Goal: Task Accomplishment & Management: Manage account settings

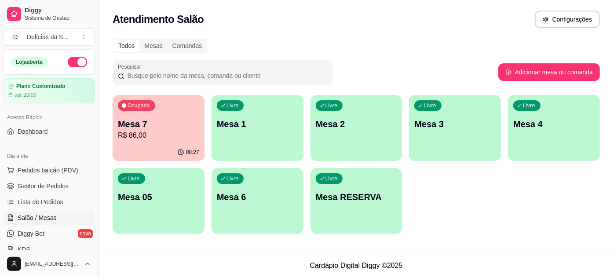
scroll to position [80, 0]
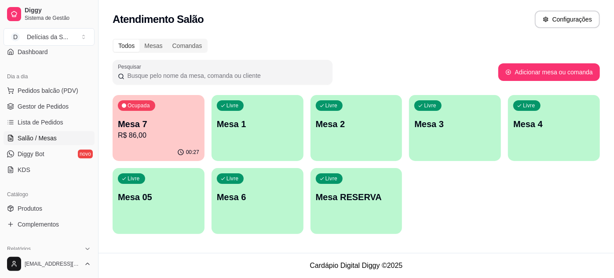
click at [333, 130] on div "Livre Mesa 2" at bounding box center [356, 122] width 92 height 55
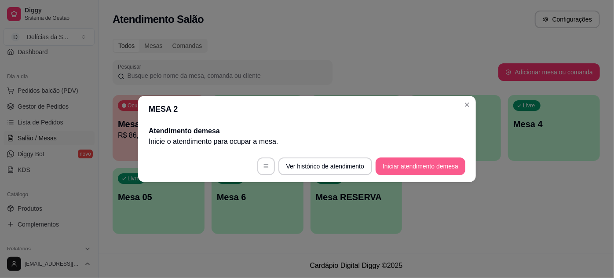
click at [405, 164] on button "Iniciar atendimento de mesa" at bounding box center [420, 166] width 90 height 18
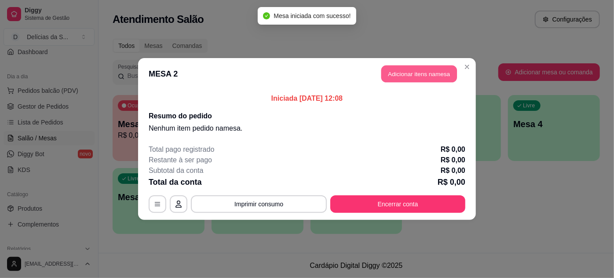
click at [394, 70] on button "Adicionar itens na mesa" at bounding box center [419, 73] width 76 height 17
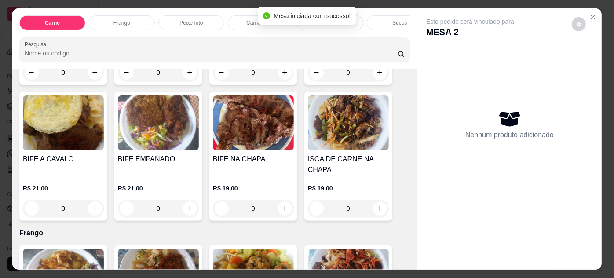
scroll to position [320, 0]
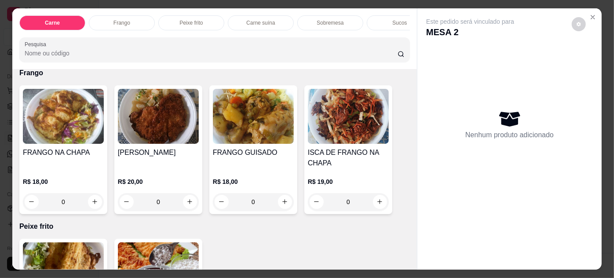
click at [160, 166] on div "[PERSON_NAME]" at bounding box center [158, 157] width 81 height 21
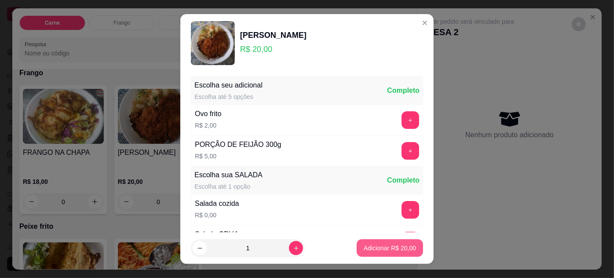
click at [370, 244] on p "Adicionar R$ 20,00" at bounding box center [389, 248] width 52 height 9
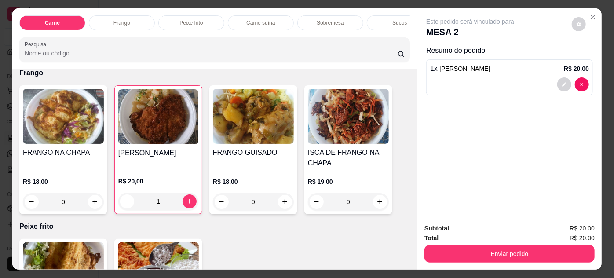
type input "1"
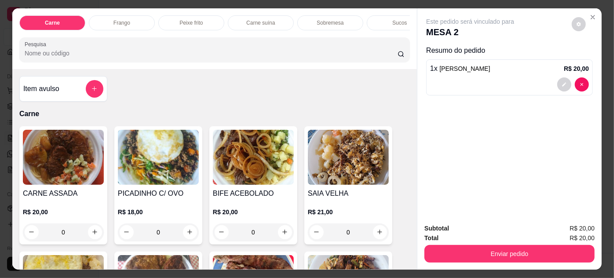
click at [45, 102] on div "Item avulso" at bounding box center [63, 88] width 88 height 25
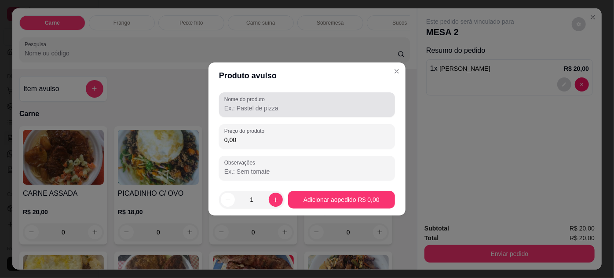
click at [280, 110] on input "Nome do produto" at bounding box center [306, 108] width 165 height 9
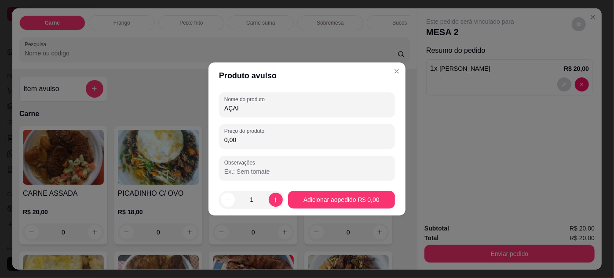
type input "AÇAI"
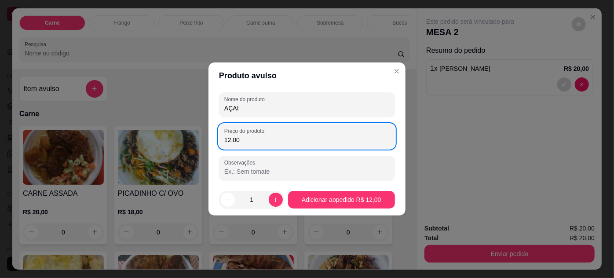
type input "12,00"
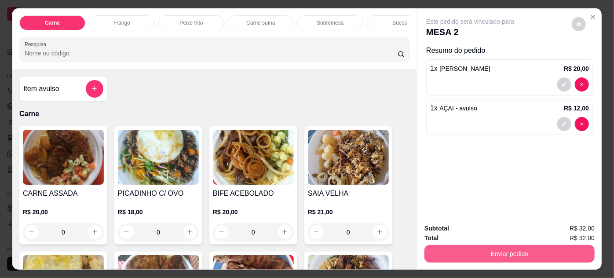
click at [453, 254] on button "Enviar pedido" at bounding box center [509, 254] width 170 height 18
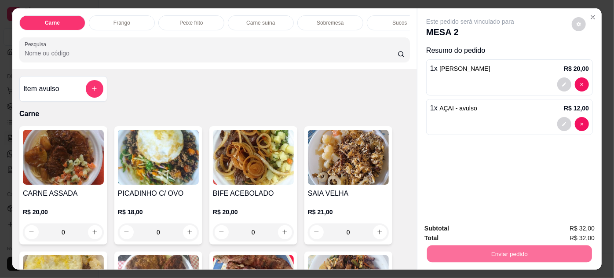
click at [459, 227] on button "Não registrar e enviar pedido" at bounding box center [480, 229] width 91 height 17
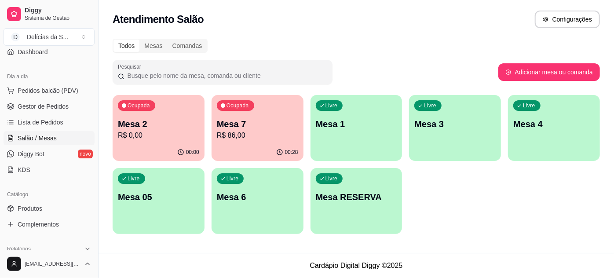
click at [246, 142] on div "Ocupada Mesa 7 R$ 86,00" at bounding box center [257, 119] width 92 height 49
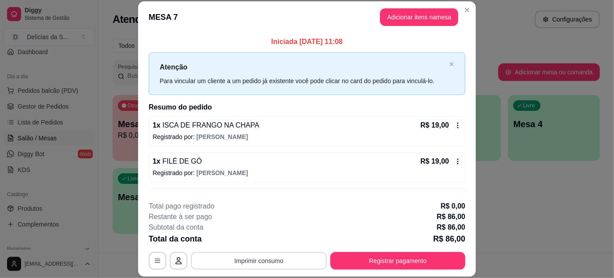
click at [263, 262] on button "Imprimir consumo" at bounding box center [259, 261] width 136 height 18
click at [258, 241] on button "Impressora" at bounding box center [259, 240] width 62 height 14
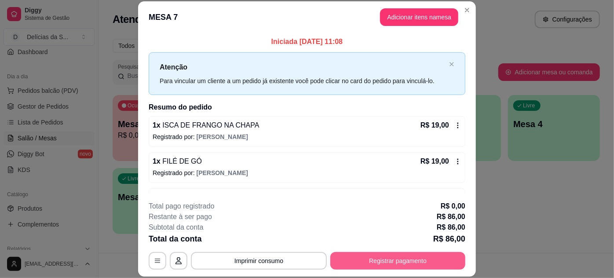
click at [377, 261] on button "Registrar pagamento" at bounding box center [397, 261] width 135 height 18
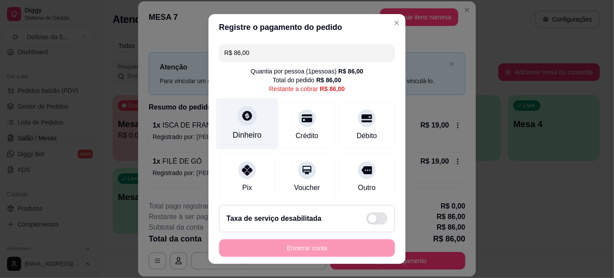
click at [250, 136] on div "Dinheiro" at bounding box center [247, 134] width 29 height 11
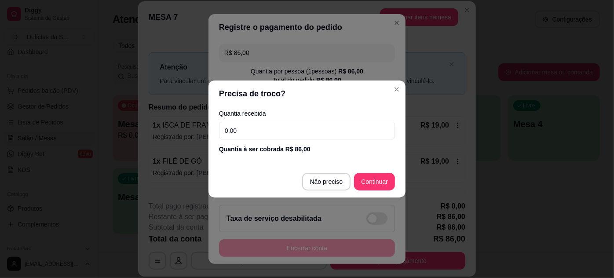
click at [258, 127] on input "0,00" at bounding box center [307, 131] width 176 height 18
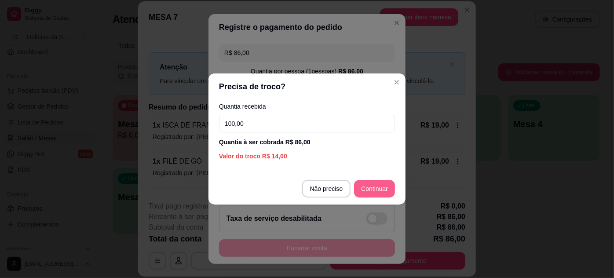
type input "100,00"
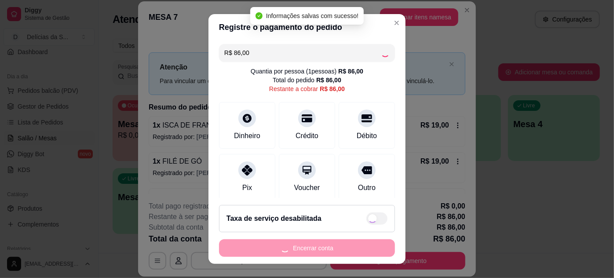
type input "R$ 0,00"
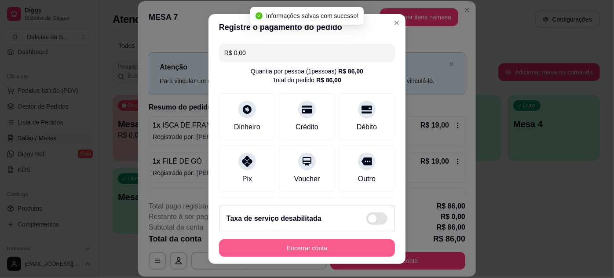
click at [308, 246] on button "Encerrar conta" at bounding box center [307, 248] width 176 height 18
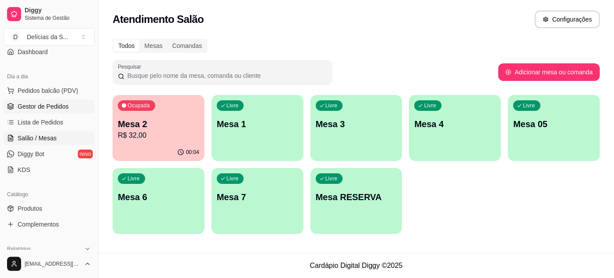
click at [54, 105] on span "Gestor de Pedidos" at bounding box center [43, 106] width 51 height 9
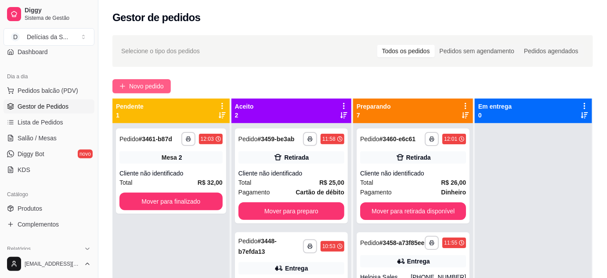
click at [140, 89] on span "Novo pedido" at bounding box center [146, 86] width 35 height 10
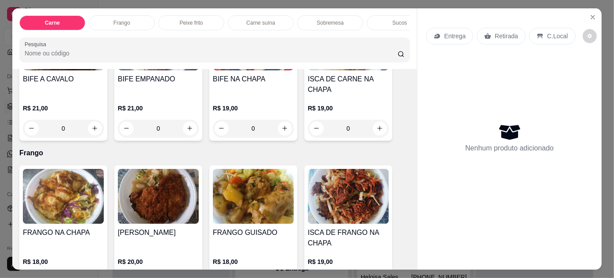
scroll to position [320, 0]
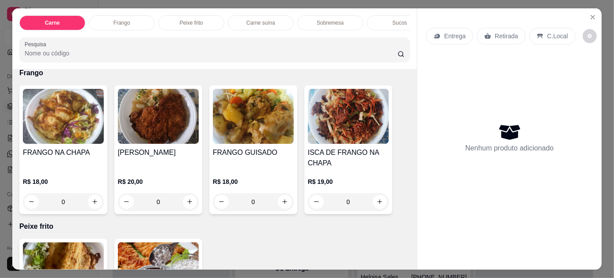
click at [251, 140] on img at bounding box center [253, 116] width 81 height 55
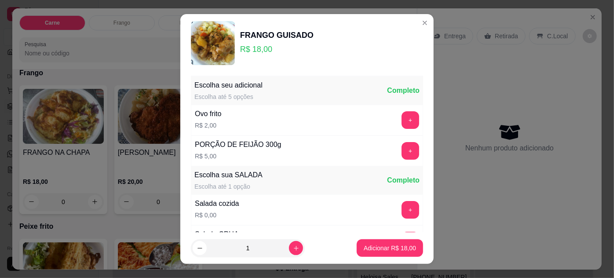
scroll to position [87, 0]
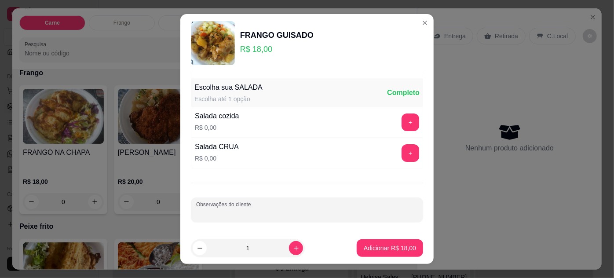
click at [254, 210] on input "Observações do cliente" at bounding box center [307, 213] width 222 height 9
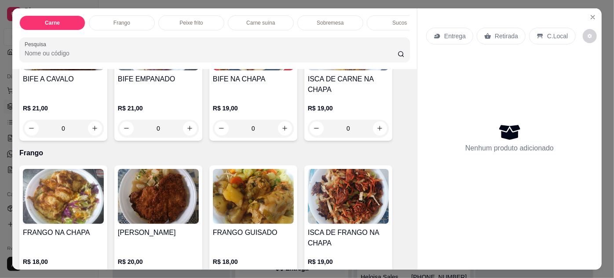
scroll to position [80, 0]
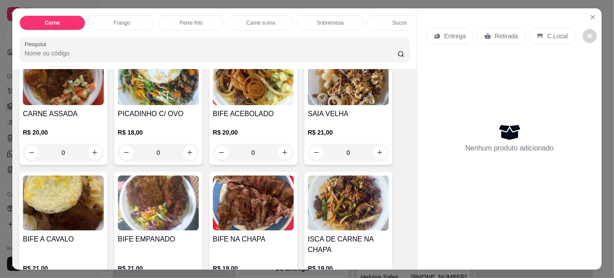
click at [37, 113] on h4 "CARNE ASSADA" at bounding box center [63, 114] width 81 height 11
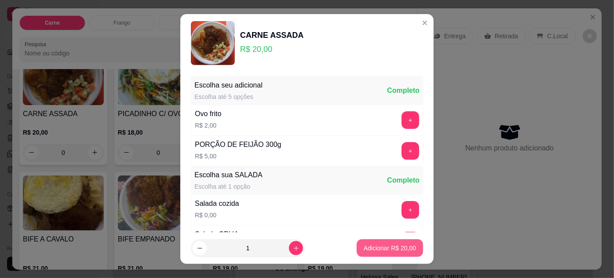
click at [382, 246] on p "Adicionar R$ 20,00" at bounding box center [389, 248] width 52 height 9
type input "1"
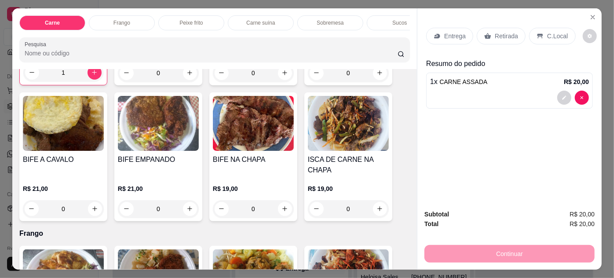
scroll to position [240, 0]
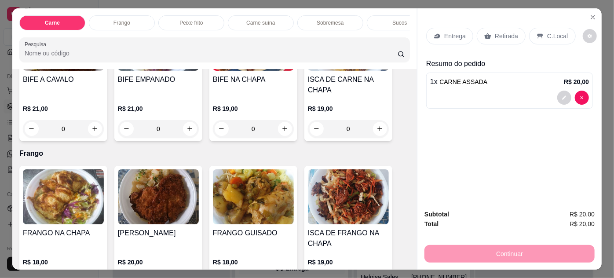
click at [250, 196] on img at bounding box center [253, 196] width 81 height 55
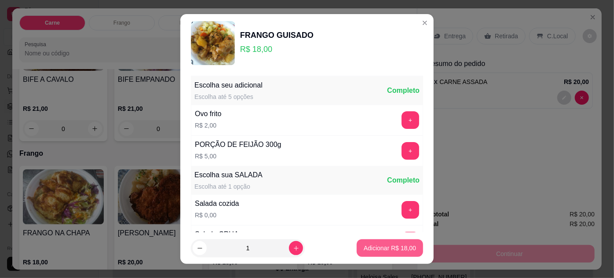
click at [380, 245] on p "Adicionar R$ 18,00" at bounding box center [389, 248] width 52 height 9
type input "1"
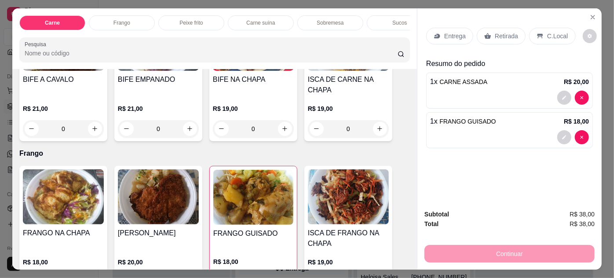
scroll to position [320, 0]
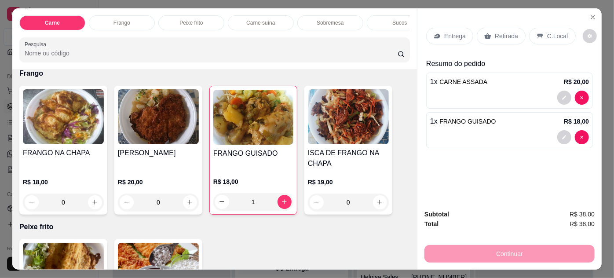
click at [487, 35] on div "Retirada" at bounding box center [500, 36] width 49 height 17
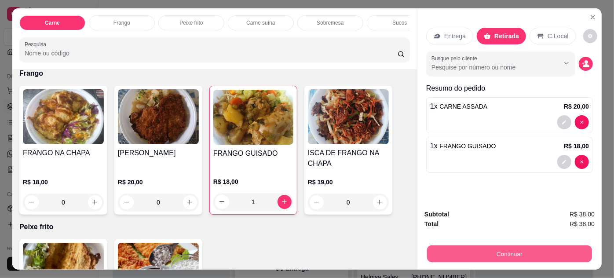
click at [452, 251] on button "Continuar" at bounding box center [509, 253] width 165 height 17
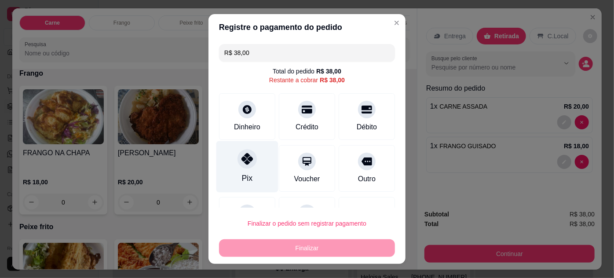
click at [243, 178] on div "Pix" at bounding box center [247, 177] width 11 height 11
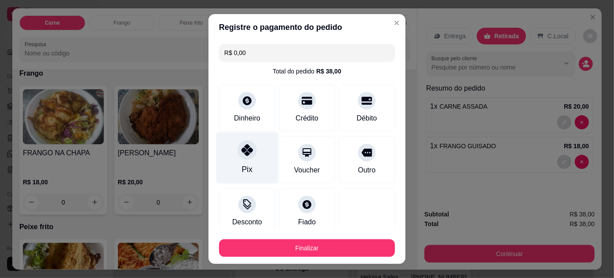
type input "R$ 0,00"
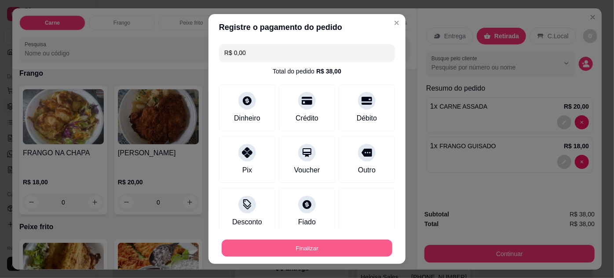
click at [349, 249] on button "Finalizar" at bounding box center [307, 248] width 171 height 17
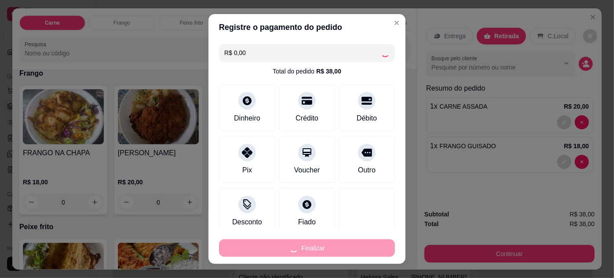
type input "0"
type input "-R$ 38,00"
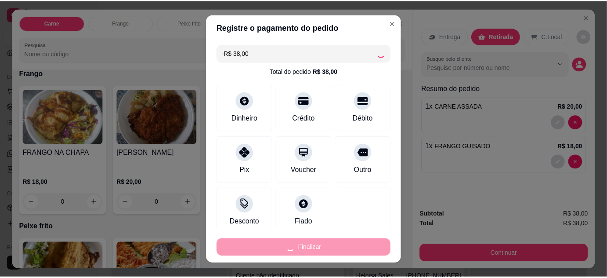
scroll to position [319, 0]
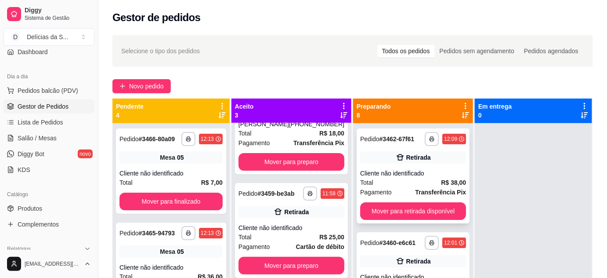
click at [418, 171] on div "Cliente não identificado" at bounding box center [413, 173] width 106 height 9
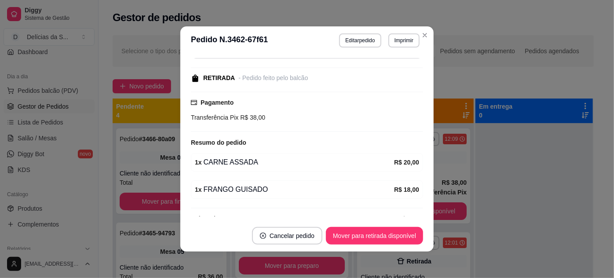
scroll to position [95, 0]
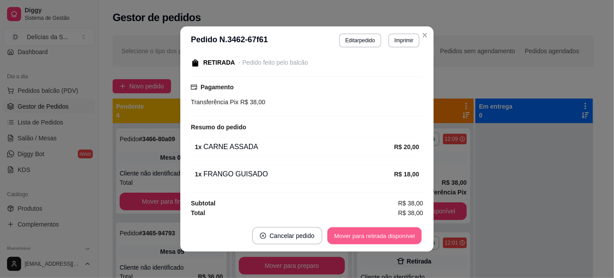
click at [379, 233] on button "Mover para retirada disponível" at bounding box center [374, 235] width 94 height 17
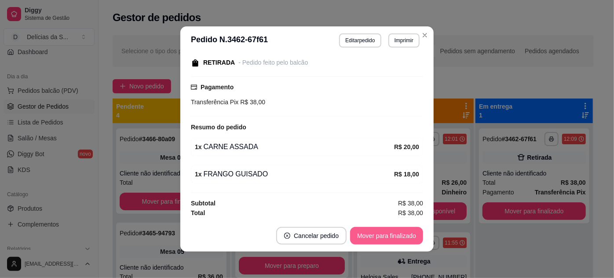
click at [380, 232] on button "Mover para finalizado" at bounding box center [386, 236] width 73 height 18
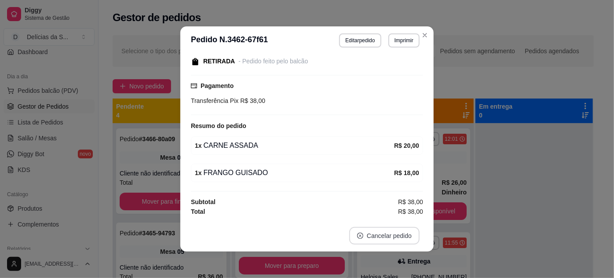
scroll to position [57, 0]
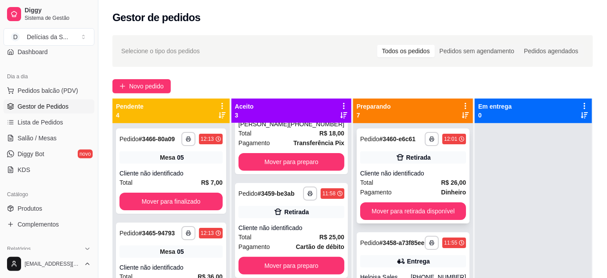
click at [412, 183] on div "Total R$ 26,00" at bounding box center [413, 183] width 106 height 10
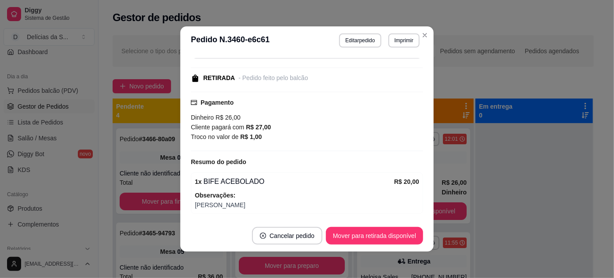
scroll to position [137, 0]
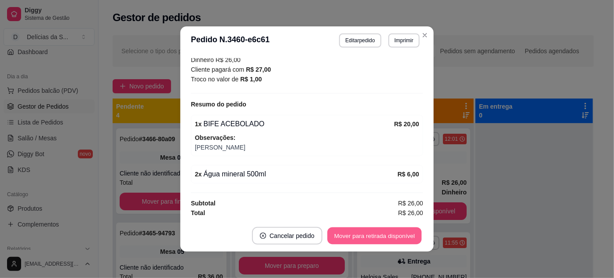
click at [370, 231] on button "Mover para retirada disponível" at bounding box center [374, 235] width 94 height 17
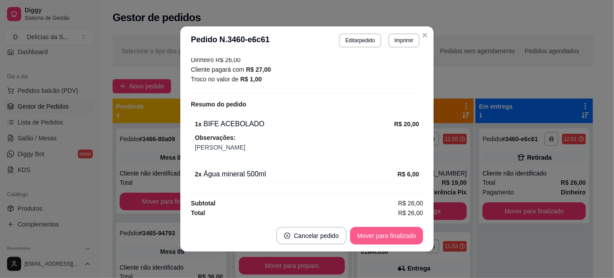
click at [371, 234] on button "Mover para finalizado" at bounding box center [386, 236] width 73 height 18
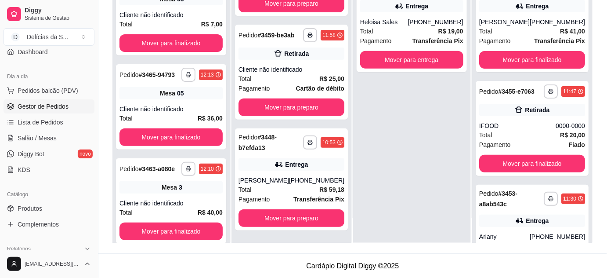
scroll to position [294, 0]
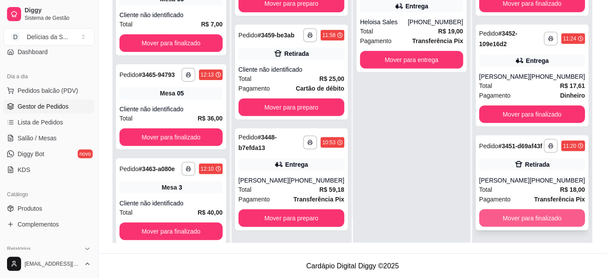
click at [514, 215] on button "Mover para finalizado" at bounding box center [533, 218] width 106 height 18
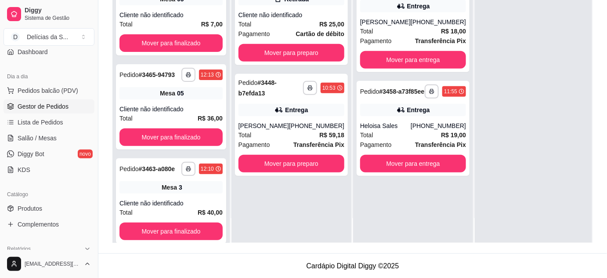
scroll to position [0, 0]
click at [42, 137] on span "Salão / Mesas" at bounding box center [37, 138] width 39 height 9
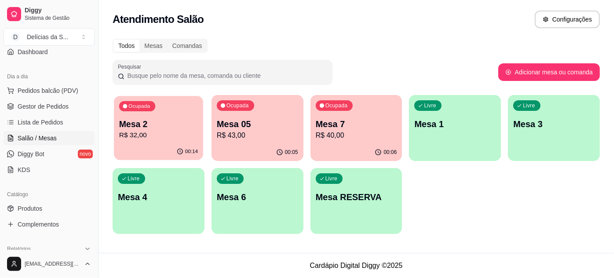
click at [155, 131] on p "R$ 32,00" at bounding box center [158, 135] width 79 height 10
click at [32, 214] on link "Produtos" at bounding box center [49, 208] width 91 height 14
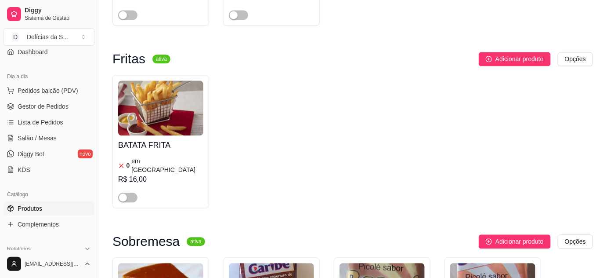
scroll to position [2397, 0]
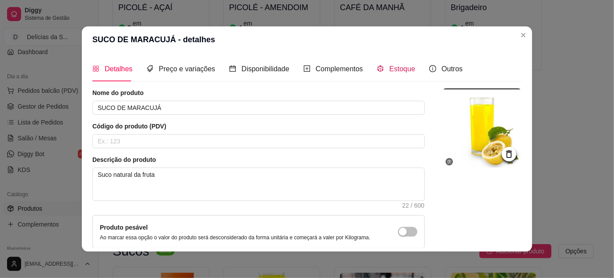
click at [382, 65] on div "Estoque" at bounding box center [396, 68] width 38 height 11
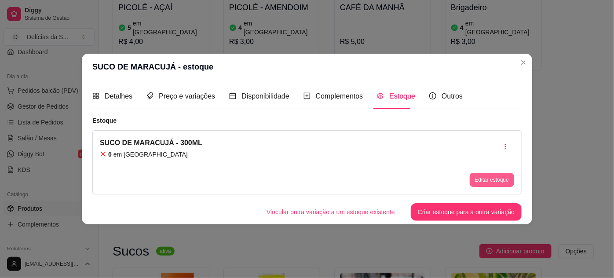
click at [490, 177] on button "Editar estoque" at bounding box center [491, 180] width 44 height 14
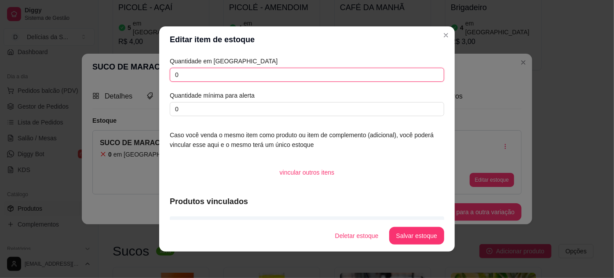
click at [222, 75] on input "0" at bounding box center [307, 75] width 274 height 14
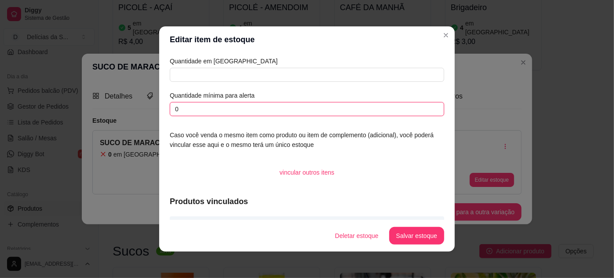
click at [191, 112] on input "0" at bounding box center [307, 109] width 274 height 14
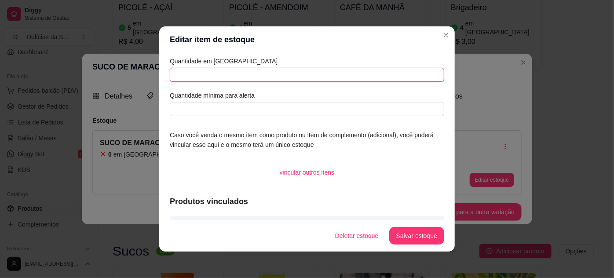
click at [234, 71] on input "text" at bounding box center [307, 75] width 274 height 14
type input "4"
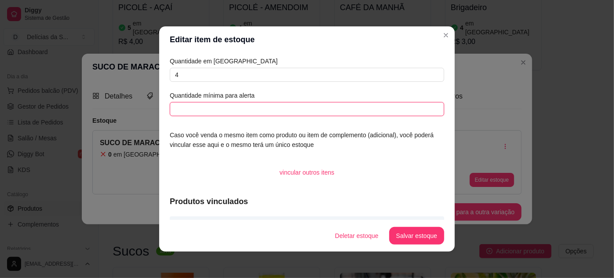
click at [243, 109] on input "text" at bounding box center [307, 109] width 274 height 14
type input "1"
click at [416, 240] on button "Salvar estoque" at bounding box center [416, 235] width 54 height 17
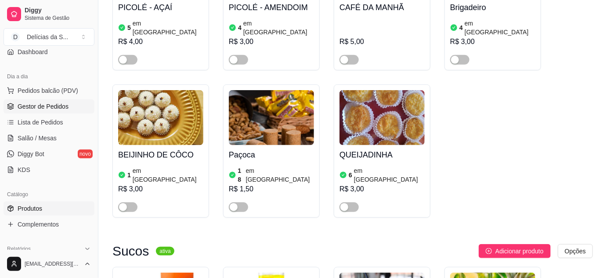
click at [50, 104] on span "Gestor de Pedidos" at bounding box center [43, 106] width 51 height 9
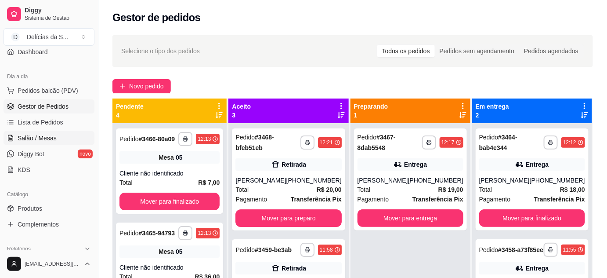
click at [51, 135] on span "Salão / Mesas" at bounding box center [37, 138] width 39 height 9
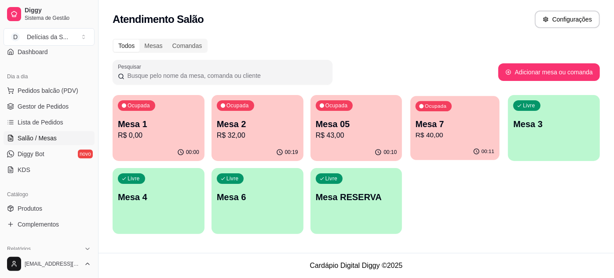
click at [443, 130] on p "Mesa 7" at bounding box center [454, 124] width 79 height 12
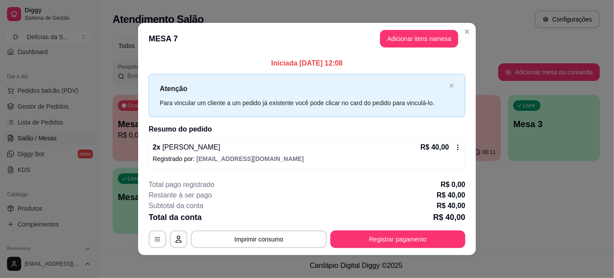
scroll to position [4, 0]
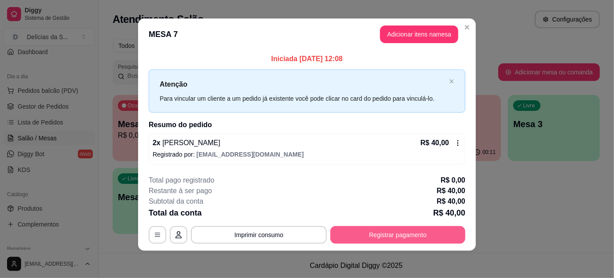
click at [367, 241] on button "Registrar pagamento" at bounding box center [397, 235] width 135 height 18
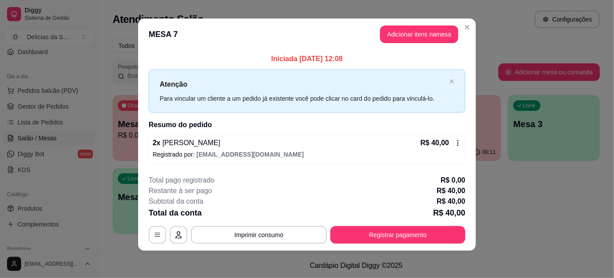
click at [397, 44] on header "MESA 7 Adicionar itens na mesa" at bounding box center [307, 34] width 338 height 32
click at [397, 42] on button "Adicionar itens na mesa" at bounding box center [419, 34] width 76 height 17
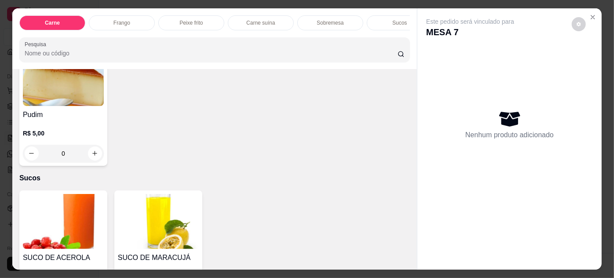
scroll to position [967, 0]
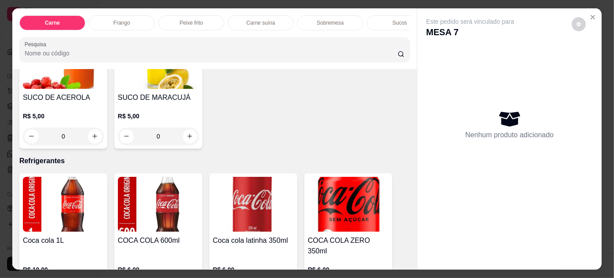
click at [185, 128] on div "0" at bounding box center [158, 136] width 81 height 18
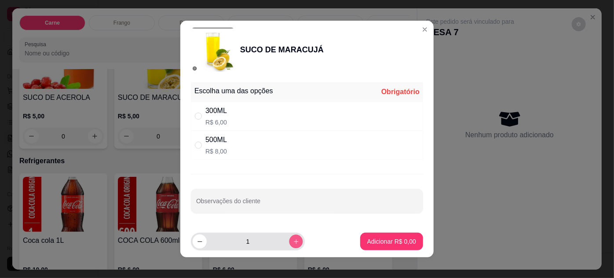
click at [293, 240] on icon "increase-product-quantity" at bounding box center [296, 241] width 7 height 7
type input "3"
click at [287, 115] on div "300ML R$ 6,00" at bounding box center [307, 116] width 232 height 29
radio input "true"
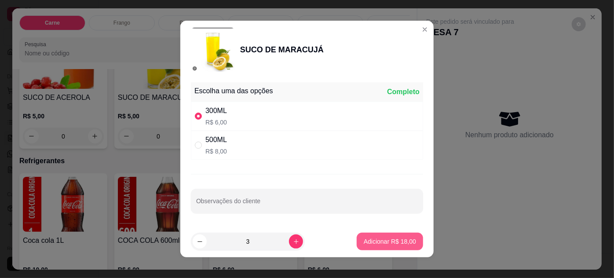
click at [356, 240] on button "Adicionar R$ 18,00" at bounding box center [389, 242] width 66 height 18
type input "3"
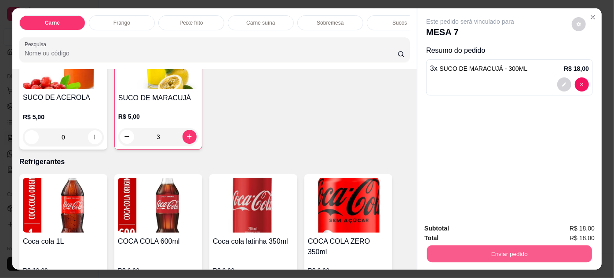
click at [439, 251] on button "Enviar pedido" at bounding box center [509, 253] width 165 height 17
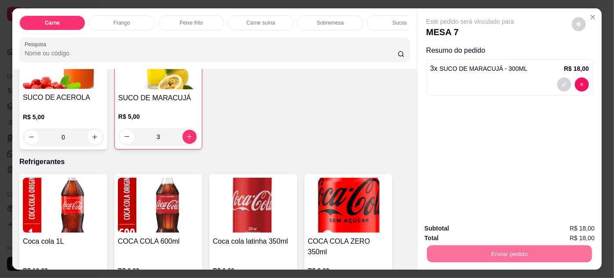
click at [457, 223] on button "Não registrar e enviar pedido" at bounding box center [480, 229] width 91 height 17
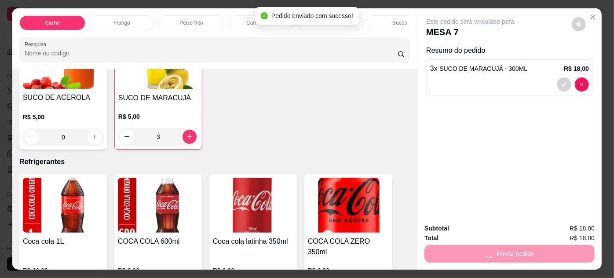
scroll to position [0, 0]
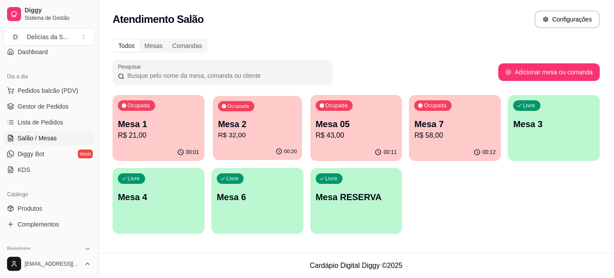
click at [247, 140] on p "R$ 32,00" at bounding box center [257, 135] width 79 height 10
click at [281, 131] on p "R$ 32,00" at bounding box center [257, 135] width 79 height 10
click at [58, 88] on span "Pedidos balcão (PDV)" at bounding box center [48, 90] width 61 height 9
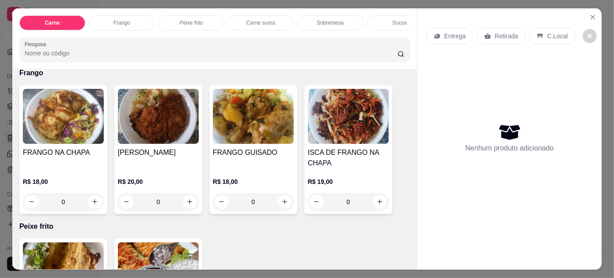
scroll to position [479, 0]
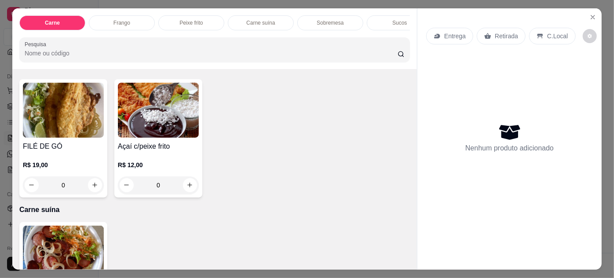
click at [61, 128] on img at bounding box center [63, 110] width 81 height 55
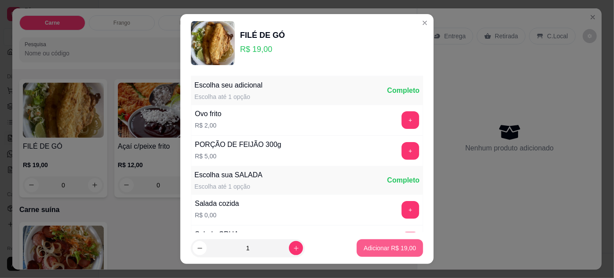
click at [373, 246] on p "Adicionar R$ 19,00" at bounding box center [389, 248] width 52 height 9
type input "1"
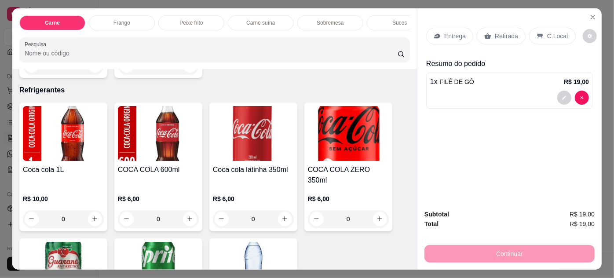
scroll to position [879, 0]
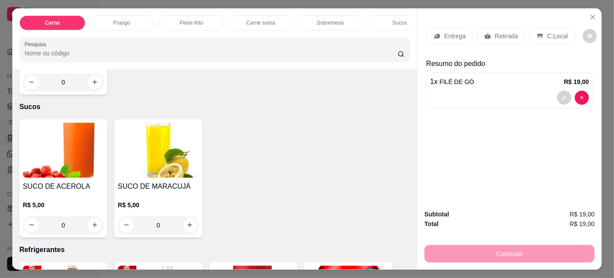
click at [158, 140] on img at bounding box center [158, 150] width 81 height 55
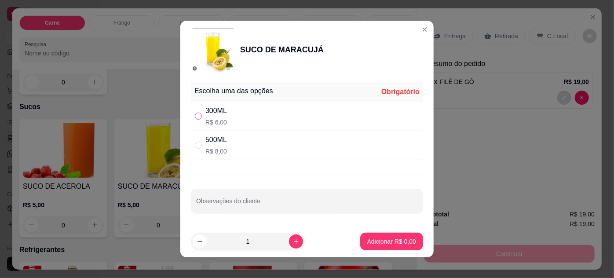
click at [196, 114] on input "" at bounding box center [198, 116] width 7 height 7
radio input "true"
click at [381, 241] on p "Adicionar R$ 6,00" at bounding box center [391, 241] width 49 height 9
type input "1"
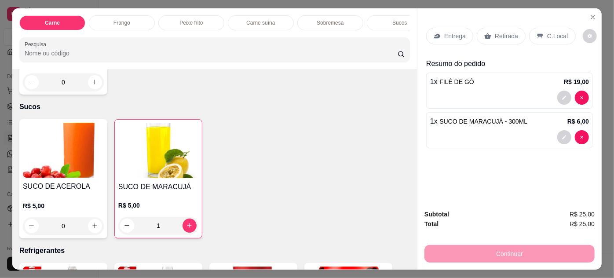
click at [435, 33] on icon at bounding box center [436, 36] width 7 height 7
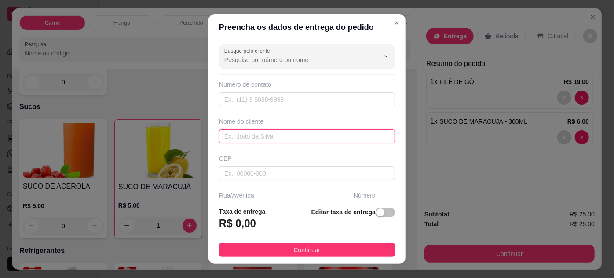
click at [255, 132] on input "text" at bounding box center [307, 136] width 176 height 14
type input "s"
type input "SOLANGE GOUVEIA"
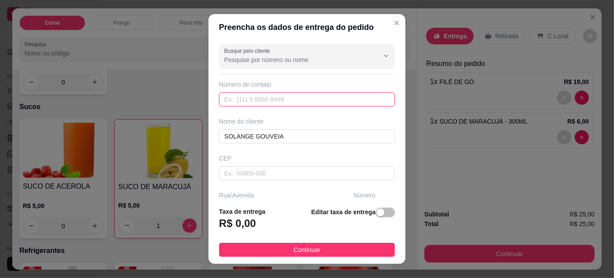
click at [293, 94] on input "text" at bounding box center [307, 99] width 176 height 14
paste input "[PHONE_NUMBER]"
click at [234, 96] on input "[PHONE_NUMBER]" at bounding box center [307, 99] width 176 height 14
click at [233, 97] on input "[PHONE_NUMBER]" at bounding box center [307, 99] width 176 height 14
type input "[PHONE_NUMBER]"
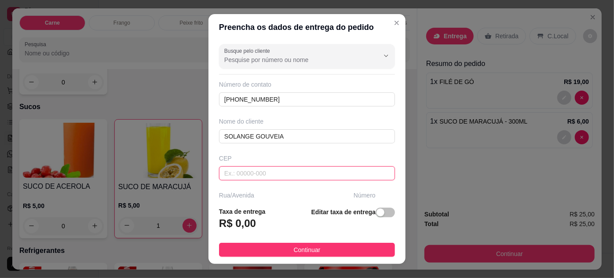
click at [270, 176] on input "text" at bounding box center [307, 173] width 176 height 14
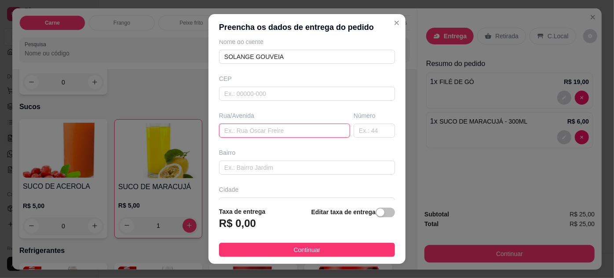
click at [256, 125] on input "text" at bounding box center [284, 131] width 131 height 14
click at [259, 128] on input "text" at bounding box center [284, 131] width 131 height 14
paste input "Timbó 1172 centro de treinamento Demolidor"
type input "Timbó 1172 centro de treinamento Demolidor"
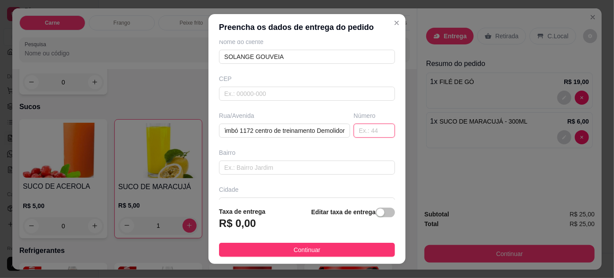
click at [363, 127] on input "text" at bounding box center [373, 131] width 41 height 14
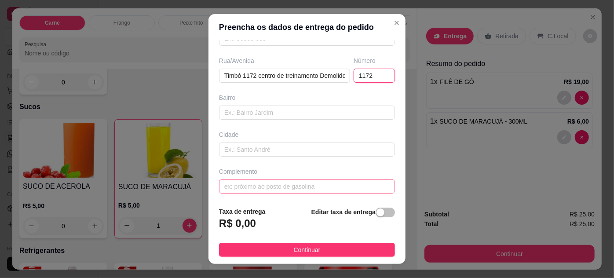
type input "1172"
click at [258, 184] on input "text" at bounding box center [307, 186] width 176 height 14
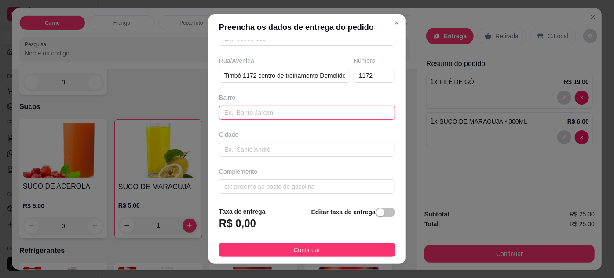
click at [252, 106] on input "text" at bounding box center [307, 112] width 176 height 14
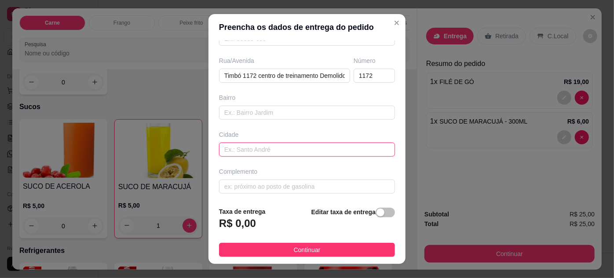
click at [288, 147] on input "text" at bounding box center [307, 149] width 176 height 14
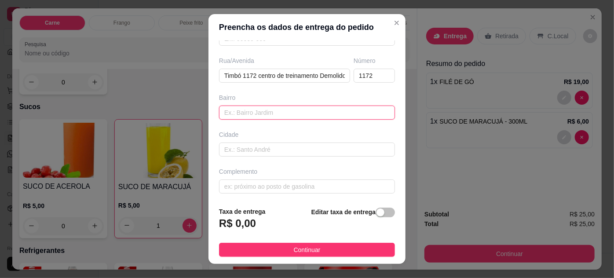
click at [276, 110] on input "text" at bounding box center [307, 112] width 176 height 14
type input "APP 303"
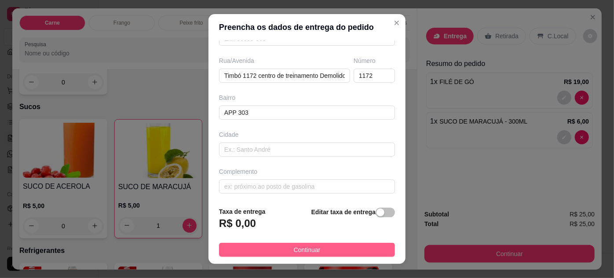
click at [310, 250] on span "Continuar" at bounding box center [307, 250] width 27 height 10
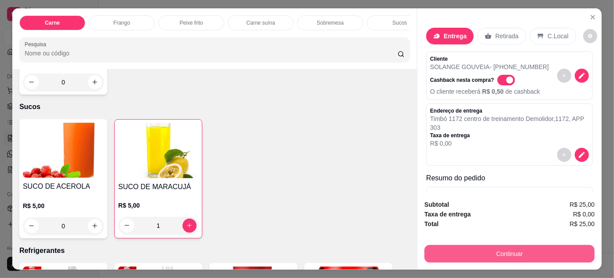
click at [469, 248] on button "Continuar" at bounding box center [509, 254] width 170 height 18
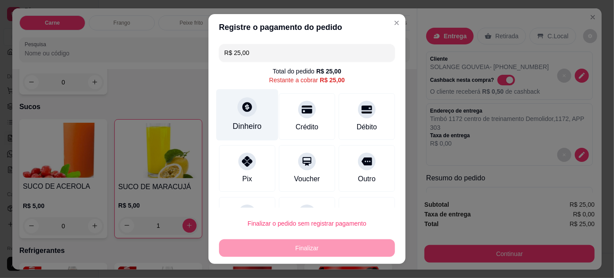
click at [237, 113] on div at bounding box center [246, 106] width 19 height 19
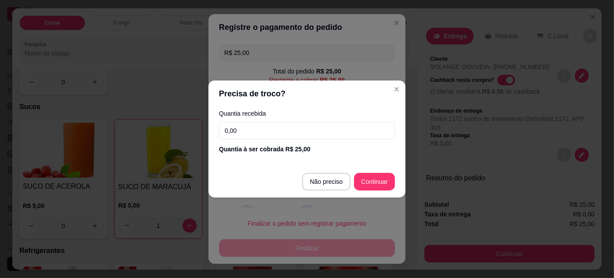
click at [294, 126] on input "0,00" at bounding box center [307, 131] width 176 height 18
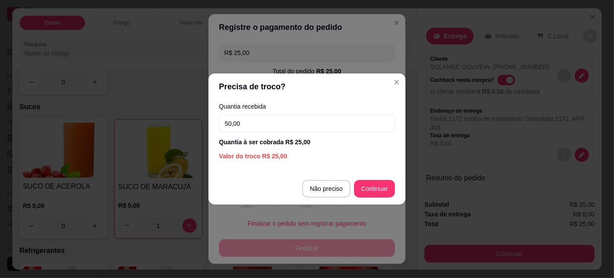
type input "50,00"
type input "R$ 0,00"
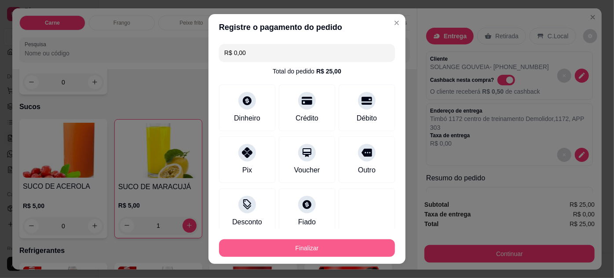
click at [304, 247] on button "Finalizar" at bounding box center [307, 248] width 176 height 18
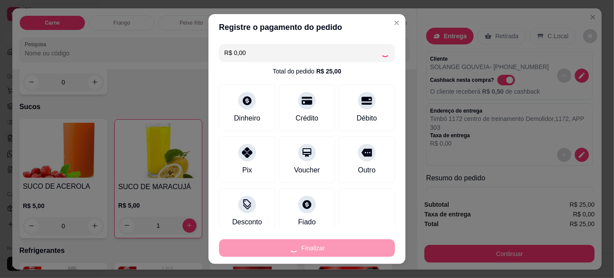
type input "0"
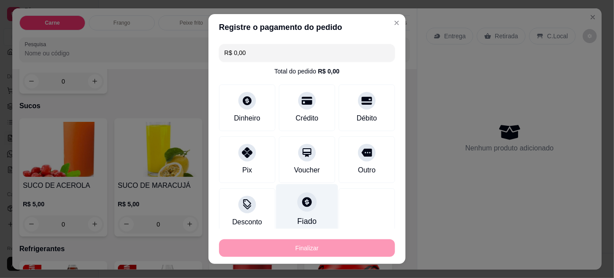
type input "-R$ 25,00"
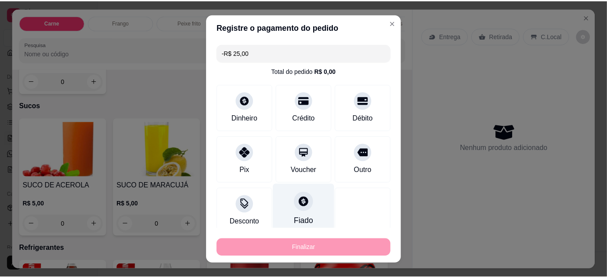
scroll to position [878, 0]
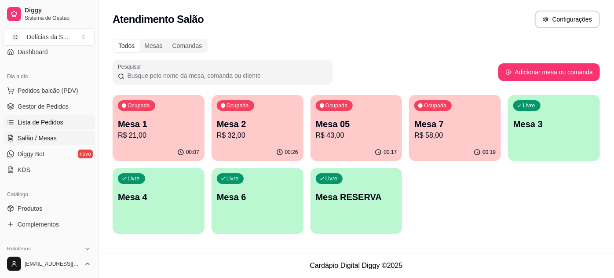
click at [48, 120] on span "Lista de Pedidos" at bounding box center [41, 122] width 46 height 9
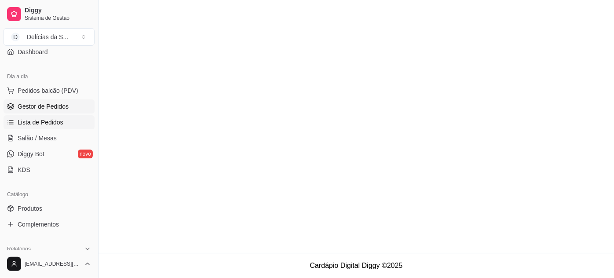
click at [53, 109] on span "Gestor de Pedidos" at bounding box center [43, 106] width 51 height 9
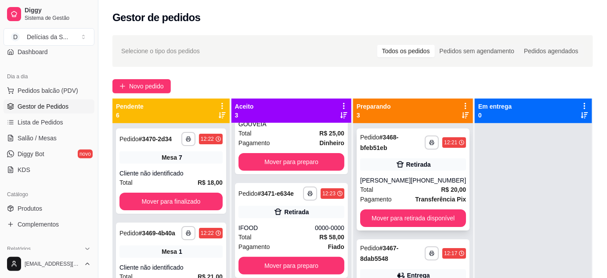
scroll to position [64, 0]
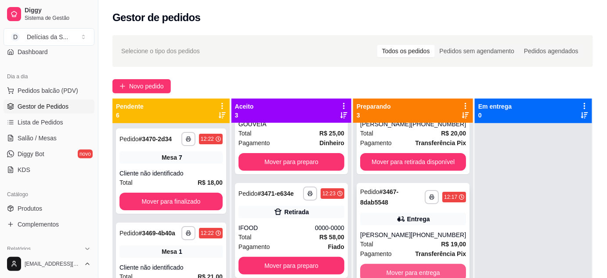
click at [397, 264] on button "Mover para entrega" at bounding box center [413, 273] width 106 height 18
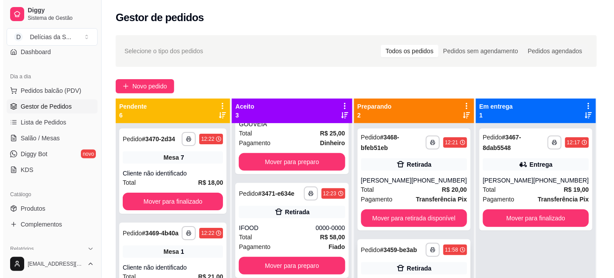
scroll to position [0, 0]
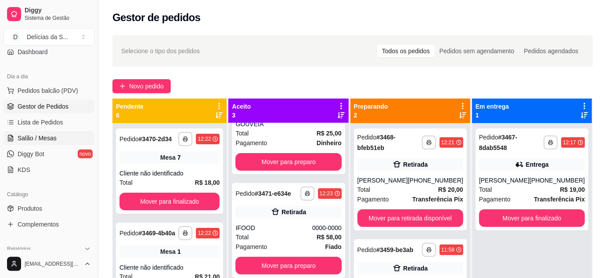
click at [43, 138] on span "Salão / Mesas" at bounding box center [37, 138] width 39 height 9
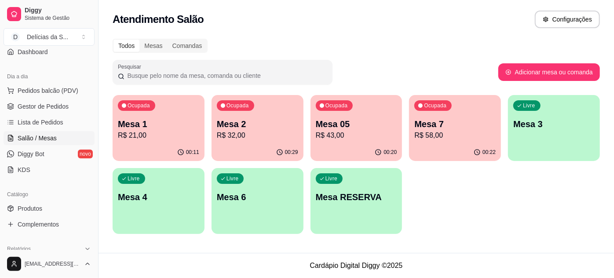
click at [118, 197] on div "Livre Mesa 4" at bounding box center [159, 195] width 92 height 55
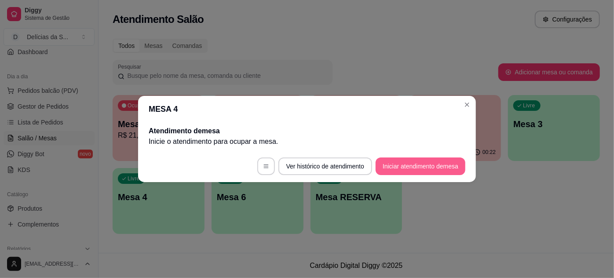
click at [396, 167] on button "Iniciar atendimento de mesa" at bounding box center [420, 166] width 90 height 18
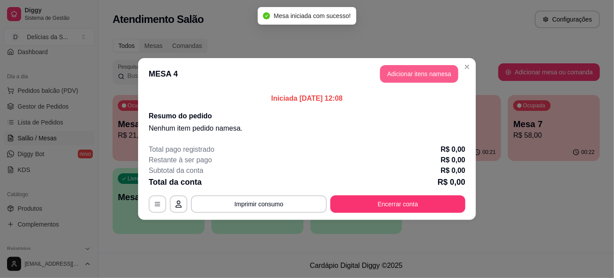
click at [402, 80] on button "Adicionar itens na mesa" at bounding box center [419, 74] width 78 height 18
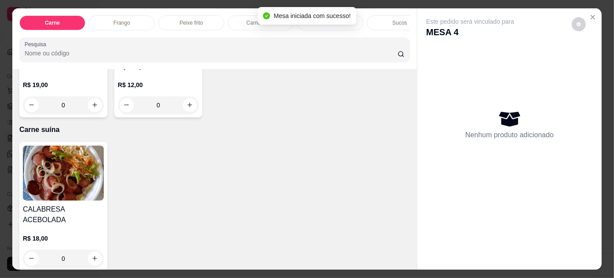
scroll to position [80, 0]
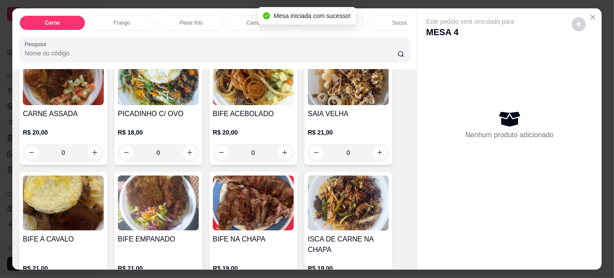
click at [336, 102] on img at bounding box center [348, 77] width 81 height 55
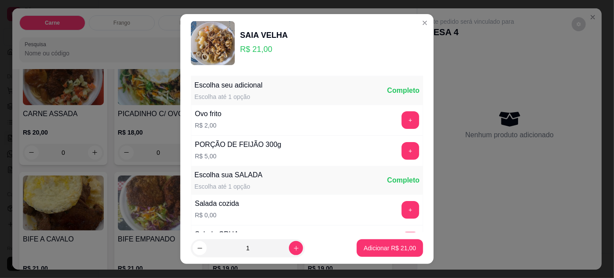
scroll to position [87, 0]
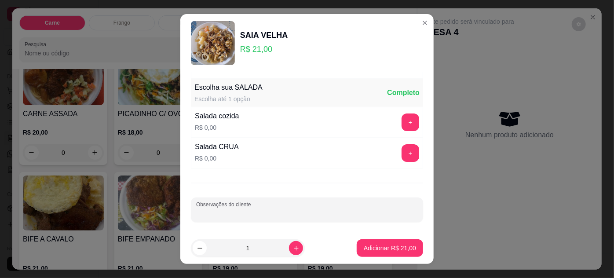
click at [298, 209] on input "Observações do cliente" at bounding box center [307, 213] width 222 height 9
type input "pouco macarrão e sem salada MIGLES"
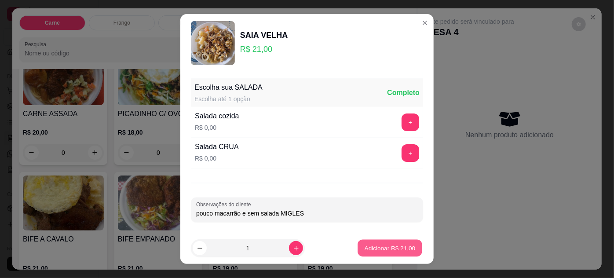
click at [386, 239] on div "Adicionar R$ 21,00" at bounding box center [389, 248] width 66 height 18
click at [387, 250] on p "Adicionar R$ 21,00" at bounding box center [389, 248] width 52 height 9
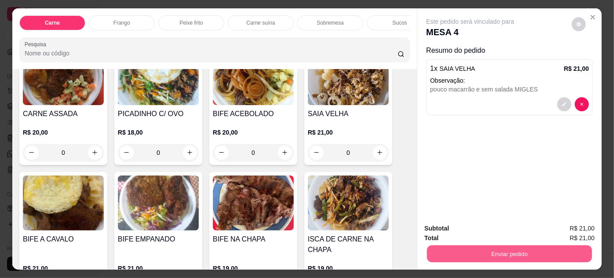
click at [436, 248] on button "Enviar pedido" at bounding box center [509, 253] width 165 height 17
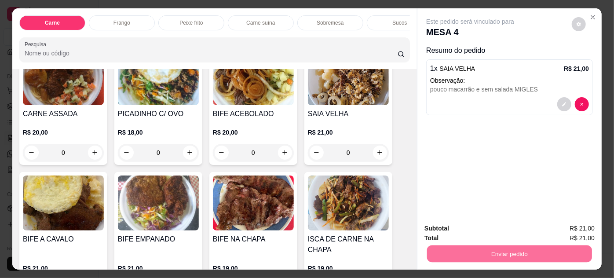
click at [484, 234] on button "Não registrar e enviar pedido" at bounding box center [480, 229] width 89 height 16
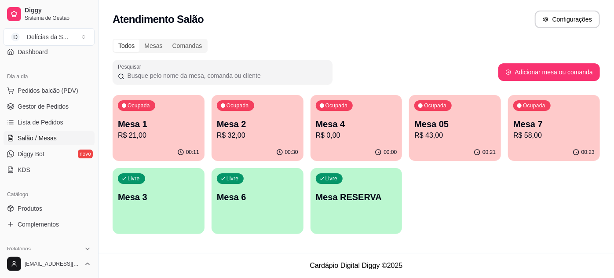
click at [526, 143] on div "Ocupada Mesa 7 R$ 58,00" at bounding box center [554, 119] width 92 height 49
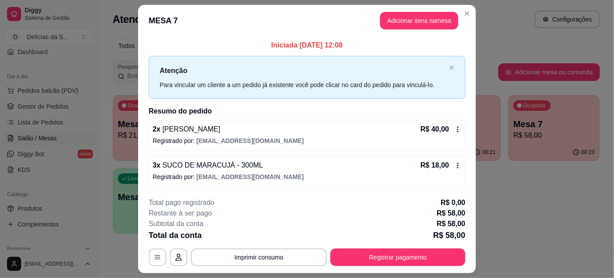
scroll to position [22, 0]
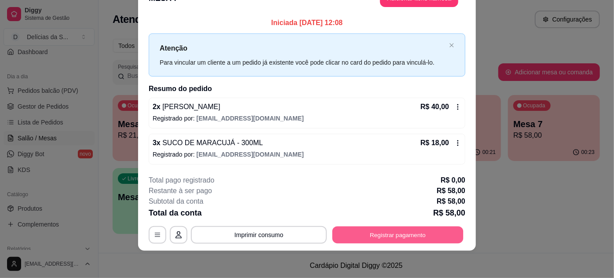
click at [363, 233] on button "Registrar pagamento" at bounding box center [397, 234] width 131 height 17
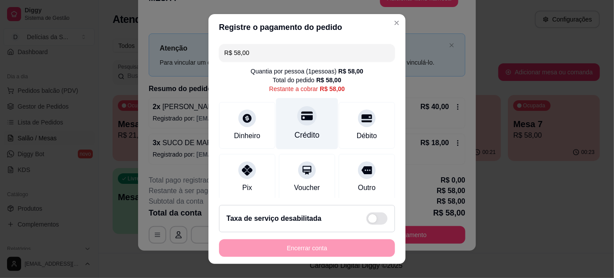
click at [286, 122] on div "Crédito" at bounding box center [307, 123] width 62 height 51
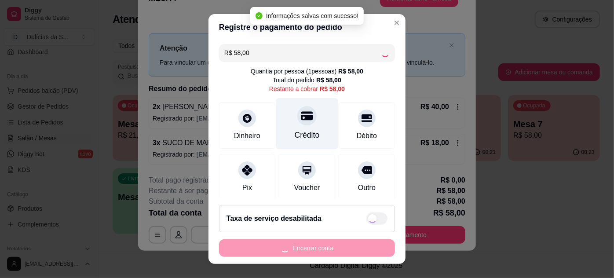
type input "R$ 0,00"
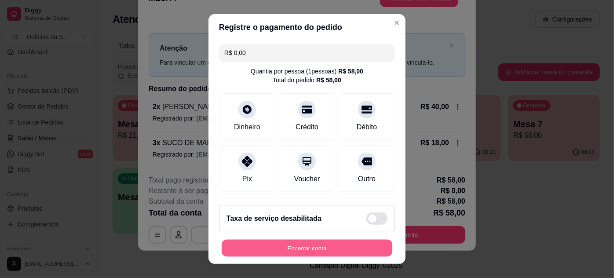
click at [311, 248] on button "Encerrar conta" at bounding box center [307, 248] width 171 height 17
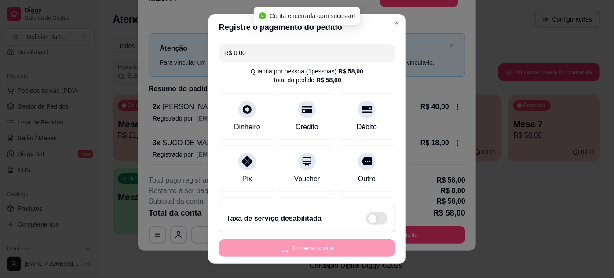
scroll to position [0, 0]
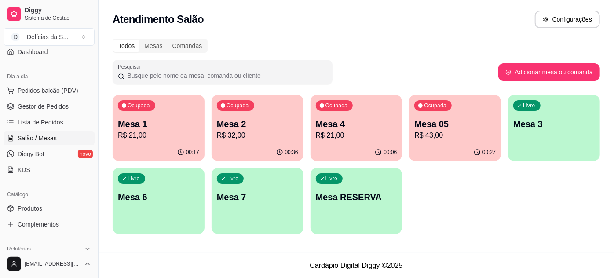
click at [173, 123] on p "Mesa 1" at bounding box center [158, 124] width 81 height 12
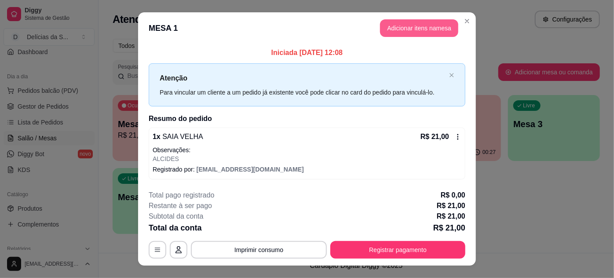
click at [401, 28] on button "Adicionar itens na mesa" at bounding box center [419, 28] width 78 height 18
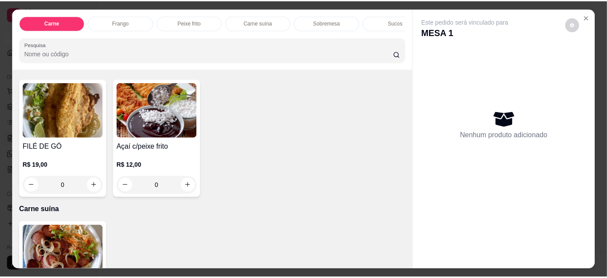
scroll to position [959, 0]
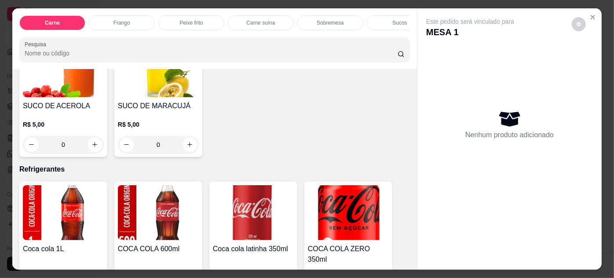
click at [153, 71] on div "Carne Frango Peixe frito Carne suína Sobremesa Sucos Refrigerantes Pesquisa Ite…" at bounding box center [214, 138] width 404 height 261
click at [153, 111] on div "R$ 5,00 0" at bounding box center [158, 132] width 81 height 42
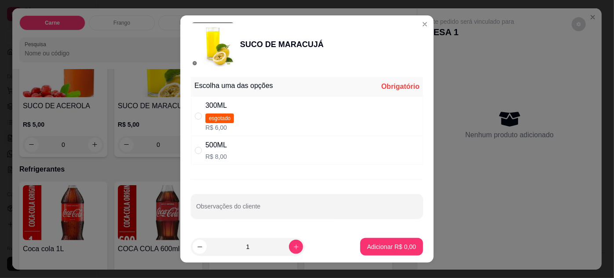
click at [191, 118] on div "300ML esgotado R$ 6,00" at bounding box center [307, 116] width 232 height 40
click at [195, 117] on input "" at bounding box center [198, 116] width 7 height 7
radio input "true"
click at [388, 243] on p "Adicionar R$ 6,00" at bounding box center [391, 246] width 49 height 9
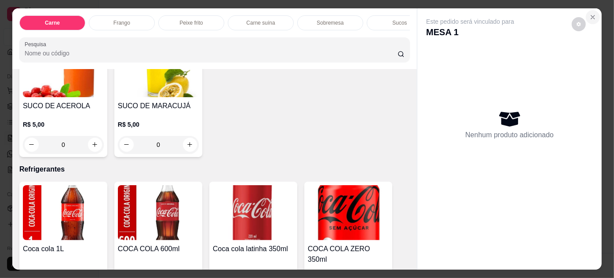
click at [594, 12] on button "Close" at bounding box center [592, 17] width 14 height 14
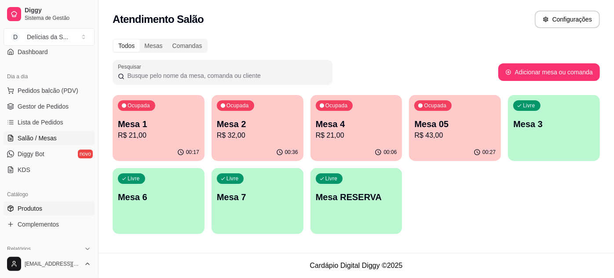
click at [56, 201] on link "Produtos" at bounding box center [49, 208] width 91 height 14
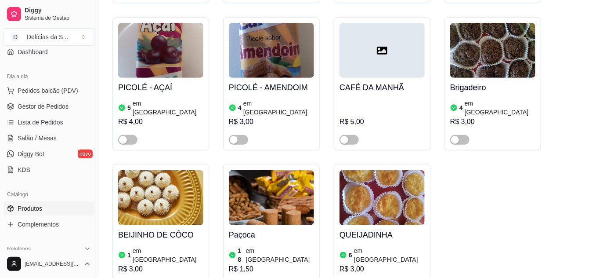
scroll to position [2397, 0]
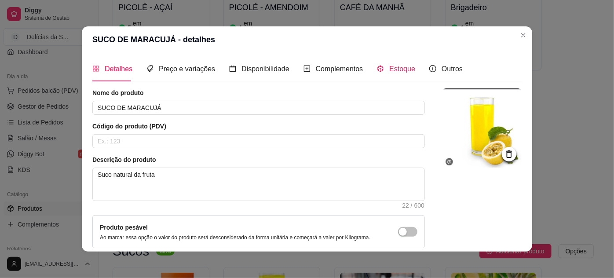
click at [377, 67] on icon "code-sandbox" at bounding box center [380, 68] width 7 height 7
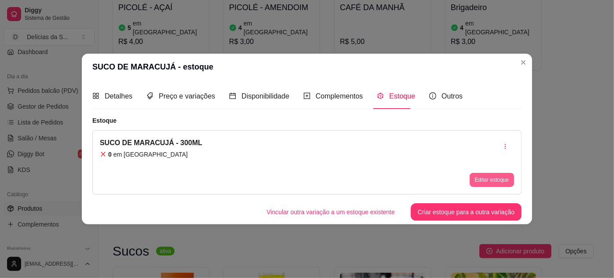
click at [482, 180] on button "Editar estoque" at bounding box center [491, 180] width 44 height 14
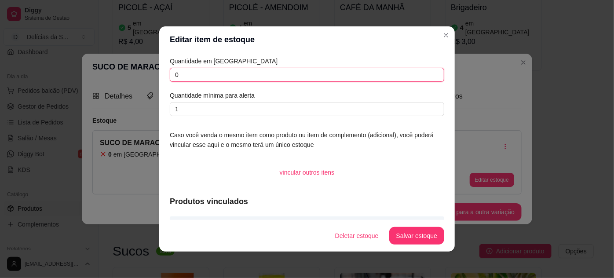
click at [245, 68] on input "0" at bounding box center [307, 75] width 274 height 14
type input "2"
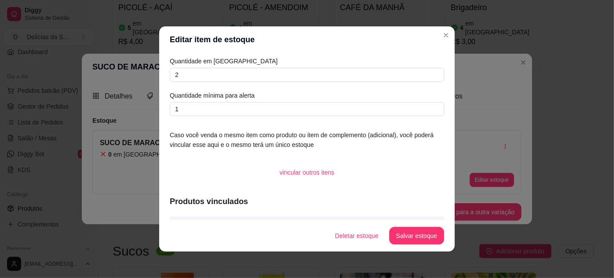
click at [405, 244] on footer "Deletar estoque Salvar estoque" at bounding box center [306, 236] width 295 height 32
click at [407, 241] on button "Salvar estoque" at bounding box center [416, 235] width 54 height 17
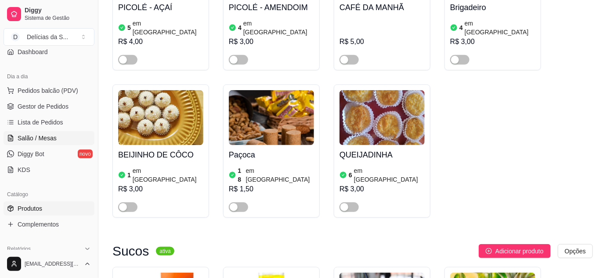
click at [51, 134] on span "Salão / Mesas" at bounding box center [37, 138] width 39 height 9
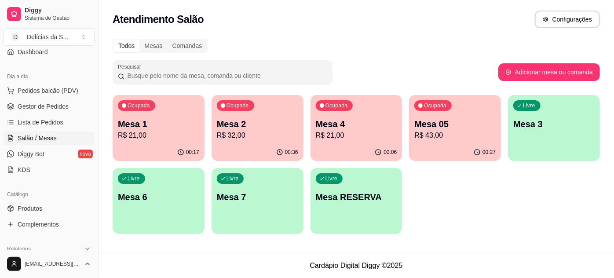
click at [169, 109] on div "Ocupada Mesa 1 R$ 21,00" at bounding box center [159, 119] width 92 height 49
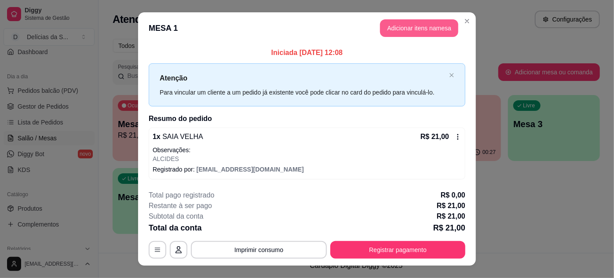
click at [397, 29] on button "Adicionar itens na mesa" at bounding box center [419, 28] width 78 height 18
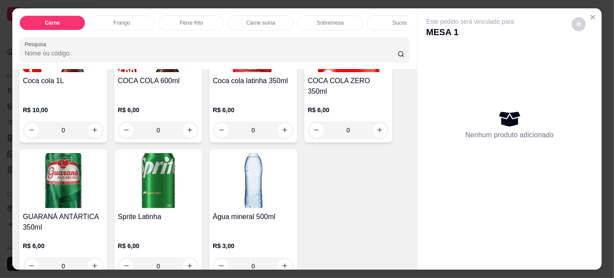
scroll to position [887, 0]
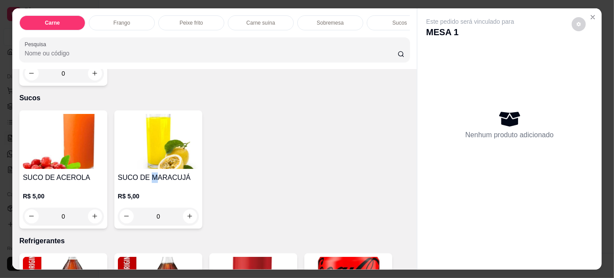
click at [149, 163] on div "SUCO DE MARACUJÁ R$ 5,00 0" at bounding box center [158, 169] width 88 height 118
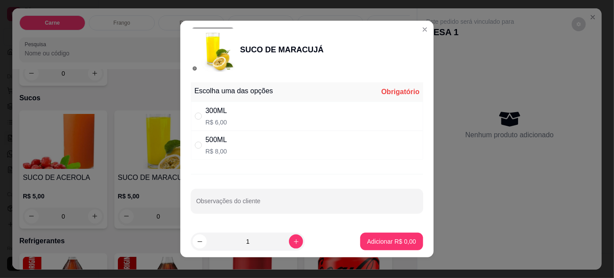
click at [287, 118] on div "300ML R$ 6,00" at bounding box center [307, 116] width 232 height 29
radio input "true"
click at [381, 237] on p "Adicionar R$ 6,00" at bounding box center [391, 241] width 49 height 9
type input "1"
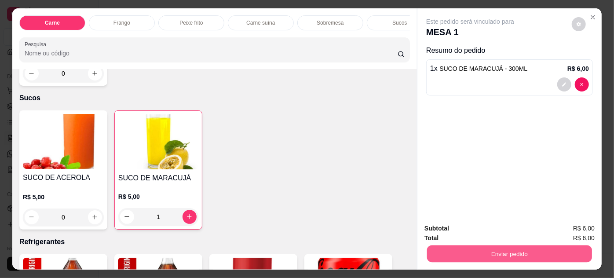
click at [448, 255] on button "Enviar pedido" at bounding box center [509, 253] width 165 height 17
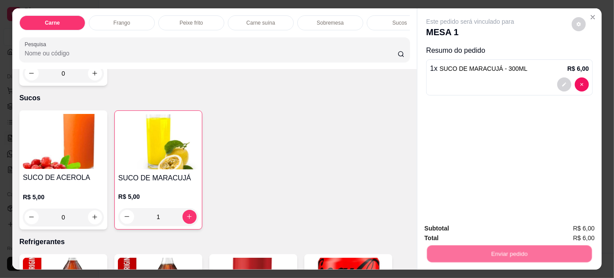
click at [449, 223] on button "Não registrar e enviar pedido" at bounding box center [480, 229] width 89 height 16
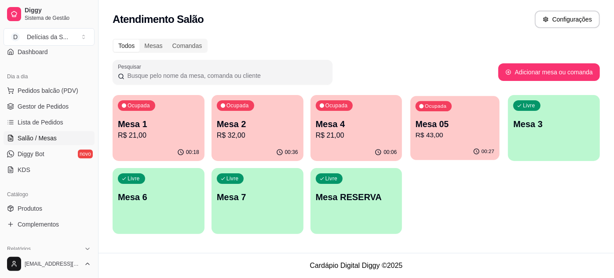
click at [459, 139] on p "R$ 43,00" at bounding box center [454, 135] width 79 height 10
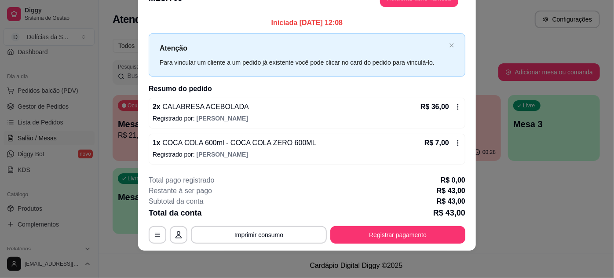
scroll to position [0, 0]
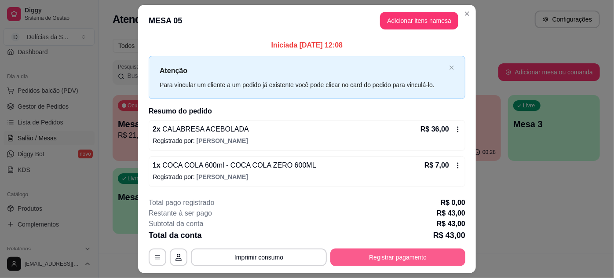
click at [382, 258] on button "Registrar pagamento" at bounding box center [397, 257] width 135 height 18
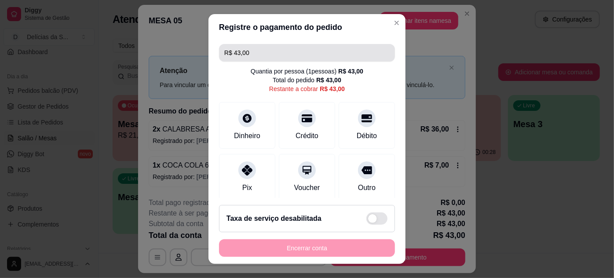
click at [295, 49] on input "R$ 43,00" at bounding box center [306, 53] width 165 height 18
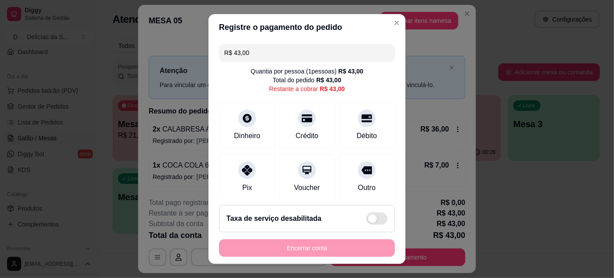
click at [295, 49] on input "R$ 43,00" at bounding box center [306, 53] width 165 height 18
click at [295, 50] on input "R$ 43,00" at bounding box center [306, 53] width 165 height 18
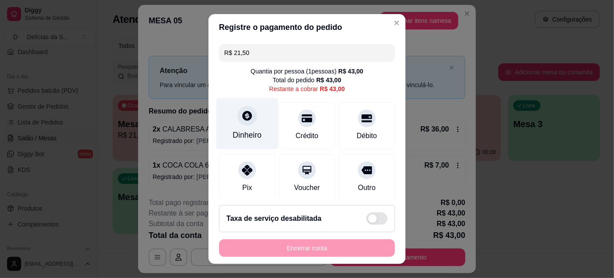
type input "R$ 21,50"
click at [249, 116] on div at bounding box center [246, 115] width 19 height 19
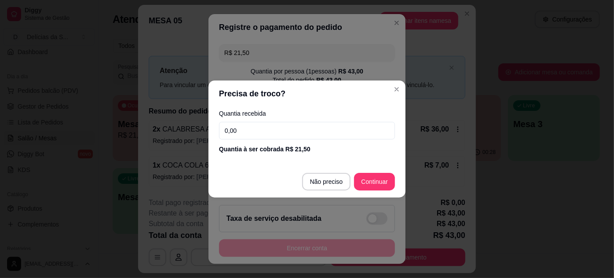
click at [320, 124] on input "0,00" at bounding box center [307, 131] width 176 height 18
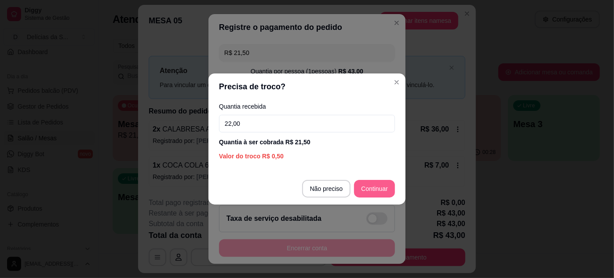
type input "22,00"
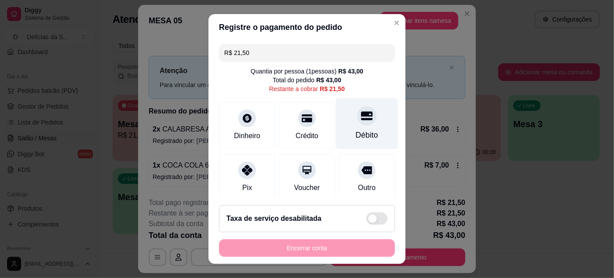
click at [365, 127] on div "Débito" at bounding box center [367, 123] width 62 height 51
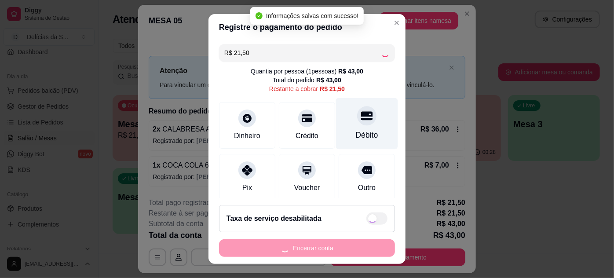
type input "R$ 0,00"
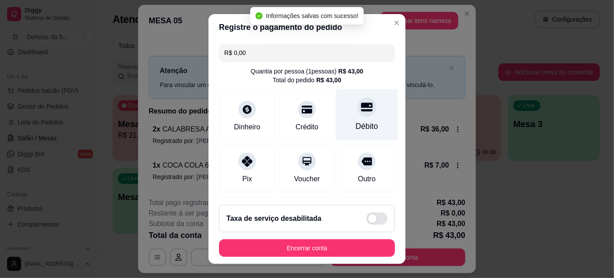
scroll to position [137, 0]
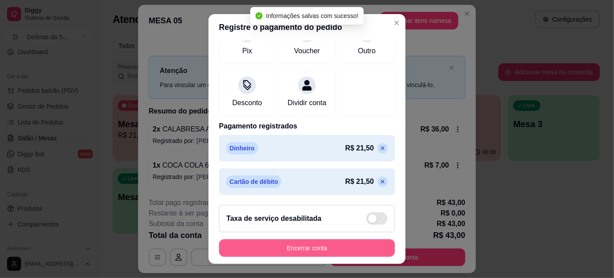
click at [315, 247] on button "Encerrar conta" at bounding box center [307, 248] width 176 height 18
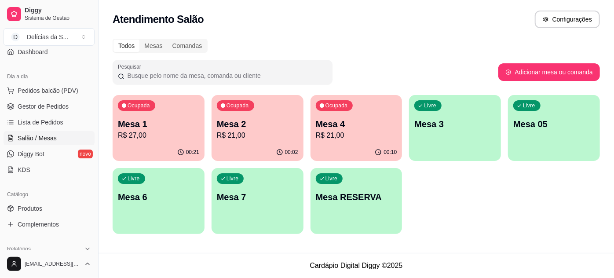
click at [269, 131] on p "R$ 21,00" at bounding box center [257, 135] width 81 height 11
click at [349, 140] on div "Ocupada Mesa 4 R$ 21,00" at bounding box center [356, 119] width 89 height 47
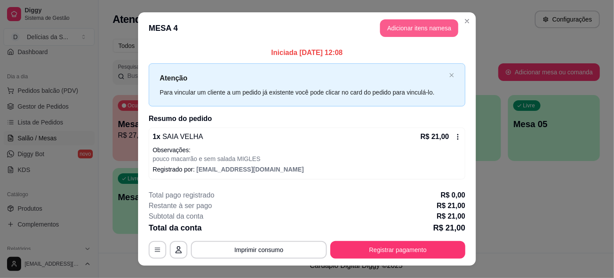
click at [401, 29] on button "Adicionar itens na mesa" at bounding box center [419, 28] width 78 height 18
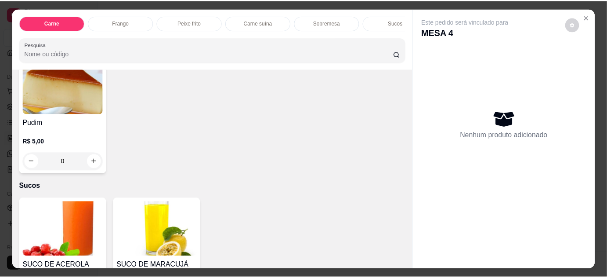
scroll to position [879, 0]
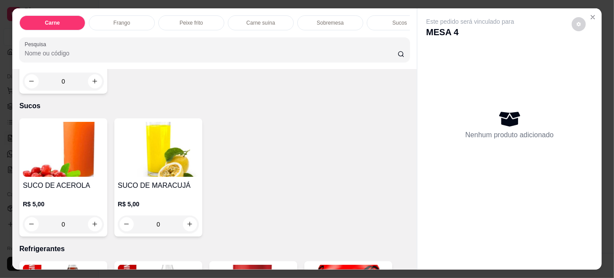
click at [165, 160] on img at bounding box center [158, 149] width 81 height 55
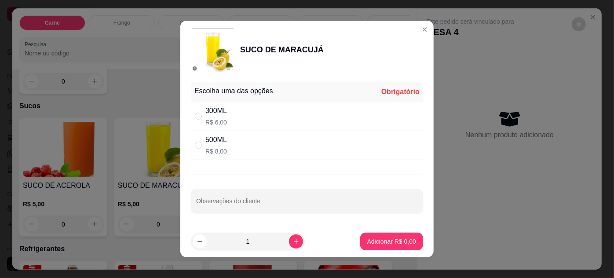
click at [241, 120] on div "300ML R$ 6,00" at bounding box center [307, 116] width 232 height 29
radio input "true"
click at [383, 239] on p "Adicionar R$ 6,00" at bounding box center [391, 241] width 49 height 9
type input "1"
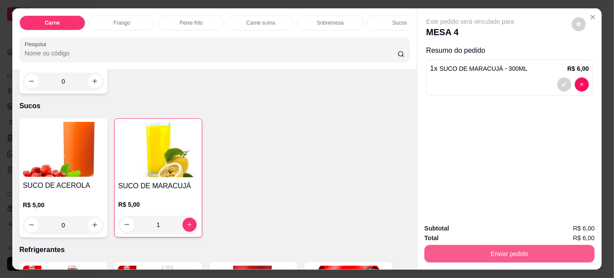
click at [464, 251] on button "Enviar pedido" at bounding box center [509, 254] width 170 height 18
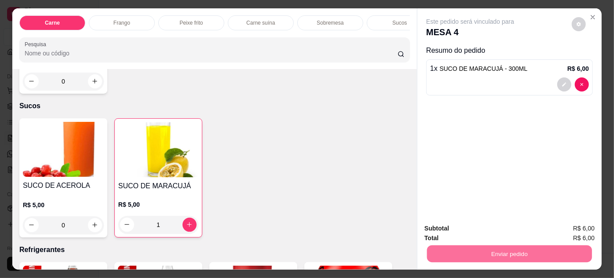
click at [465, 229] on button "Não registrar e enviar pedido" at bounding box center [480, 229] width 91 height 17
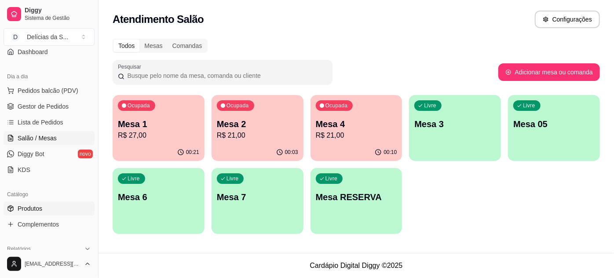
click at [33, 207] on span "Produtos" at bounding box center [30, 208] width 25 height 9
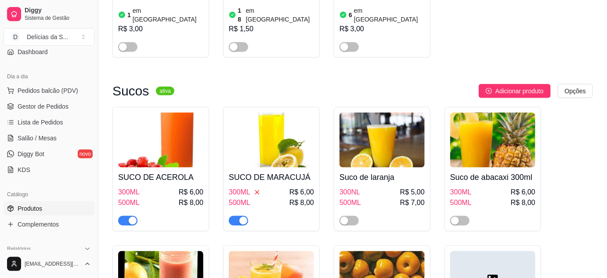
scroll to position [2477, 0]
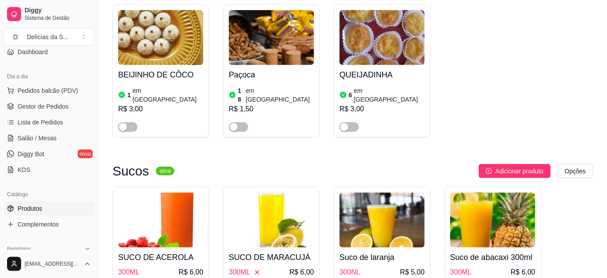
click at [280, 193] on img at bounding box center [271, 220] width 85 height 55
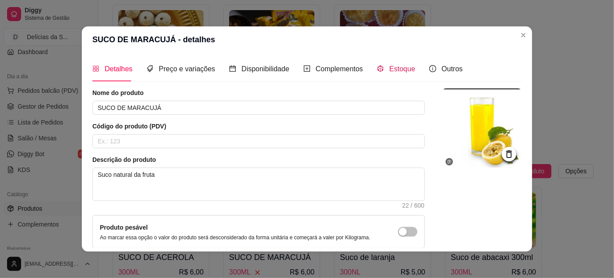
click at [389, 72] on span "Estoque" at bounding box center [402, 68] width 26 height 7
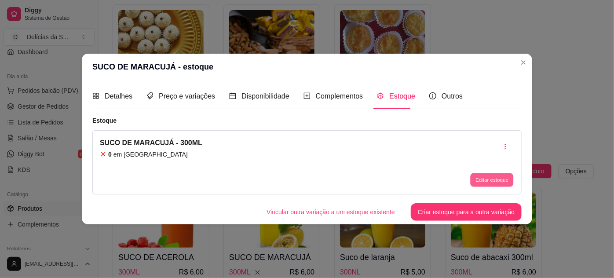
click at [489, 177] on button "Editar estoque" at bounding box center [491, 180] width 43 height 14
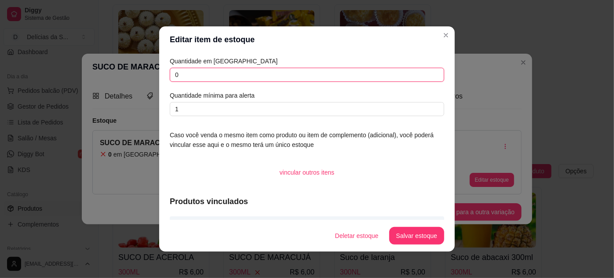
click at [314, 77] on input "0" at bounding box center [307, 75] width 274 height 14
type input "1"
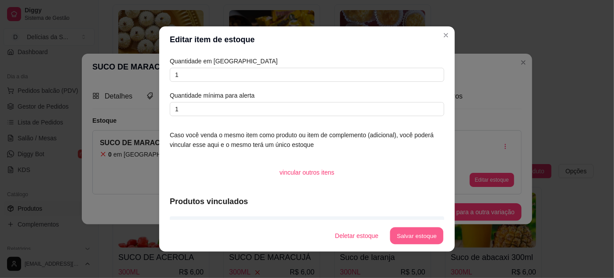
click at [424, 237] on button "Salvar estoque" at bounding box center [416, 235] width 54 height 17
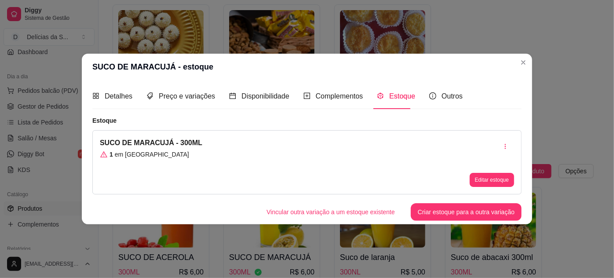
click at [388, 91] on div "Estoque" at bounding box center [396, 96] width 38 height 11
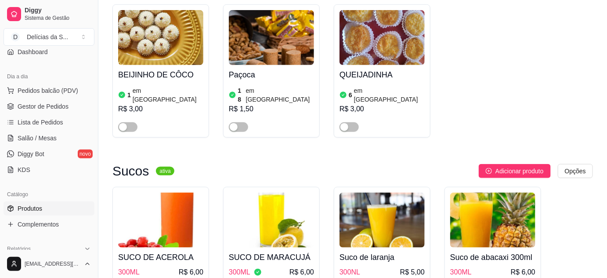
click at [46, 121] on span "Lista de Pedidos" at bounding box center [41, 122] width 46 height 9
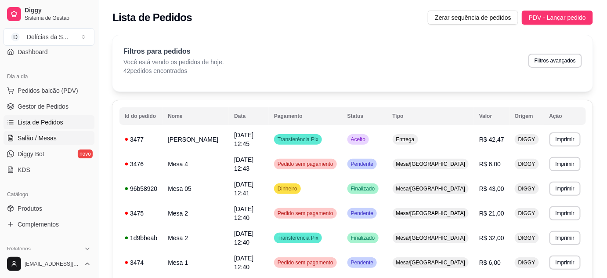
click at [74, 141] on link "Salão / Mesas" at bounding box center [49, 138] width 91 height 14
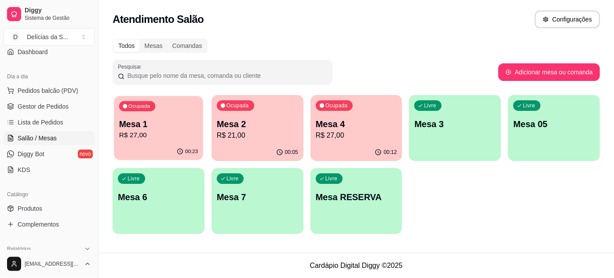
click at [164, 124] on p "Mesa 1" at bounding box center [158, 124] width 79 height 12
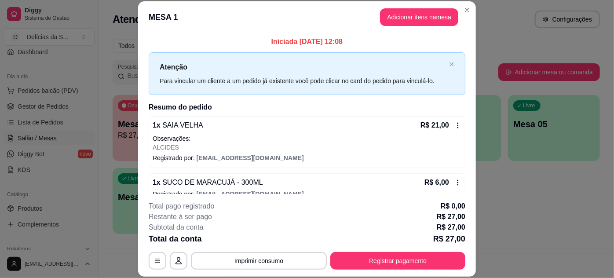
scroll to position [13, 0]
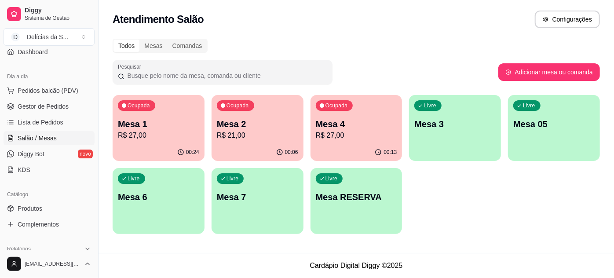
click at [156, 141] on div "Ocupada Mesa 1 R$ 27,00" at bounding box center [159, 119] width 92 height 49
click at [51, 87] on span "Pedidos balcão (PDV)" at bounding box center [48, 90] width 61 height 9
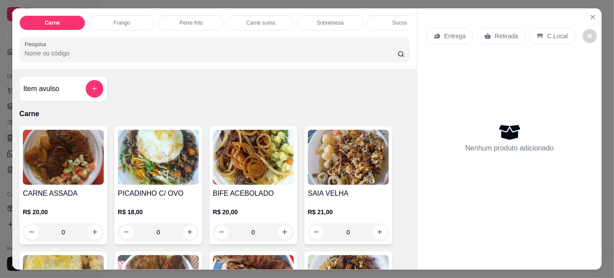
click at [69, 172] on img at bounding box center [63, 157] width 81 height 55
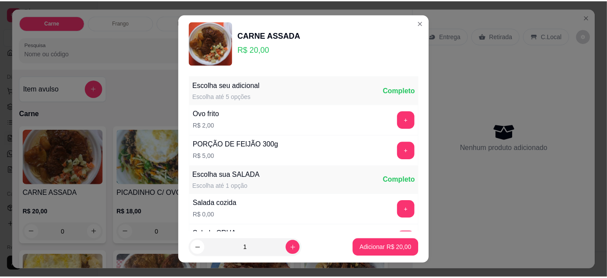
scroll to position [87, 0]
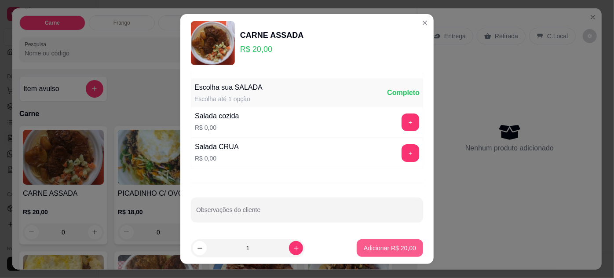
click at [364, 243] on button "Adicionar R$ 20,00" at bounding box center [389, 248] width 66 height 18
type input "1"
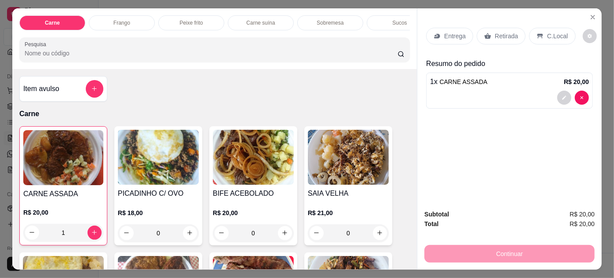
click at [456, 35] on p "Entrega" at bounding box center [455, 36] width 22 height 9
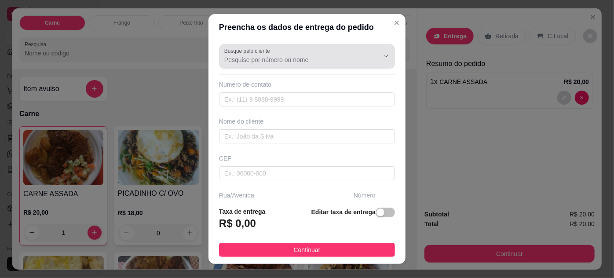
click at [302, 59] on input "Busque pelo cliente" at bounding box center [294, 59] width 141 height 9
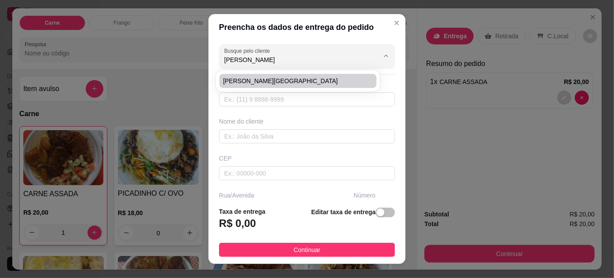
click at [284, 78] on span "[PERSON_NAME][GEOGRAPHIC_DATA]" at bounding box center [293, 80] width 141 height 9
type input "[PERSON_NAME][GEOGRAPHIC_DATA]"
type input "91985146683"
type input "[PERSON_NAME][GEOGRAPHIC_DATA]"
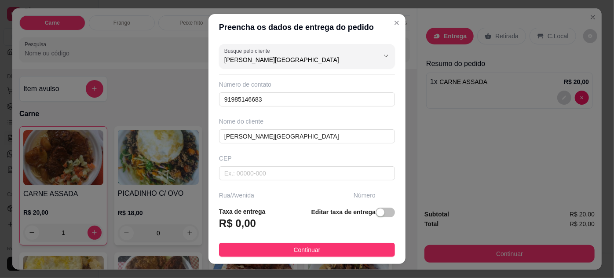
type input "[PERSON_NAME][GEOGRAPHIC_DATA]"
click at [294, 244] on button "Continuar" at bounding box center [307, 250] width 176 height 14
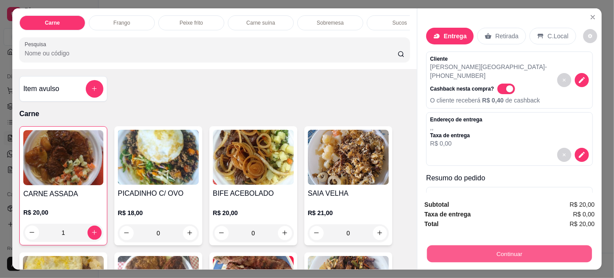
click at [454, 248] on button "Continuar" at bounding box center [509, 253] width 165 height 17
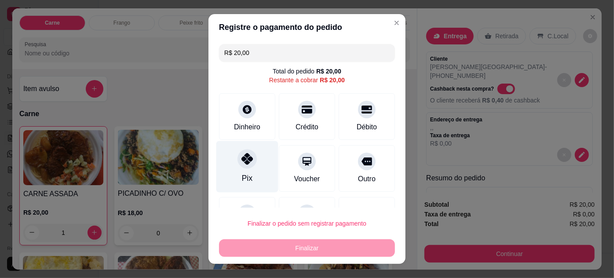
click at [246, 175] on div "Pix" at bounding box center [247, 177] width 11 height 11
type input "R$ 0,00"
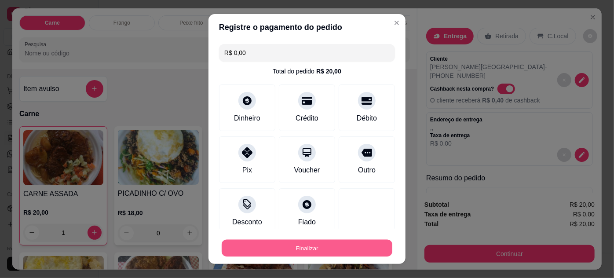
click at [330, 247] on button "Finalizar" at bounding box center [307, 248] width 171 height 17
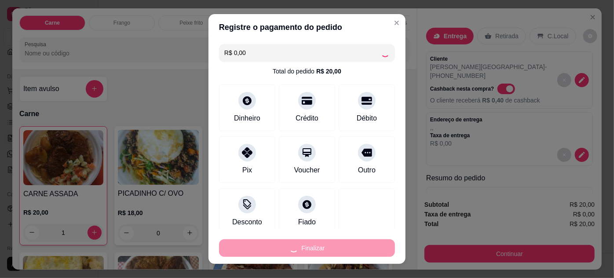
type input "0"
type input "-R$ 20,00"
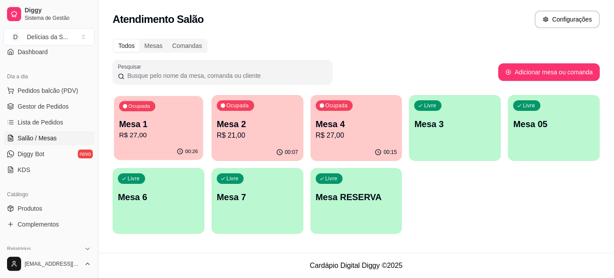
click at [177, 124] on p "Mesa 1" at bounding box center [158, 124] width 79 height 12
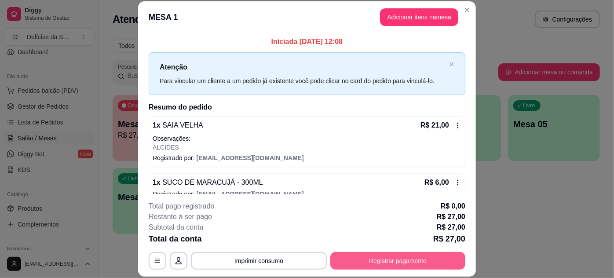
click at [366, 258] on button "Registrar pagamento" at bounding box center [397, 261] width 135 height 18
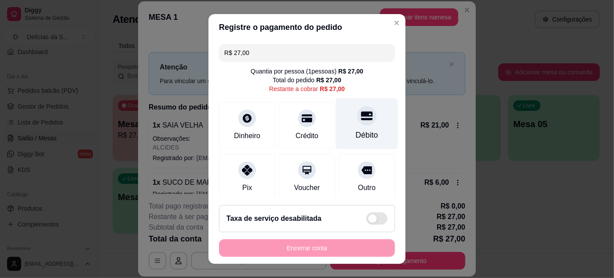
click at [357, 123] on div at bounding box center [366, 115] width 19 height 19
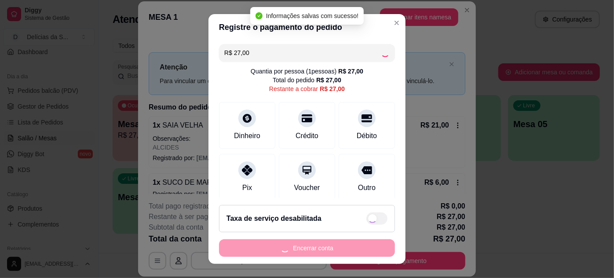
type input "R$ 0,00"
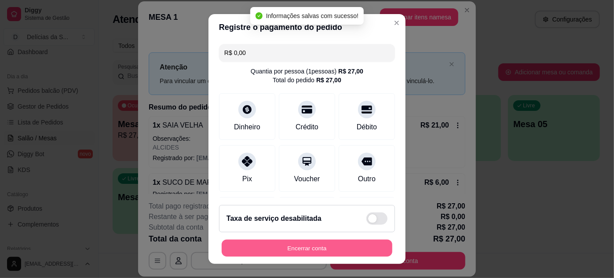
click at [306, 244] on button "Encerrar conta" at bounding box center [307, 248] width 171 height 17
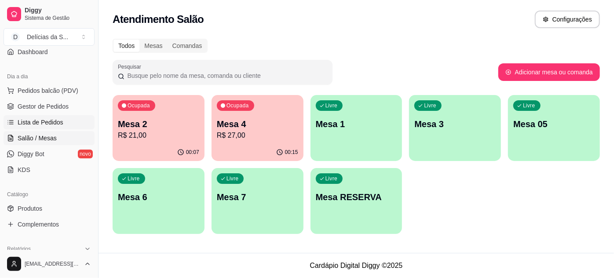
click at [47, 125] on link "Lista de Pedidos" at bounding box center [49, 122] width 91 height 14
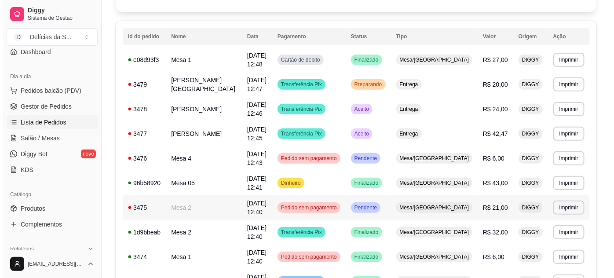
scroll to position [160, 0]
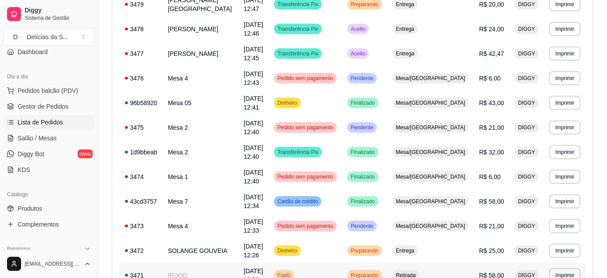
click at [234, 263] on td "IFOOD" at bounding box center [201, 275] width 76 height 25
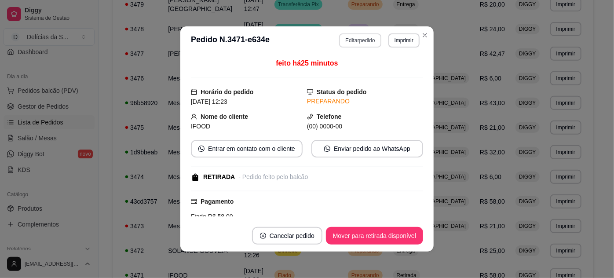
click at [352, 40] on button "Editar pedido" at bounding box center [360, 40] width 42 height 14
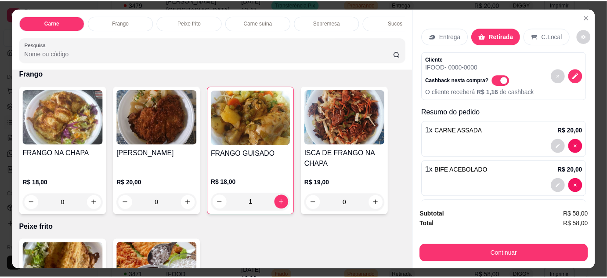
scroll to position [400, 0]
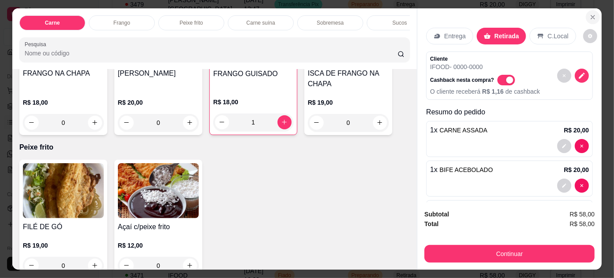
click at [591, 15] on icon "Close" at bounding box center [593, 17] width 4 height 4
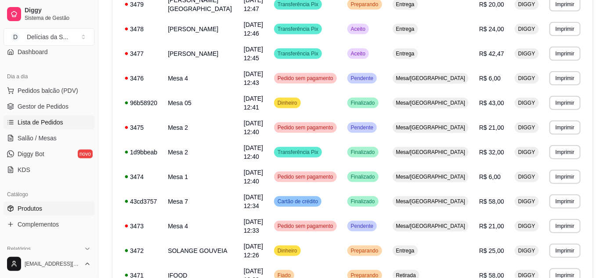
click at [33, 204] on span "Produtos" at bounding box center [30, 208] width 25 height 9
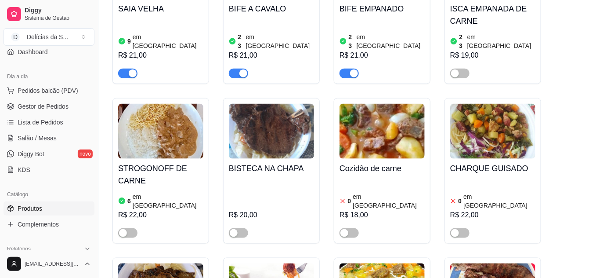
scroll to position [479, 0]
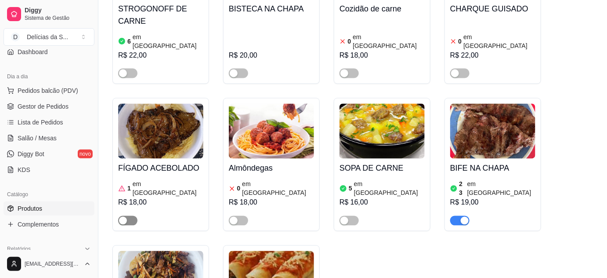
click at [132, 216] on span "button" at bounding box center [127, 221] width 19 height 10
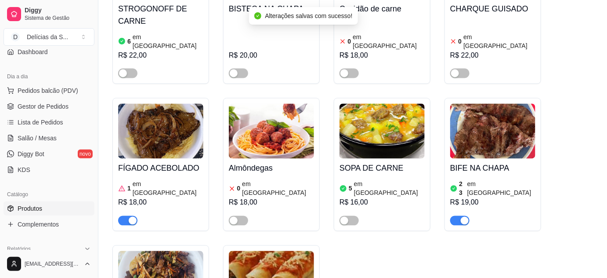
click at [153, 110] on img at bounding box center [160, 131] width 85 height 55
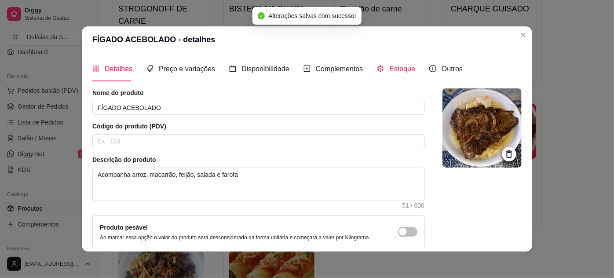
drag, startPoint x: 390, startPoint y: 70, endPoint x: 386, endPoint y: 88, distance: 18.4
click at [390, 69] on span "Estoque" at bounding box center [402, 68] width 26 height 7
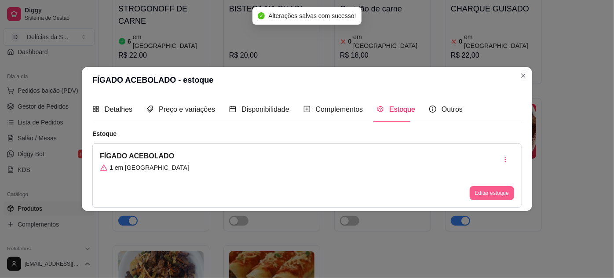
click at [497, 187] on button "Editar estoque" at bounding box center [491, 193] width 44 height 14
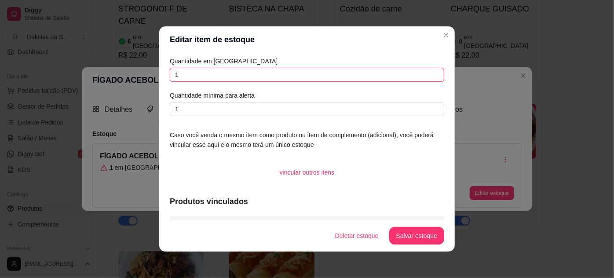
drag, startPoint x: 209, startPoint y: 77, endPoint x: 137, endPoint y: 79, distance: 72.1
click at [137, 79] on div "Editar item de estoque Quantidade em estoque 1 Quantidade mínima para alerta 1 …" at bounding box center [307, 139] width 614 height 278
type input "2"
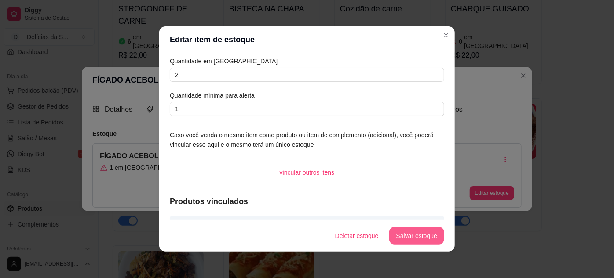
click at [400, 240] on button "Salvar estoque" at bounding box center [416, 236] width 55 height 18
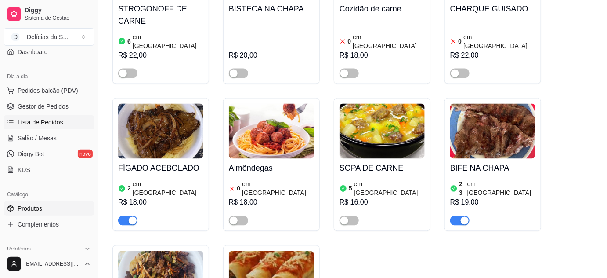
click at [43, 119] on span "Lista de Pedidos" at bounding box center [41, 122] width 46 height 9
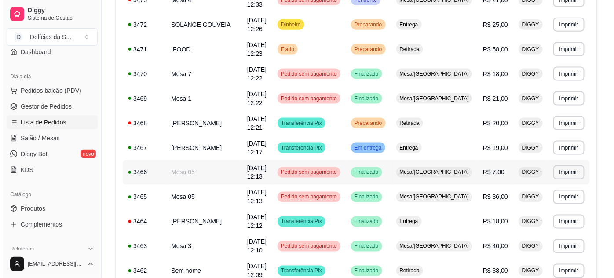
scroll to position [306, 0]
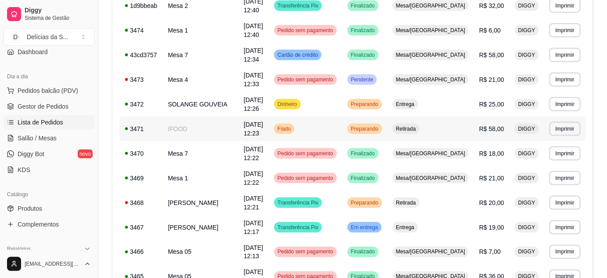
click at [189, 116] on td "IFOOD" at bounding box center [201, 128] width 76 height 25
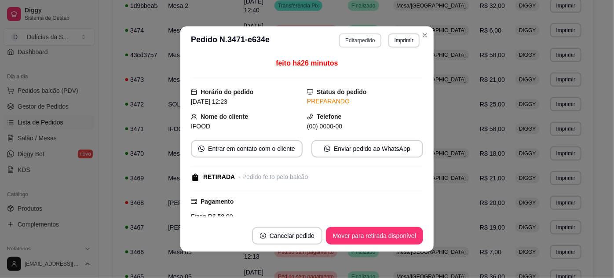
click at [365, 40] on button "Editar pedido" at bounding box center [360, 40] width 42 height 14
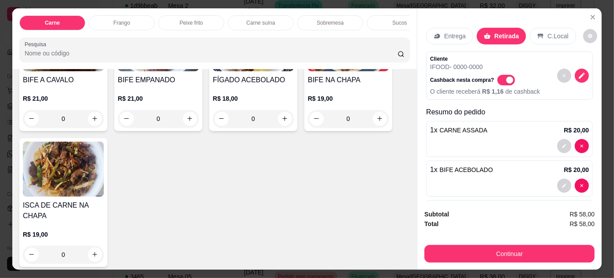
scroll to position [160, 0]
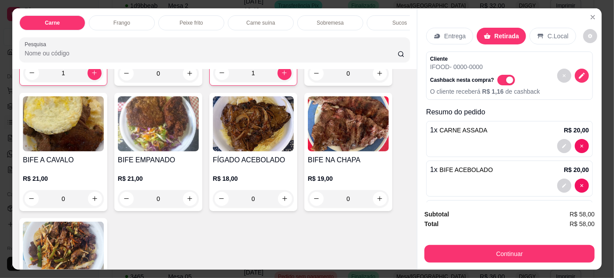
click at [280, 196] on div "0" at bounding box center [253, 199] width 81 height 18
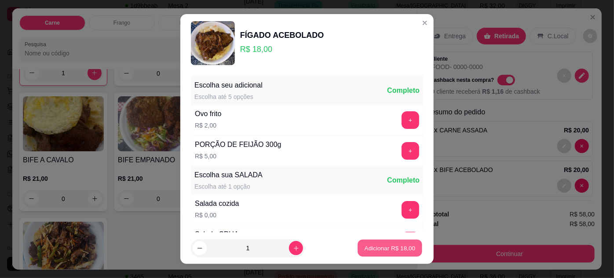
click at [373, 244] on p "Adicionar R$ 18,00" at bounding box center [389, 248] width 51 height 8
type input "1"
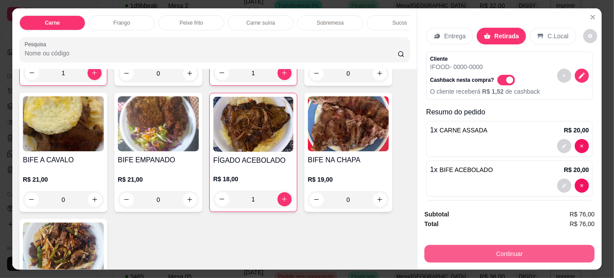
click at [438, 251] on button "Continuar" at bounding box center [509, 254] width 170 height 18
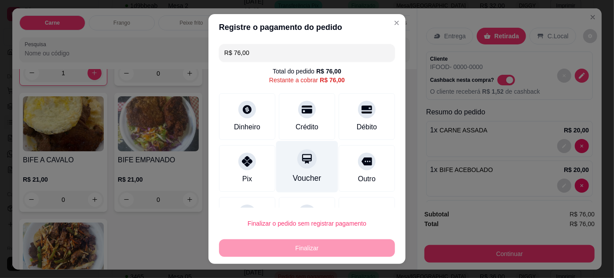
scroll to position [38, 0]
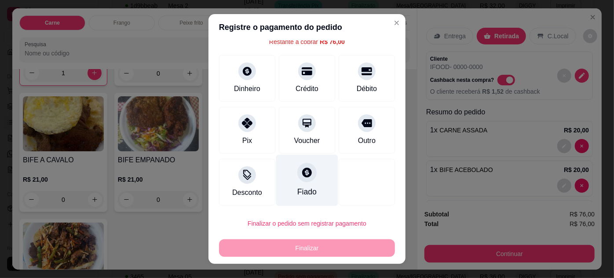
click at [298, 191] on div "Fiado" at bounding box center [306, 191] width 19 height 11
type input "R$ 0,00"
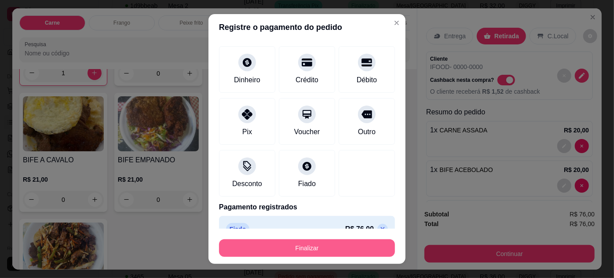
click at [332, 247] on button "Finalizar" at bounding box center [307, 248] width 176 height 18
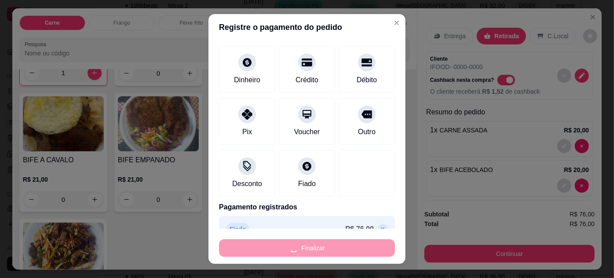
type input "0"
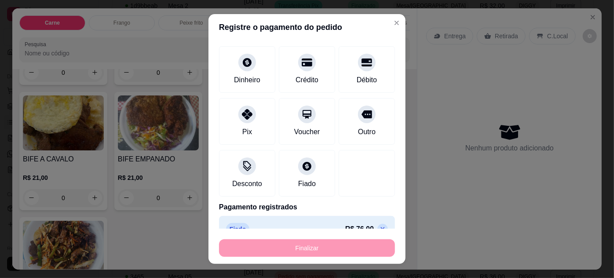
type input "-R$ 76,00"
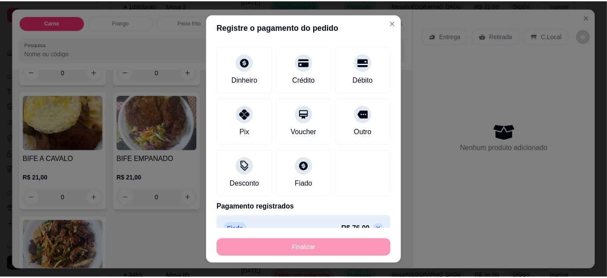
scroll to position [159, 0]
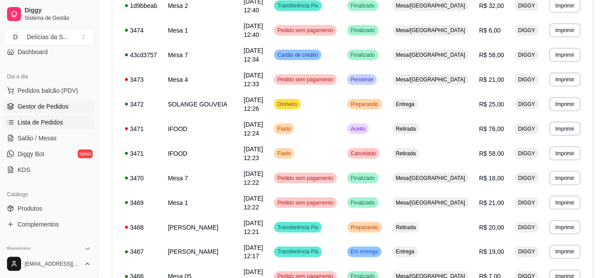
click at [60, 105] on span "Gestor de Pedidos" at bounding box center [43, 106] width 51 height 9
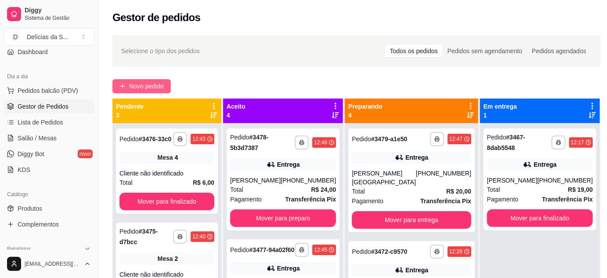
click at [144, 86] on span "Novo pedido" at bounding box center [146, 86] width 35 height 10
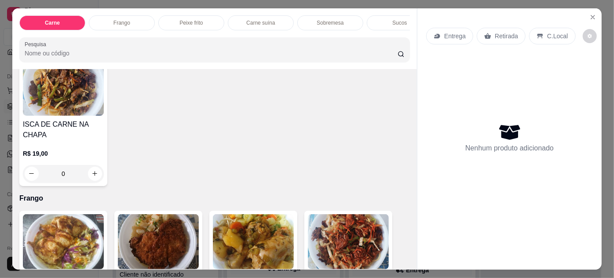
scroll to position [400, 0]
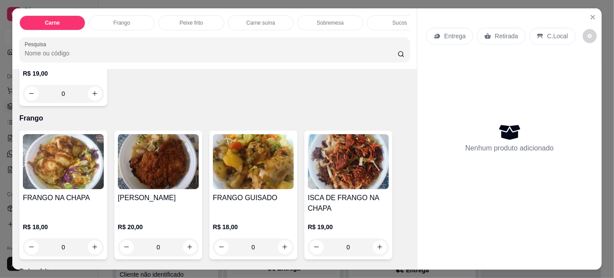
click at [238, 171] on img at bounding box center [253, 161] width 81 height 55
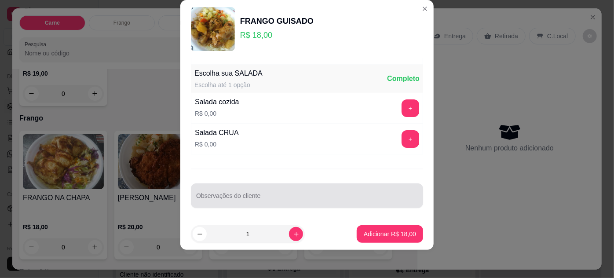
scroll to position [0, 0]
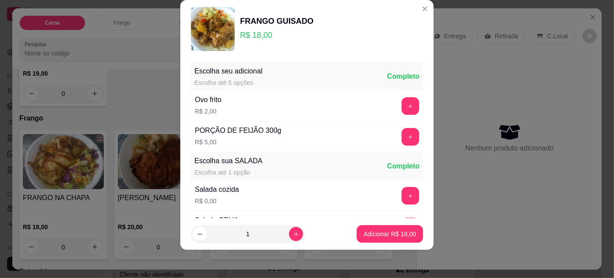
click at [283, 196] on div "Salada cozida R$ 0,00 +" at bounding box center [307, 195] width 232 height 31
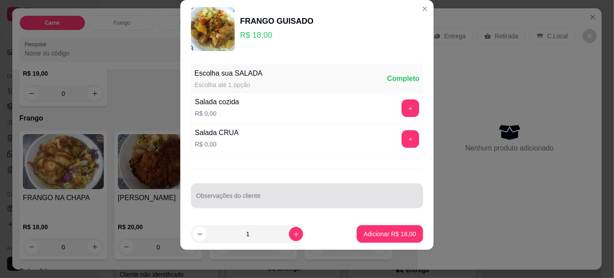
click at [290, 189] on div at bounding box center [307, 196] width 222 height 18
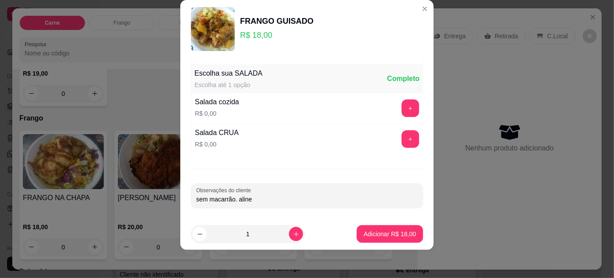
type input "sem macarrão. aline"
click at [365, 225] on button "Adicionar R$ 18,00" at bounding box center [389, 233] width 65 height 17
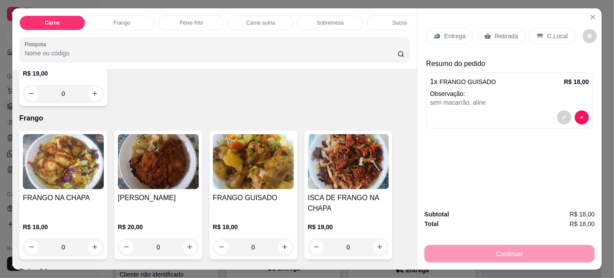
click at [496, 33] on p "Retirada" at bounding box center [505, 36] width 23 height 9
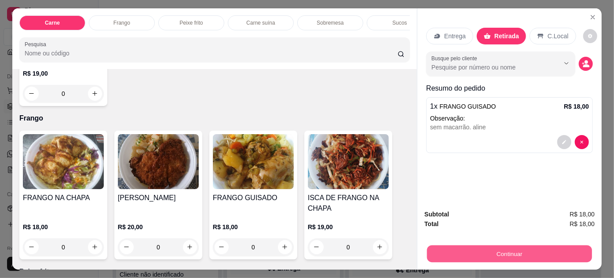
click at [458, 250] on button "Continuar" at bounding box center [509, 253] width 165 height 17
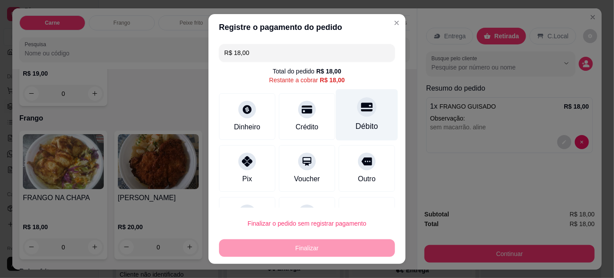
click at [354, 120] on div "Débito" at bounding box center [367, 114] width 62 height 51
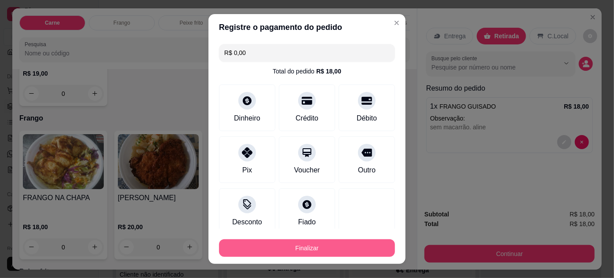
click at [292, 249] on button "Finalizar" at bounding box center [307, 248] width 176 height 18
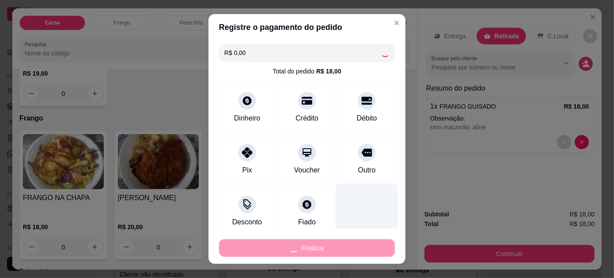
type input "-R$ 18,00"
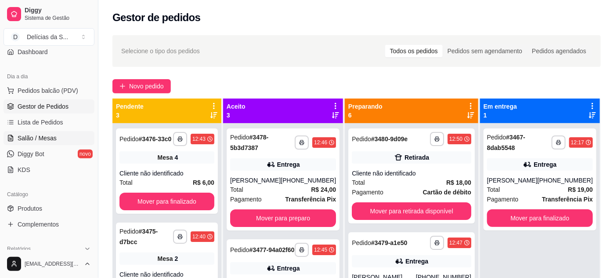
click at [40, 137] on span "Salão / Mesas" at bounding box center [37, 138] width 39 height 9
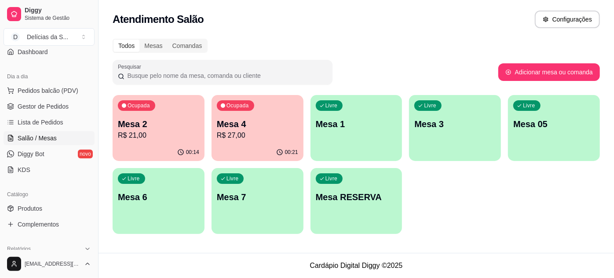
click at [256, 142] on div "Ocupada Mesa 4 R$ 27,00" at bounding box center [257, 119] width 92 height 49
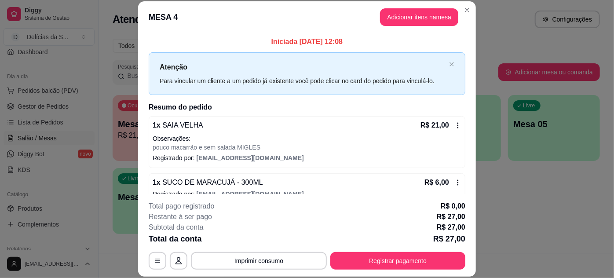
scroll to position [13, 0]
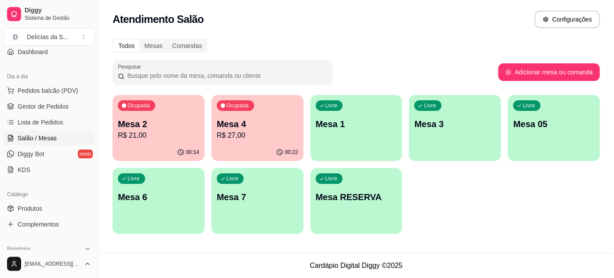
click at [126, 142] on div "Ocupada Mesa 2 R$ 21,00" at bounding box center [159, 119] width 92 height 49
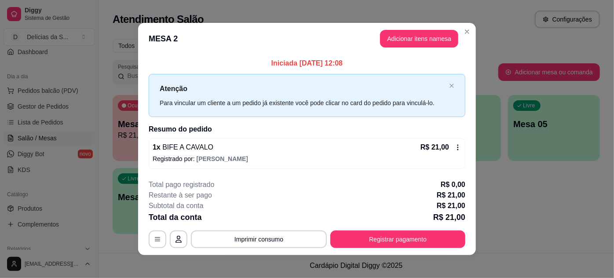
scroll to position [4, 0]
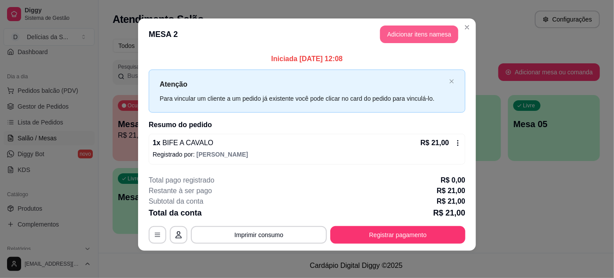
click at [392, 33] on button "Adicionar itens na mesa" at bounding box center [419, 34] width 78 height 18
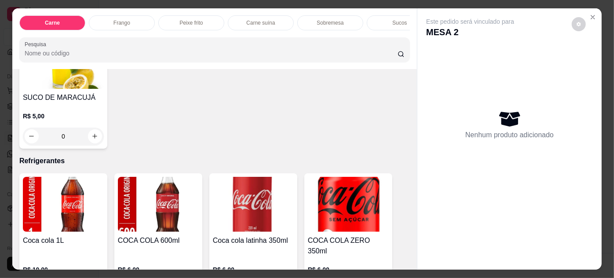
scroll to position [1172, 0]
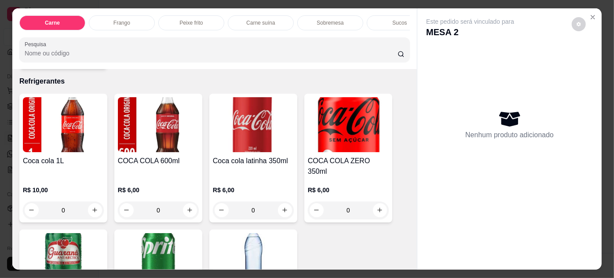
click at [264, 135] on img at bounding box center [253, 124] width 81 height 55
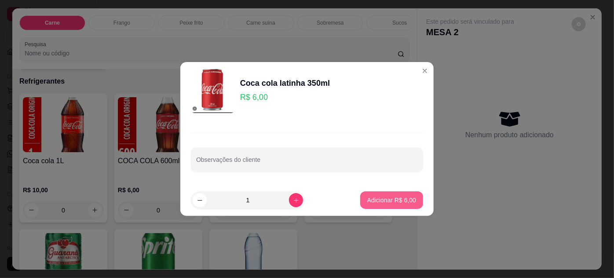
click at [402, 200] on p "Adicionar R$ 6,00" at bounding box center [391, 200] width 49 height 9
type input "1"
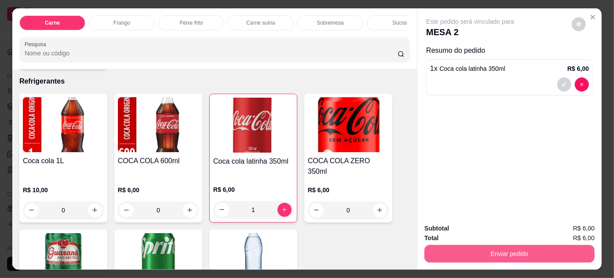
click at [447, 245] on button "Enviar pedido" at bounding box center [509, 254] width 170 height 18
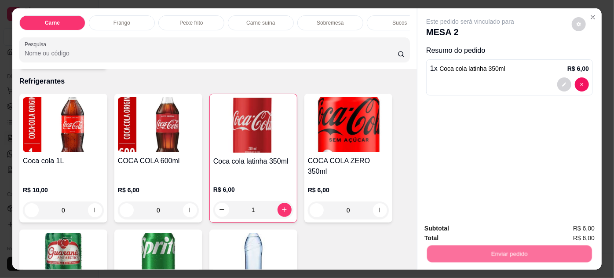
click at [457, 227] on button "Não registrar e enviar pedido" at bounding box center [480, 229] width 91 height 17
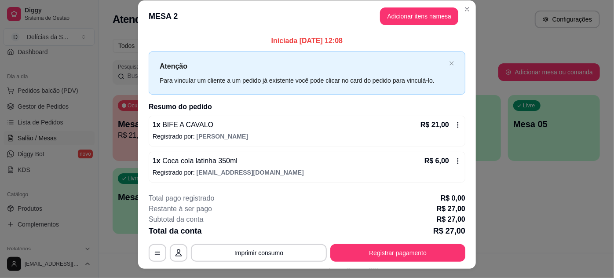
scroll to position [0, 0]
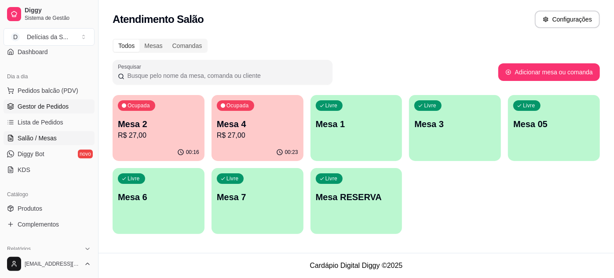
click at [52, 104] on span "Gestor de Pedidos" at bounding box center [43, 106] width 51 height 9
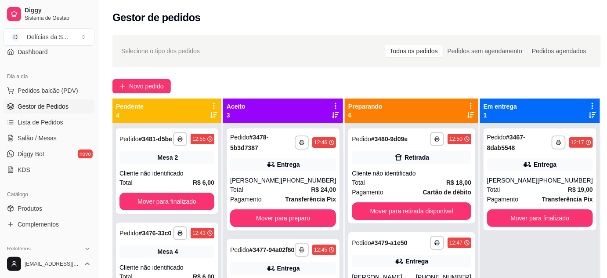
click at [141, 93] on div "**********" at bounding box center [356, 208] width 517 height 357
click at [38, 139] on span "Salão / Mesas" at bounding box center [37, 138] width 39 height 9
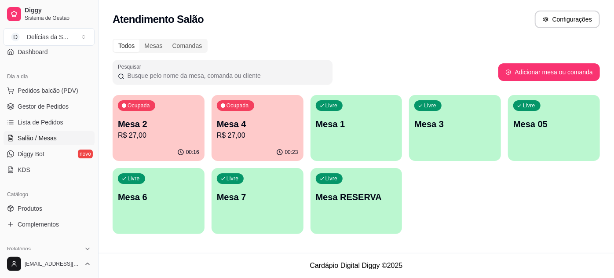
click at [142, 124] on p "Mesa 2" at bounding box center [158, 124] width 81 height 12
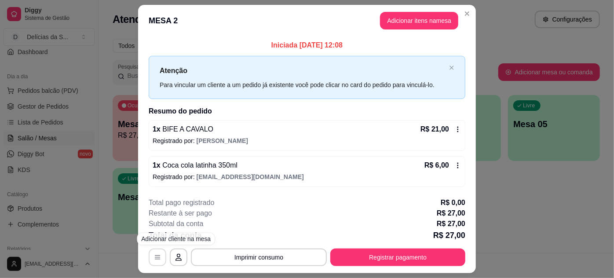
click at [149, 259] on button "button" at bounding box center [158, 257] width 18 height 18
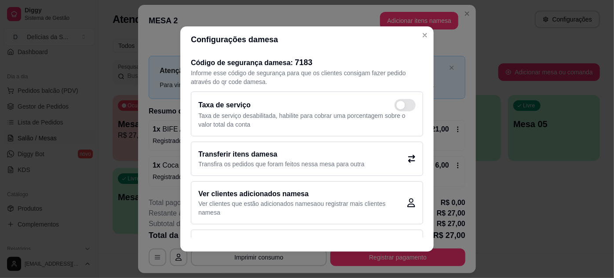
click at [281, 164] on p "Transfira os pedidos que foram feitos nessa mesa para outra" at bounding box center [281, 164] width 166 height 9
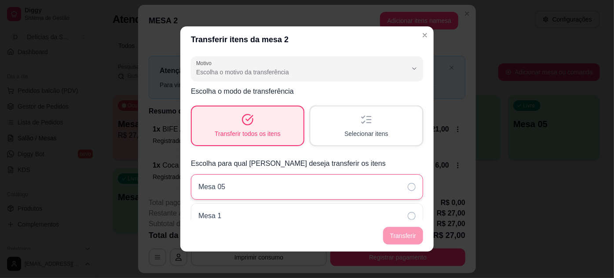
click at [226, 186] on div "Mesa 05" at bounding box center [307, 186] width 232 height 25
click at [393, 235] on footer "Transferir" at bounding box center [306, 236] width 253 height 32
click at [342, 127] on div "Selecionar itens" at bounding box center [366, 125] width 108 height 37
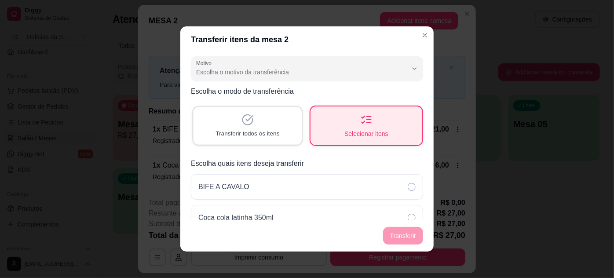
click at [235, 132] on span "Transferir todos os itens" at bounding box center [247, 133] width 64 height 8
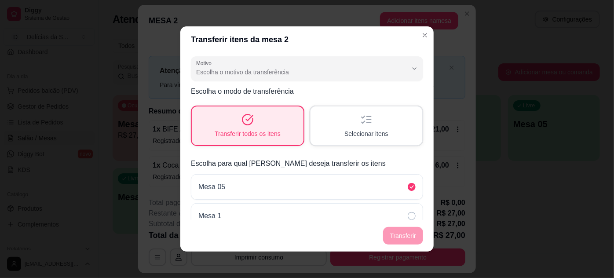
click at [401, 234] on footer "Transferir" at bounding box center [306, 236] width 253 height 32
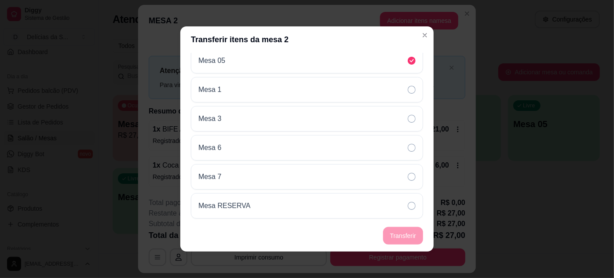
click at [406, 240] on footer "Transferir" at bounding box center [306, 236] width 253 height 32
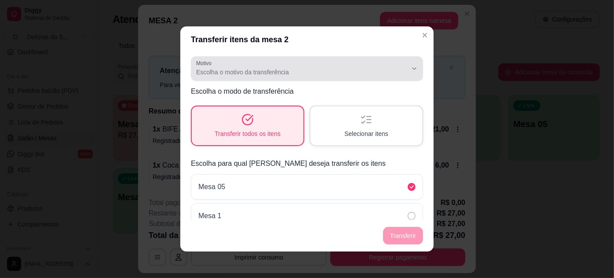
click at [244, 74] on span "Escolha o motivo da transferência" at bounding box center [301, 72] width 211 height 9
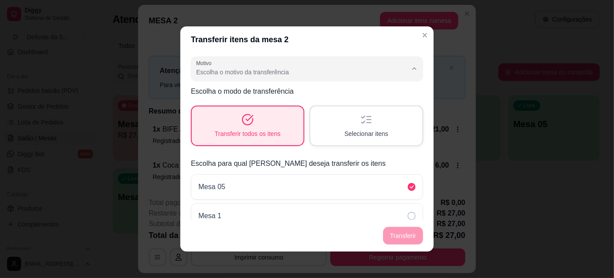
click at [235, 110] on span "Mudança de mesa" at bounding box center [296, 107] width 195 height 8
type input "TABLE_TRANSFER"
select select "TABLE_TRANSFER"
click at [400, 233] on button "Transferir" at bounding box center [402, 235] width 39 height 17
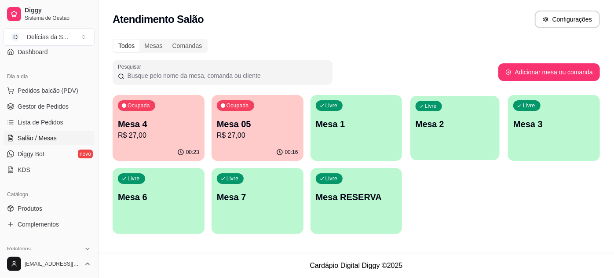
click at [446, 130] on div "Livre Mesa 2" at bounding box center [455, 123] width 89 height 54
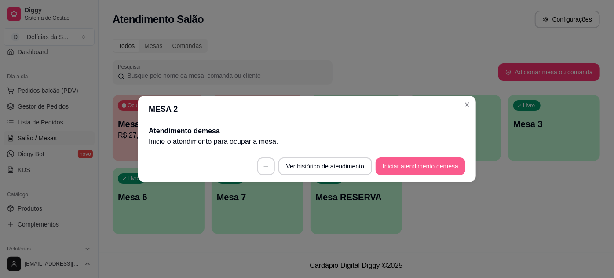
click at [407, 167] on button "Iniciar atendimento de mesa" at bounding box center [420, 166] width 90 height 18
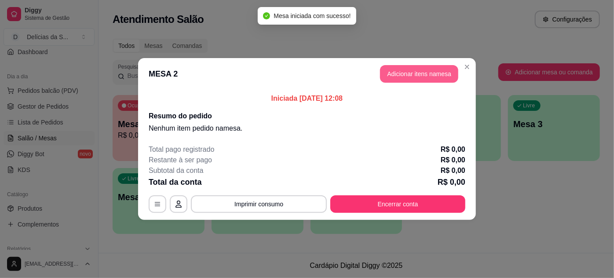
click at [420, 72] on button "Adicionar itens na mesa" at bounding box center [419, 74] width 78 height 18
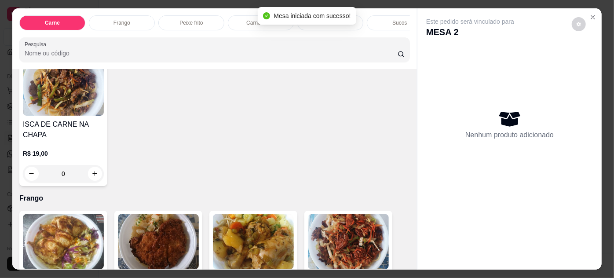
scroll to position [479, 0]
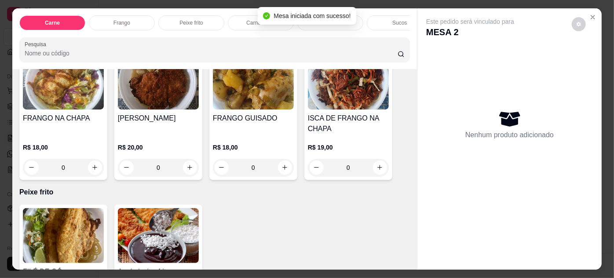
click at [56, 136] on div "R$ 18,00 0" at bounding box center [63, 155] width 81 height 42
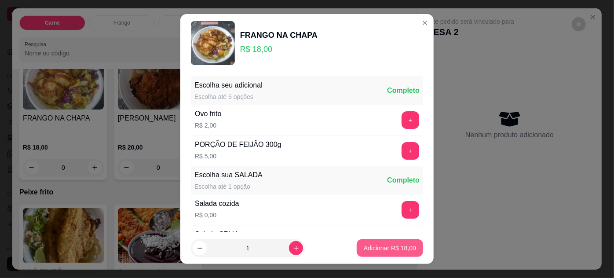
click at [375, 246] on p "Adicionar R$ 18,00" at bounding box center [389, 248] width 52 height 9
type input "1"
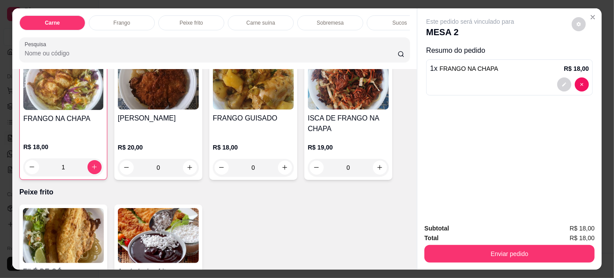
scroll to position [480, 0]
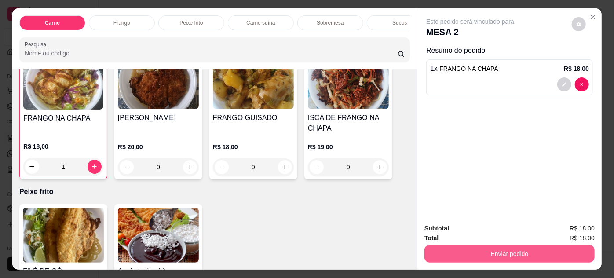
click at [461, 251] on button "Enviar pedido" at bounding box center [509, 254] width 170 height 18
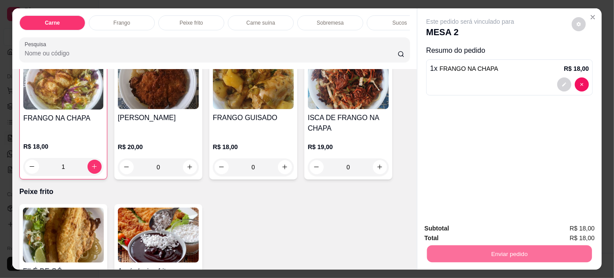
click at [476, 228] on button "Não registrar e enviar pedido" at bounding box center [480, 229] width 91 height 17
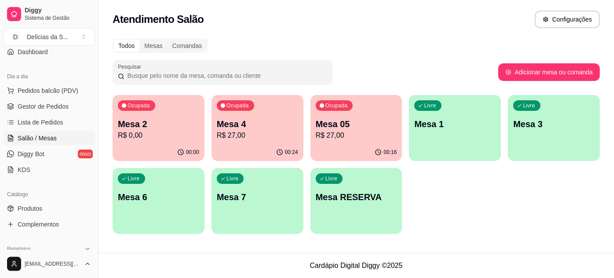
click at [178, 136] on p "R$ 0,00" at bounding box center [158, 135] width 81 height 11
click at [40, 120] on span "Lista de Pedidos" at bounding box center [41, 122] width 46 height 9
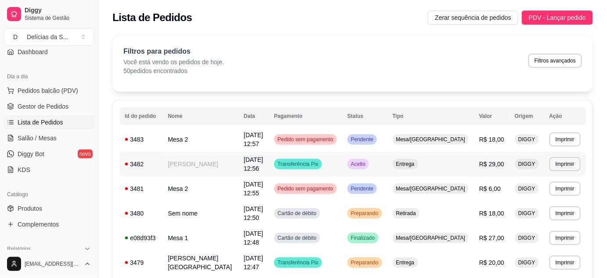
click at [214, 161] on td "[PERSON_NAME]" at bounding box center [201, 164] width 76 height 25
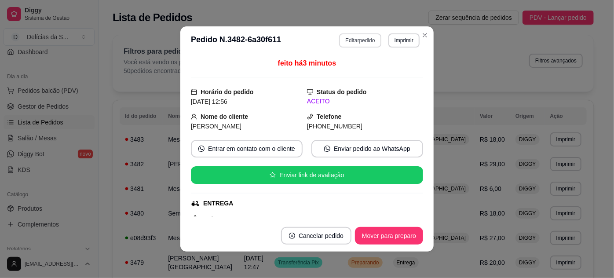
click at [353, 42] on button "Editar pedido" at bounding box center [360, 40] width 42 height 14
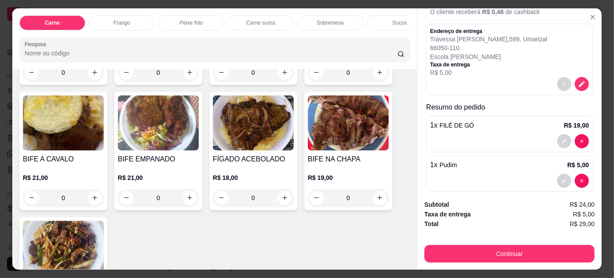
scroll to position [90, 0]
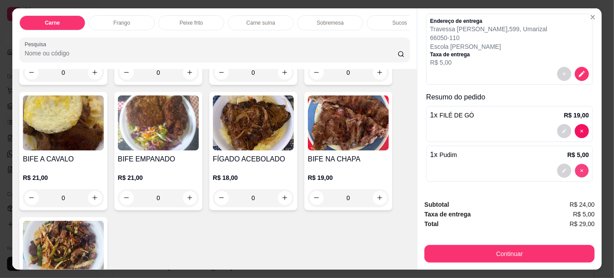
type input "0"
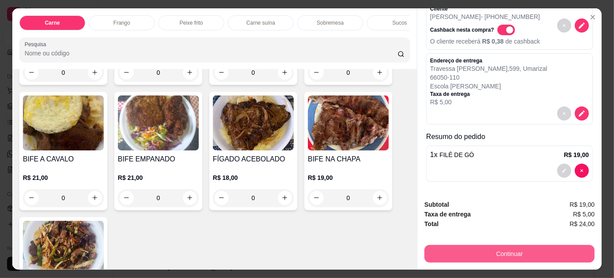
click at [476, 250] on button "Continuar" at bounding box center [509, 254] width 170 height 18
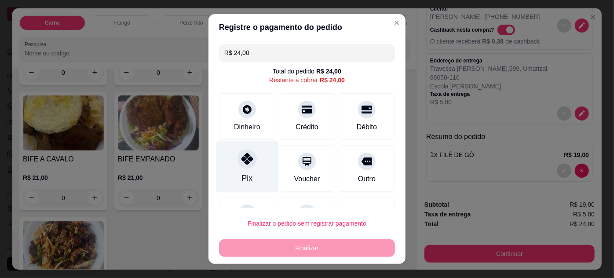
click at [254, 164] on div "Pix" at bounding box center [247, 166] width 62 height 51
type input "R$ 0,00"
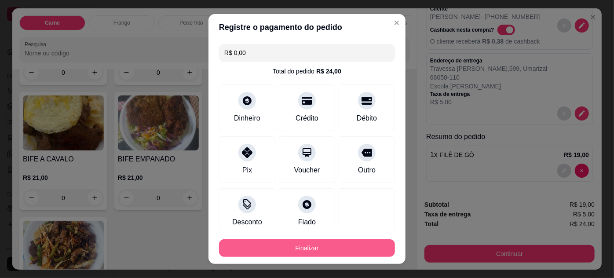
click at [313, 247] on button "Finalizar" at bounding box center [307, 248] width 176 height 18
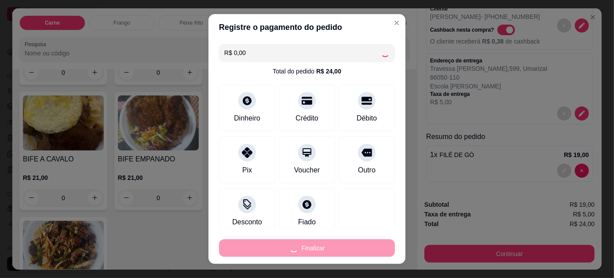
type input "0"
type input "-R$ 24,00"
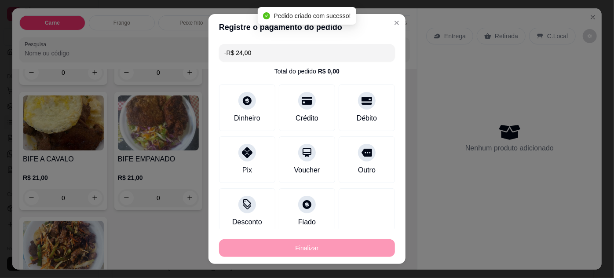
scroll to position [0, 0]
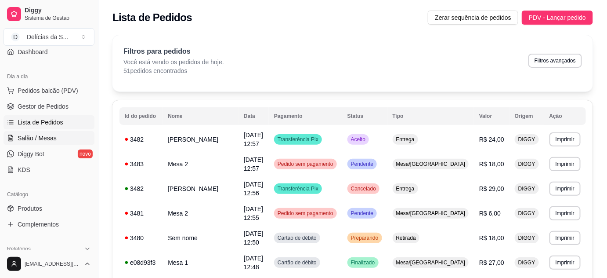
click at [38, 137] on span "Salão / Mesas" at bounding box center [37, 138] width 39 height 9
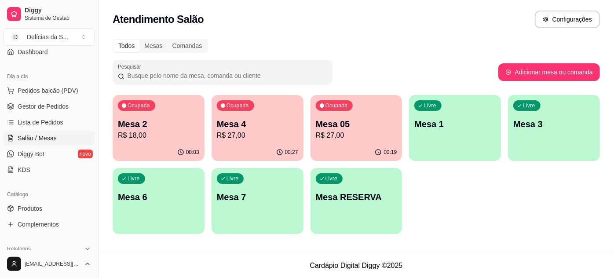
click at [282, 131] on p "R$ 27,00" at bounding box center [257, 135] width 81 height 11
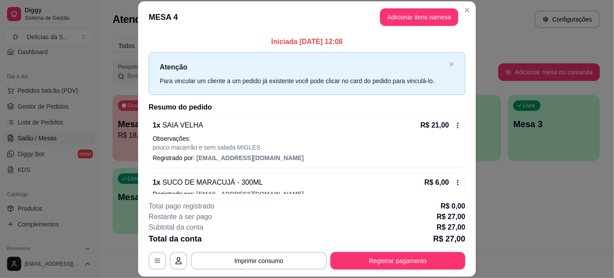
scroll to position [13, 0]
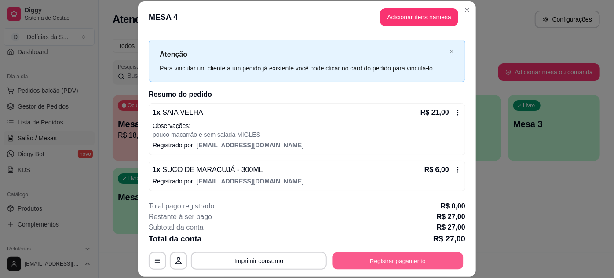
click at [387, 260] on button "Registrar pagamento" at bounding box center [397, 260] width 131 height 17
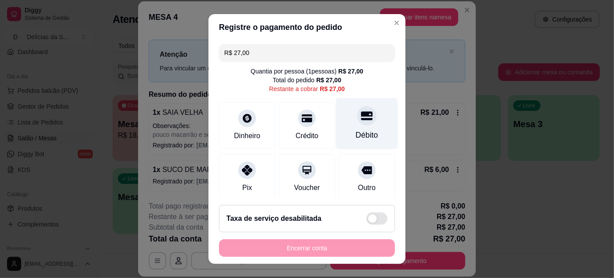
click at [364, 129] on div "Débito" at bounding box center [367, 134] width 22 height 11
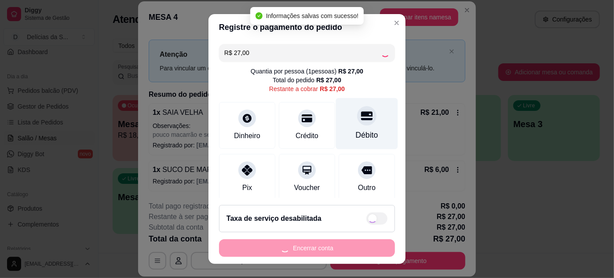
type input "R$ 0,00"
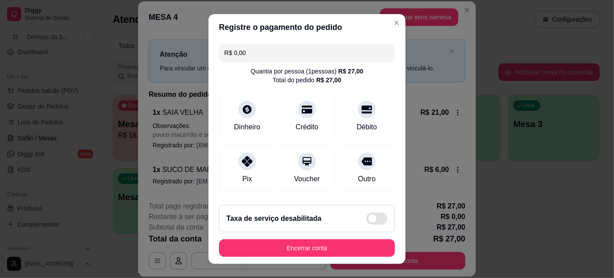
scroll to position [104, 0]
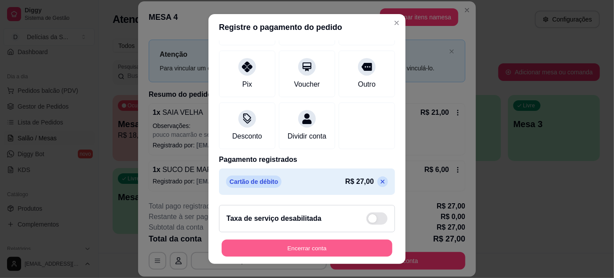
click at [307, 244] on button "Encerrar conta" at bounding box center [307, 248] width 171 height 17
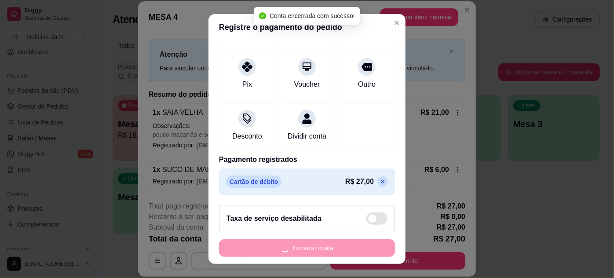
scroll to position [0, 0]
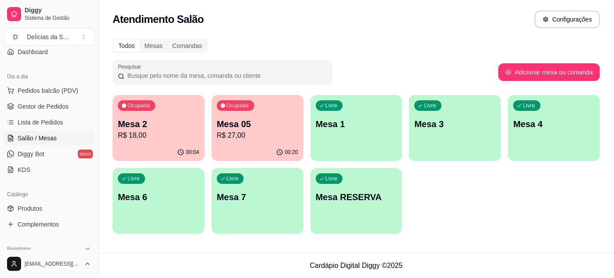
click at [247, 126] on p "Mesa 05" at bounding box center [257, 124] width 81 height 12
click at [161, 138] on p "R$ 18,00" at bounding box center [158, 135] width 81 height 11
click at [161, 145] on div "00:04" at bounding box center [158, 151] width 89 height 17
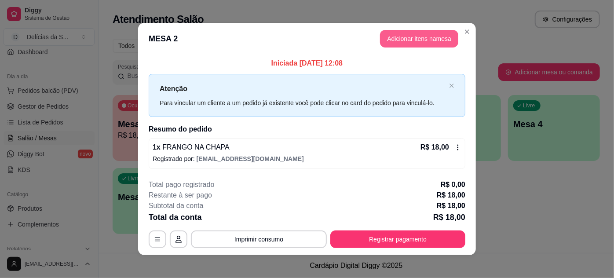
click at [412, 38] on button "Adicionar itens na mesa" at bounding box center [419, 39] width 78 height 18
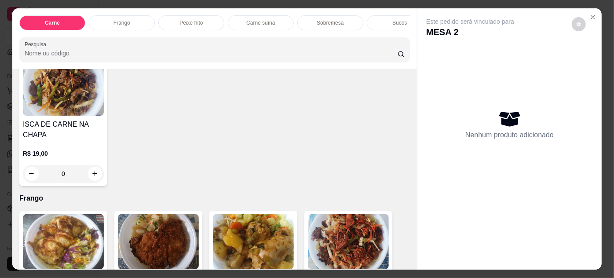
scroll to position [479, 0]
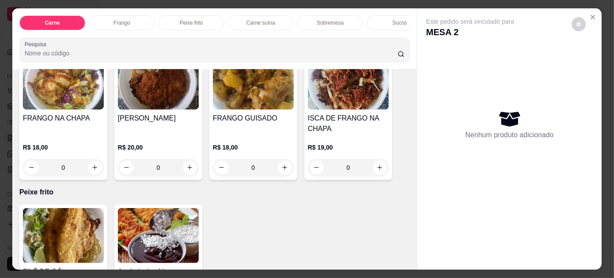
click at [237, 91] on img at bounding box center [253, 82] width 81 height 55
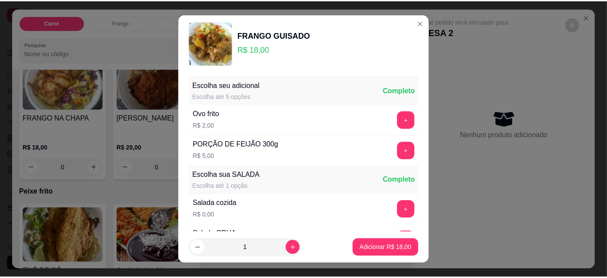
scroll to position [87, 0]
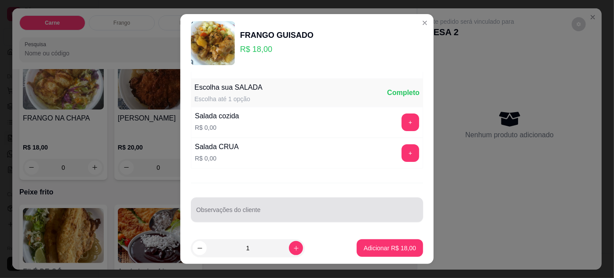
click at [286, 209] on input "Observações do cliente" at bounding box center [307, 213] width 222 height 9
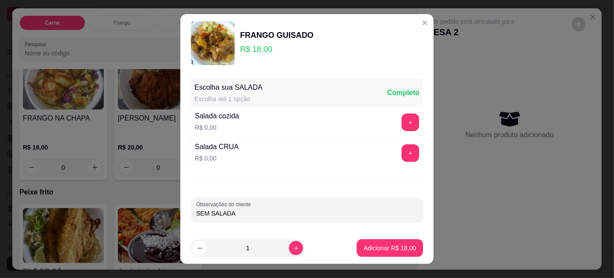
type input "SEM SALADA"
click at [356, 251] on button "Adicionar R$ 18,00" at bounding box center [389, 248] width 66 height 18
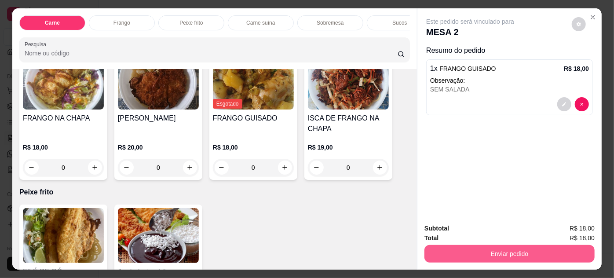
click at [429, 251] on button "Enviar pedido" at bounding box center [509, 254] width 170 height 18
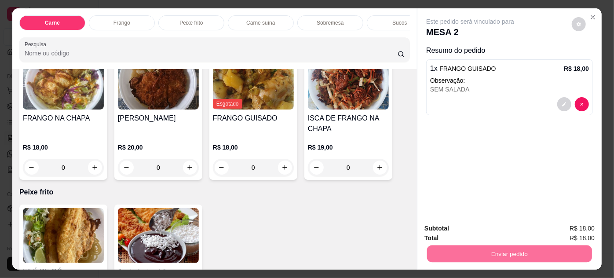
click at [451, 227] on button "Não registrar e enviar pedido" at bounding box center [480, 229] width 89 height 16
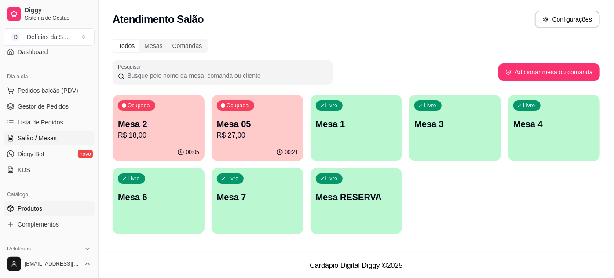
click at [41, 210] on span "Produtos" at bounding box center [30, 208] width 25 height 9
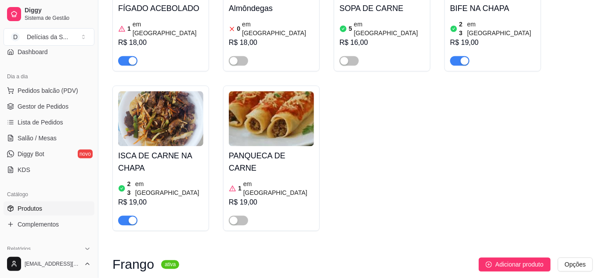
scroll to position [879, 0]
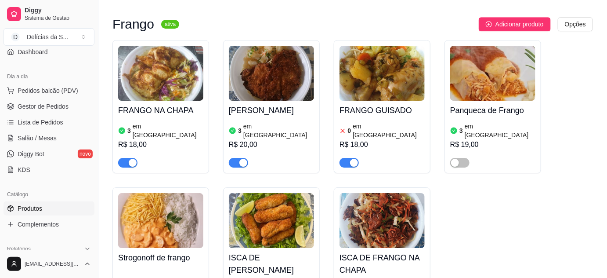
click at [343, 158] on span "button" at bounding box center [349, 163] width 19 height 10
click at [55, 142] on link "Salão / Mesas" at bounding box center [49, 138] width 91 height 14
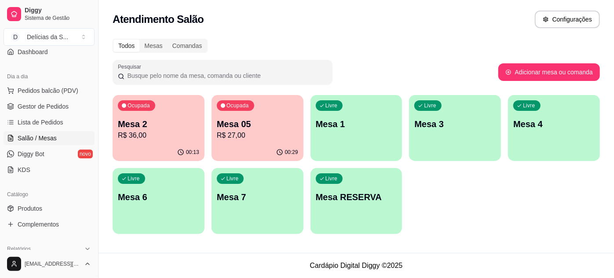
click at [252, 127] on p "Mesa 05" at bounding box center [257, 124] width 81 height 12
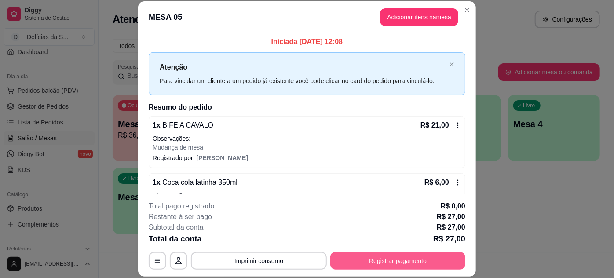
click at [403, 256] on button "Registrar pagamento" at bounding box center [397, 261] width 135 height 18
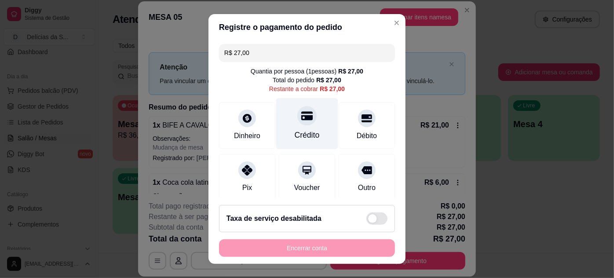
click at [310, 134] on div "Crédito" at bounding box center [306, 134] width 25 height 11
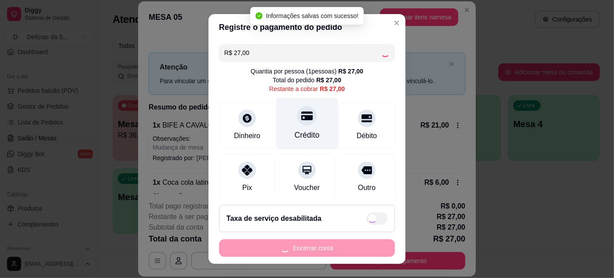
type input "R$ 0,00"
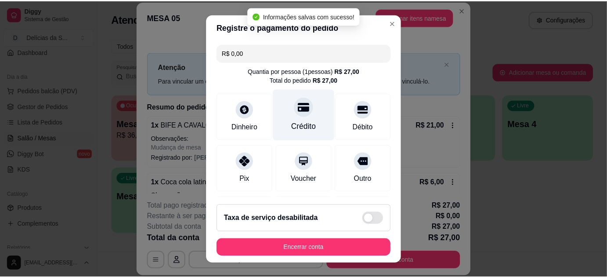
scroll to position [104, 0]
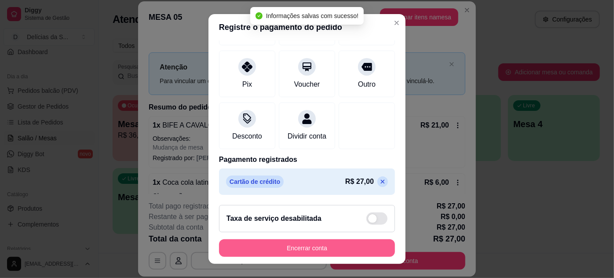
click at [338, 247] on button "Encerrar conta" at bounding box center [307, 248] width 176 height 18
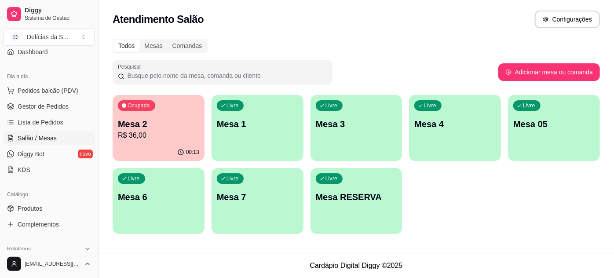
click at [463, 211] on div "Ocupada Mesa 2 R$ 36,00 00:13 Livre Mesa 1 Livre Mesa 3 Livre Mesa 4 Livre Mesa…" at bounding box center [356, 164] width 487 height 139
click at [62, 213] on link "Produtos" at bounding box center [49, 208] width 91 height 14
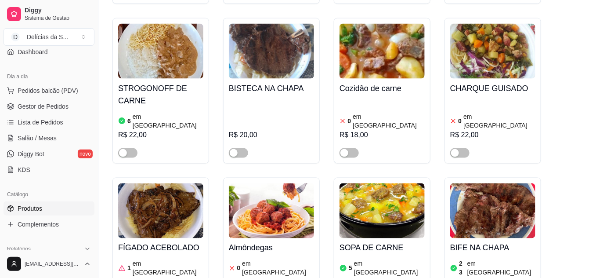
scroll to position [479, 0]
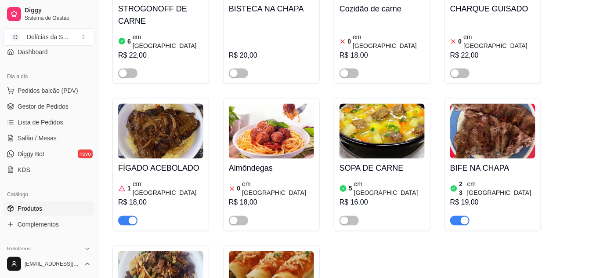
click at [143, 159] on div "FÍGADO ACEBOLADO 1 em estoque R$ 18,00" at bounding box center [160, 192] width 85 height 67
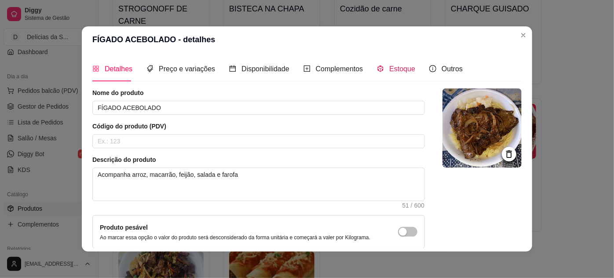
click at [378, 71] on div "Estoque" at bounding box center [396, 68] width 38 height 11
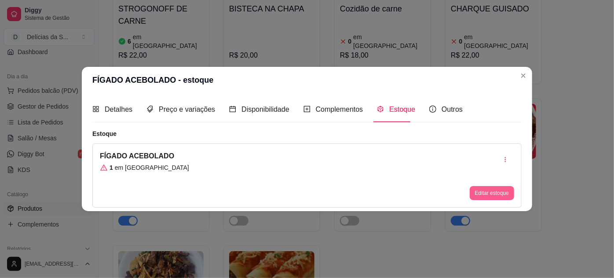
click at [489, 192] on button "Editar estoque" at bounding box center [491, 193] width 44 height 14
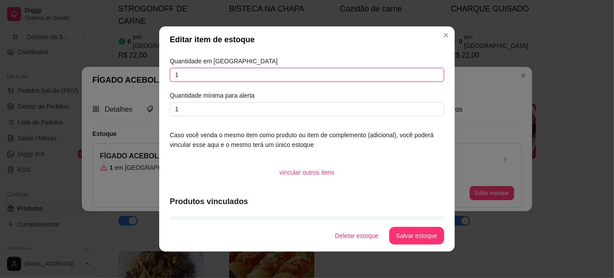
drag, startPoint x: 220, startPoint y: 76, endPoint x: 159, endPoint y: 81, distance: 61.3
click at [159, 81] on div "Quantidade em estoque 1 Quantidade mínima para alerta 1 Caso você venda o mesmo…" at bounding box center [306, 136] width 295 height 167
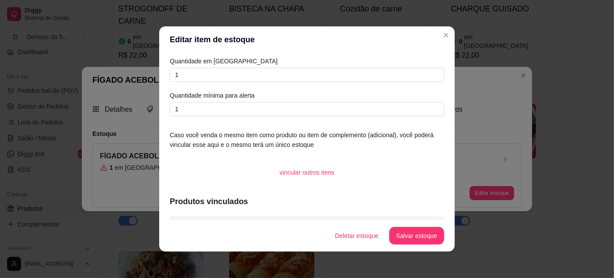
drag, startPoint x: 155, startPoint y: 85, endPoint x: 256, endPoint y: 47, distance: 107.9
click at [256, 47] on header "Editar item de estoque" at bounding box center [306, 39] width 295 height 26
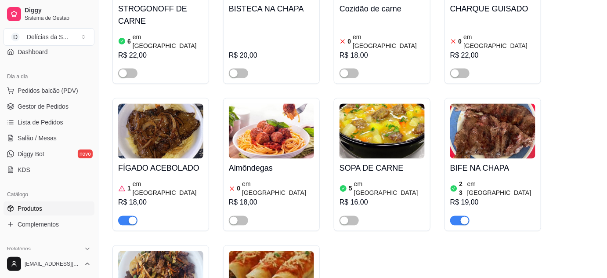
click at [127, 216] on button "button" at bounding box center [127, 221] width 19 height 10
click at [33, 118] on span "Lista de Pedidos" at bounding box center [41, 122] width 46 height 9
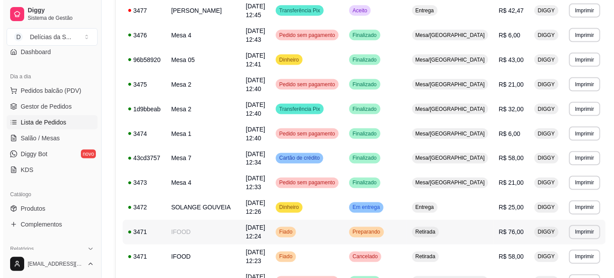
scroll to position [479, 0]
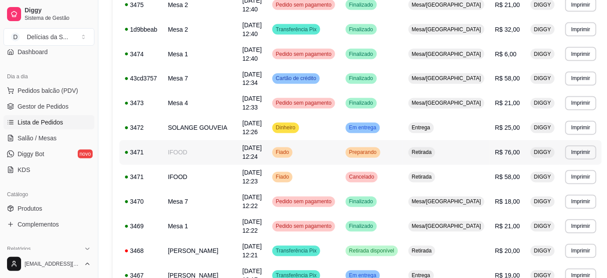
click at [181, 153] on td "IFOOD" at bounding box center [200, 152] width 75 height 25
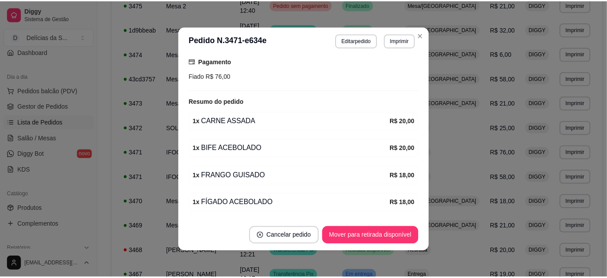
scroll to position [197, 0]
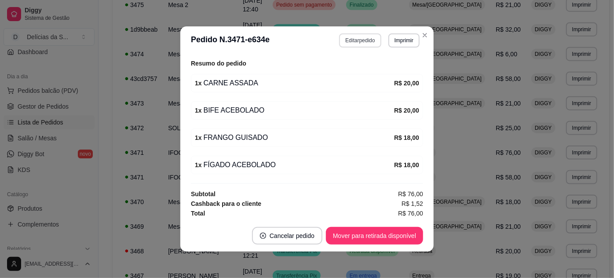
click at [345, 42] on button "Editar pedido" at bounding box center [360, 40] width 42 height 14
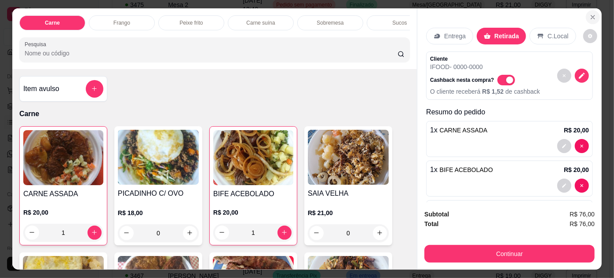
click at [591, 15] on icon "Close" at bounding box center [593, 17] width 4 height 4
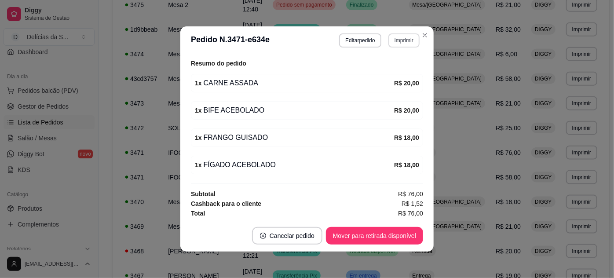
click at [401, 41] on button "Imprimir" at bounding box center [403, 40] width 31 height 14
click at [383, 71] on button "Impressora" at bounding box center [387, 72] width 64 height 14
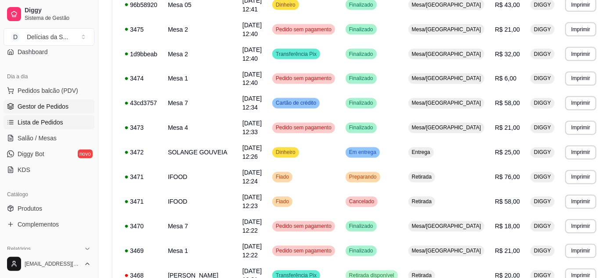
click at [65, 104] on span "Gestor de Pedidos" at bounding box center [43, 106] width 51 height 9
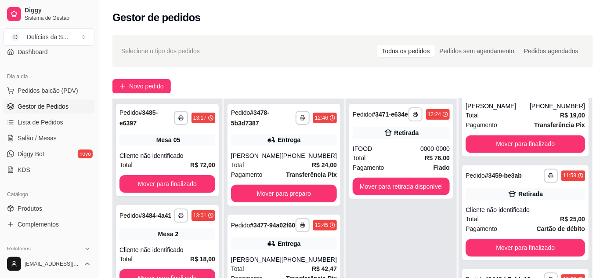
scroll to position [134, 0]
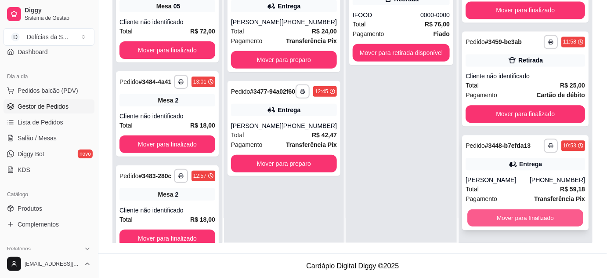
click at [531, 215] on button "Mover para finalizado" at bounding box center [526, 218] width 116 height 17
click at [531, 218] on button "Mover para finalizado" at bounding box center [526, 218] width 120 height 18
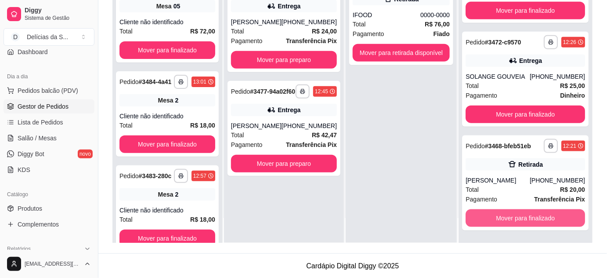
click at [531, 218] on button "Mover para finalizado" at bounding box center [526, 218] width 120 height 18
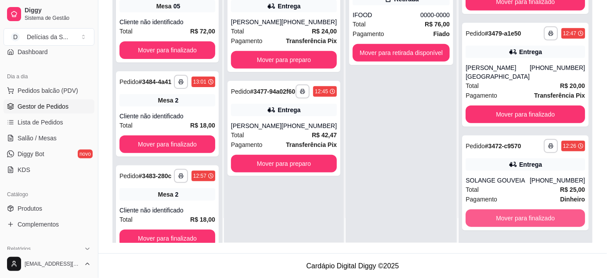
click at [531, 218] on button "Mover para finalizado" at bounding box center [526, 218] width 120 height 18
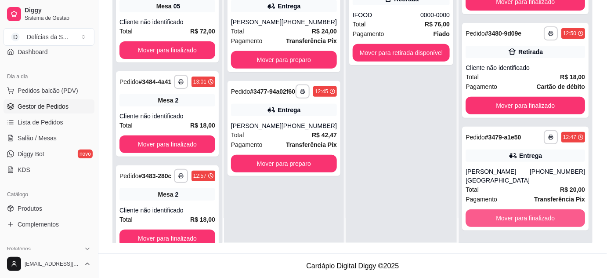
scroll to position [65, 0]
click at [531, 218] on button "Mover para finalizado" at bounding box center [526, 218] width 116 height 17
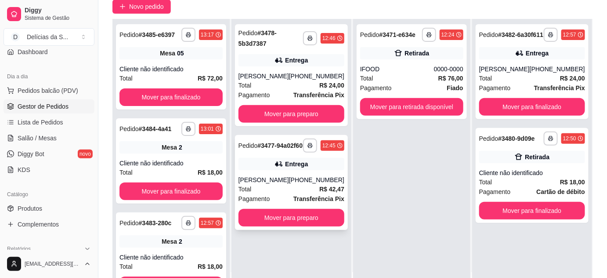
scroll to position [134, 0]
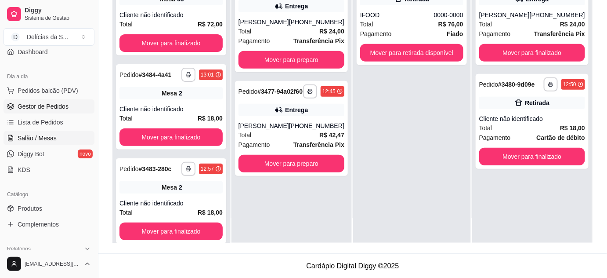
click at [27, 141] on span "Salão / Mesas" at bounding box center [37, 138] width 39 height 9
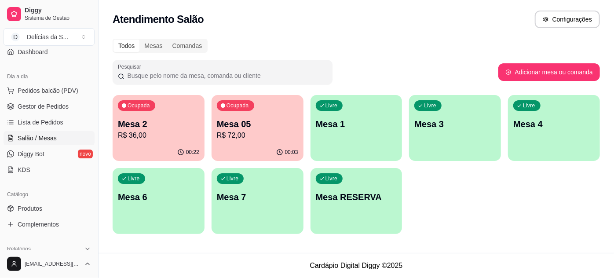
click at [172, 134] on p "R$ 36,00" at bounding box center [158, 135] width 81 height 11
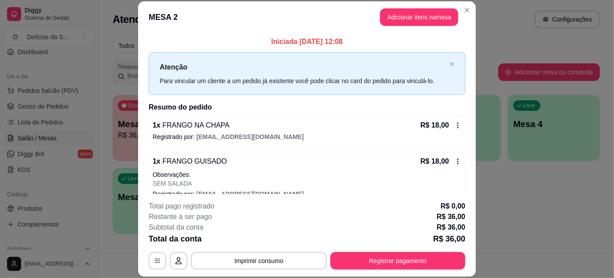
scroll to position [13, 0]
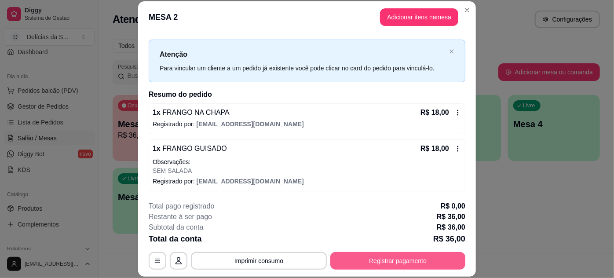
click at [401, 261] on button "Registrar pagamento" at bounding box center [397, 261] width 135 height 18
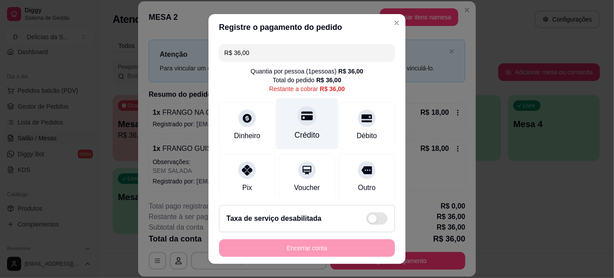
click at [314, 133] on div "Crédito" at bounding box center [307, 123] width 62 height 51
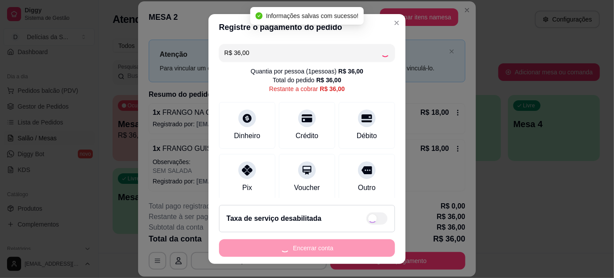
type input "R$ 0,00"
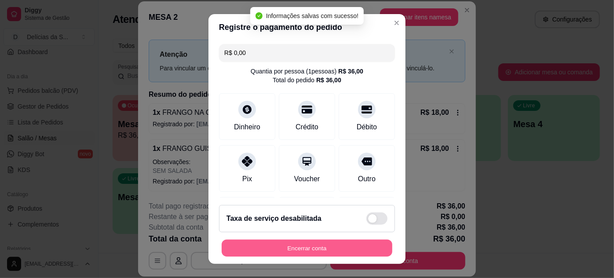
click at [320, 247] on button "Encerrar conta" at bounding box center [307, 248] width 171 height 17
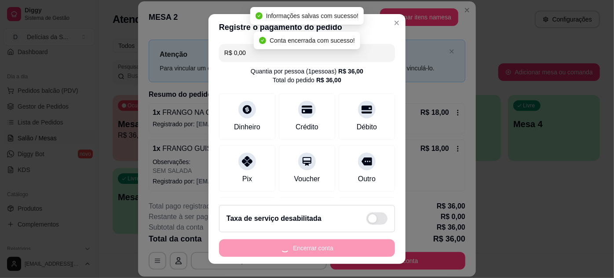
scroll to position [0, 0]
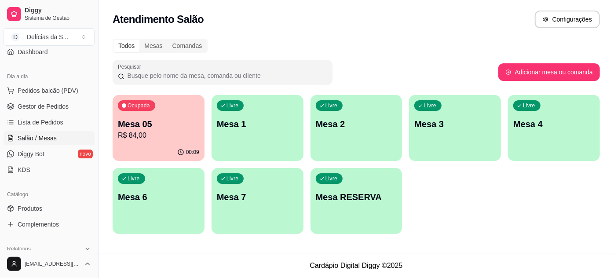
click at [137, 124] on p "Mesa 05" at bounding box center [158, 124] width 81 height 12
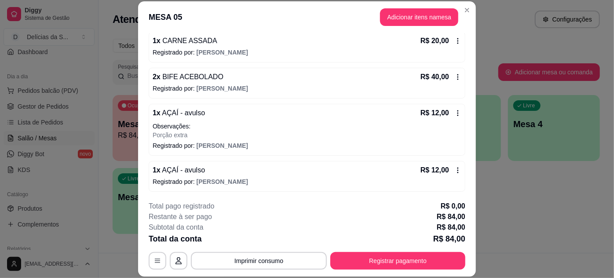
scroll to position [27, 0]
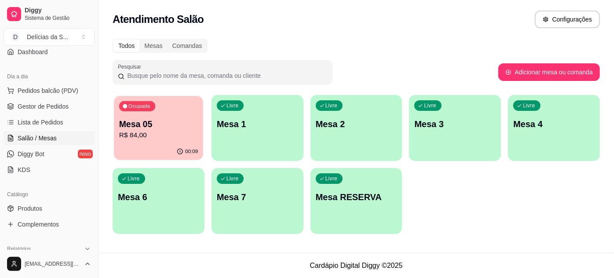
click at [153, 134] on p "R$ 84,00" at bounding box center [158, 135] width 79 height 10
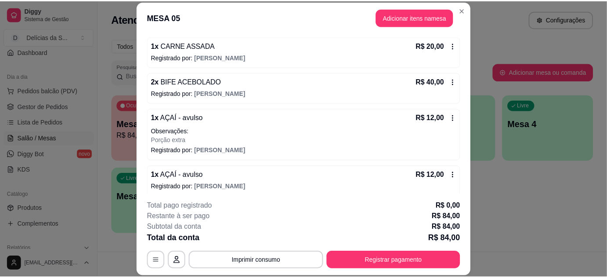
scroll to position [84, 0]
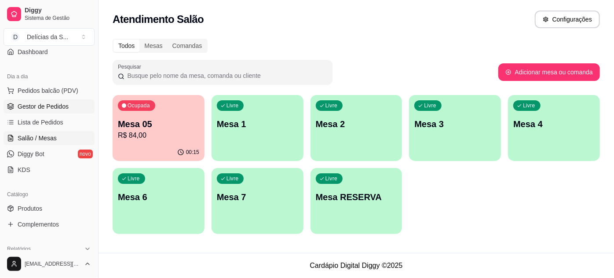
click at [43, 102] on span "Gestor de Pedidos" at bounding box center [43, 106] width 51 height 9
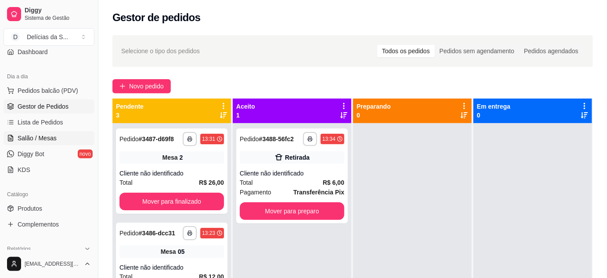
click at [56, 131] on link "Salão / Mesas" at bounding box center [49, 138] width 91 height 14
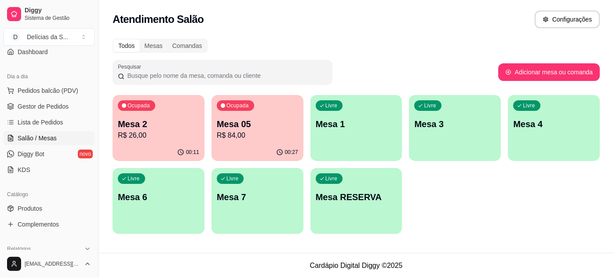
click at [236, 144] on div "00:27" at bounding box center [257, 152] width 92 height 17
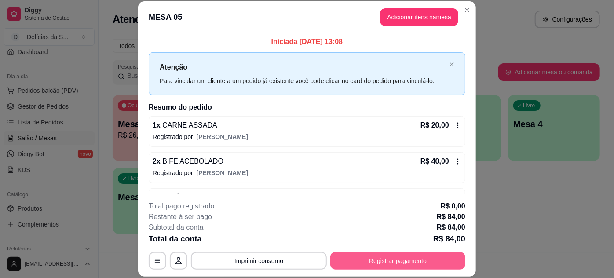
click at [359, 264] on button "Registrar pagamento" at bounding box center [397, 261] width 135 height 18
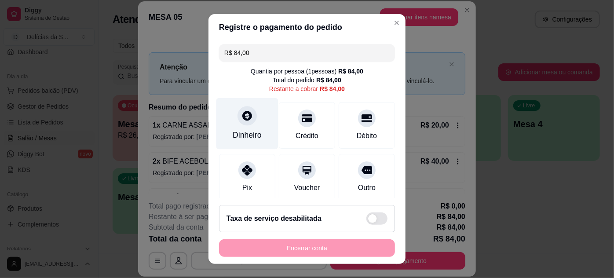
click at [242, 132] on div "Dinheiro" at bounding box center [247, 134] width 29 height 11
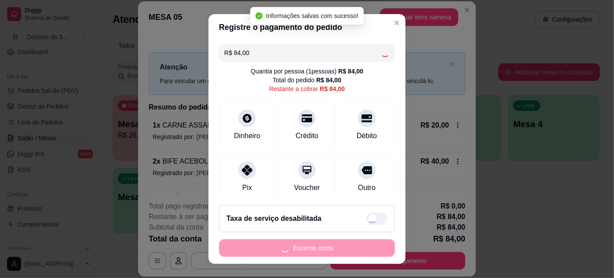
type input "R$ 0,00"
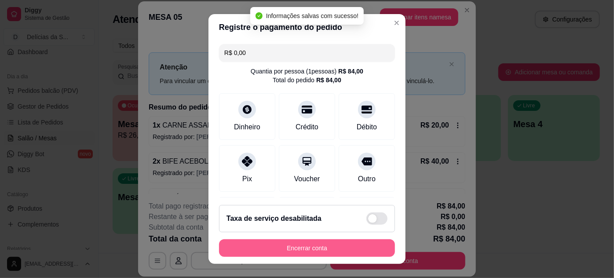
click at [310, 248] on button "Encerrar conta" at bounding box center [307, 248] width 176 height 18
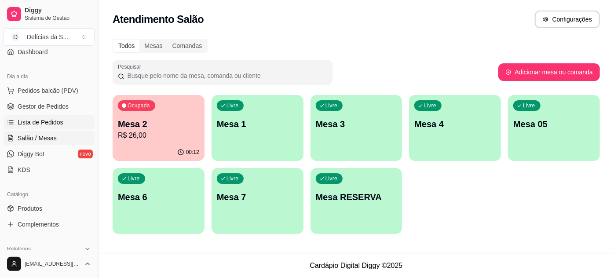
click at [40, 115] on link "Lista de Pedidos" at bounding box center [49, 122] width 91 height 14
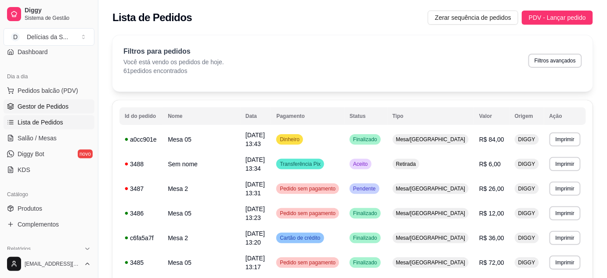
click at [43, 109] on span "Gestor de Pedidos" at bounding box center [43, 106] width 51 height 9
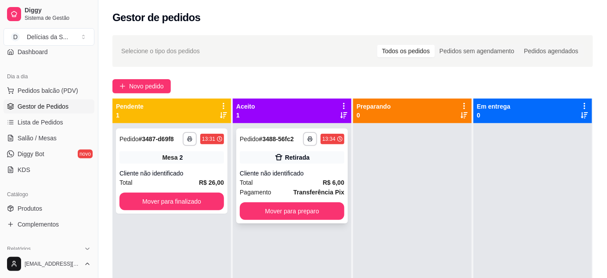
click at [288, 186] on div "Total R$ 6,00" at bounding box center [292, 183] width 105 height 10
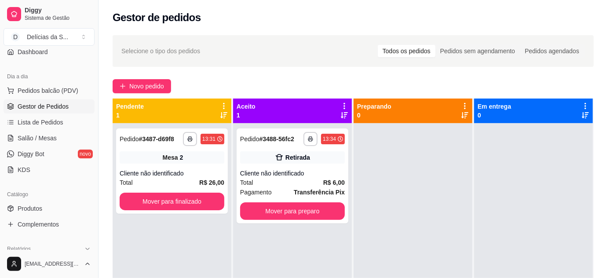
scroll to position [68, 0]
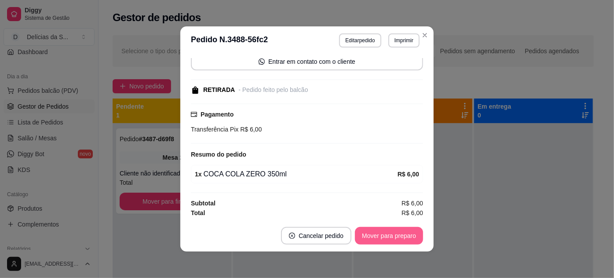
click at [373, 236] on button "Mover para preparo" at bounding box center [389, 236] width 68 height 18
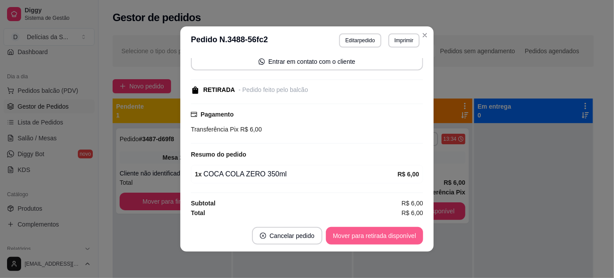
click at [374, 236] on button "Mover para retirada disponível" at bounding box center [374, 236] width 97 height 18
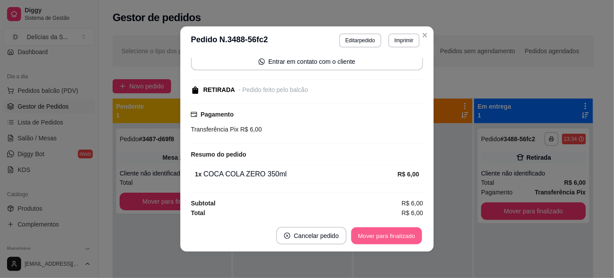
click at [374, 236] on button "Mover para finalizado" at bounding box center [386, 235] width 71 height 17
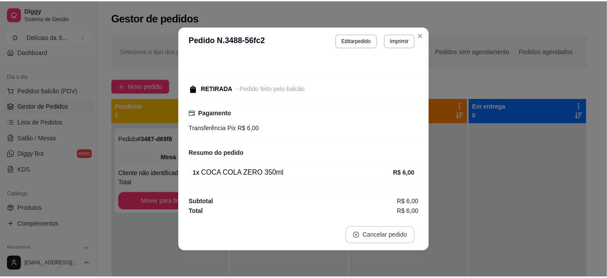
scroll to position [30, 0]
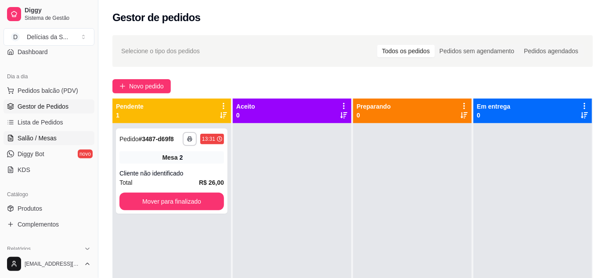
click at [55, 138] on link "Salão / Mesas" at bounding box center [49, 138] width 91 height 14
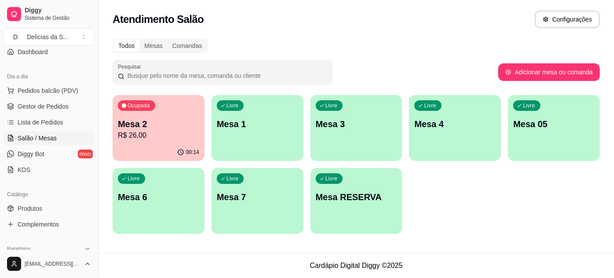
drag, startPoint x: 483, startPoint y: 235, endPoint x: 478, endPoint y: 222, distance: 14.2
click at [483, 234] on div "Todos Mesas Comandas Pesquisar Adicionar mesa ou comanda Ocupada Mesa 2 R$ 26,0…" at bounding box center [355, 138] width 515 height 211
click at [57, 154] on link "Diggy Bot novo" at bounding box center [49, 154] width 91 height 14
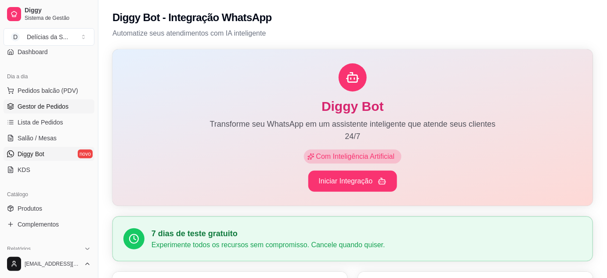
click at [49, 104] on span "Gestor de Pedidos" at bounding box center [43, 106] width 51 height 9
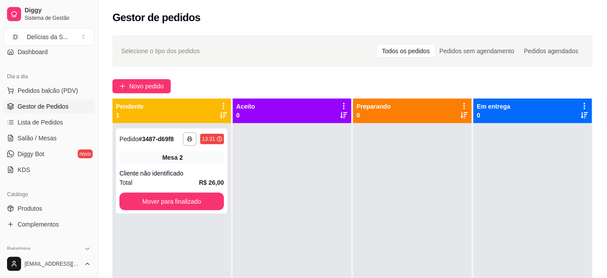
click at [276, 88] on div "Novo pedido" at bounding box center [353, 86] width 481 height 14
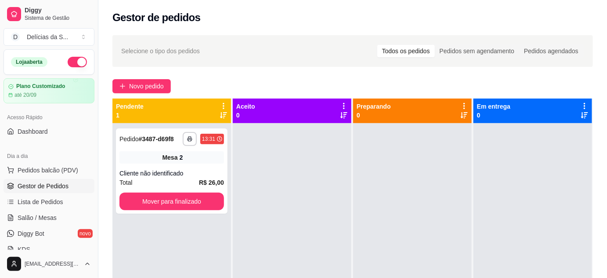
click at [232, 12] on div "Gestor de pedidos" at bounding box center [353, 18] width 481 height 14
click at [55, 215] on link "Salão / Mesas" at bounding box center [49, 218] width 91 height 14
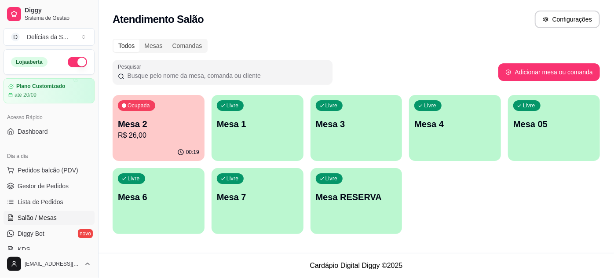
click at [158, 120] on p "Mesa 2" at bounding box center [158, 124] width 81 height 12
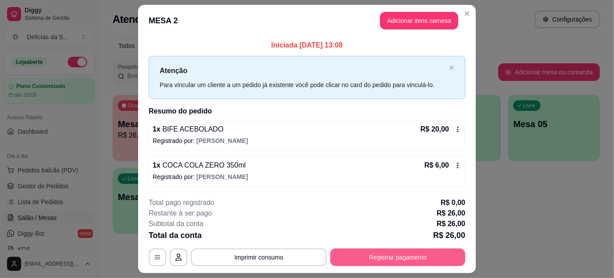
click at [385, 250] on button "Registrar pagamento" at bounding box center [397, 257] width 135 height 18
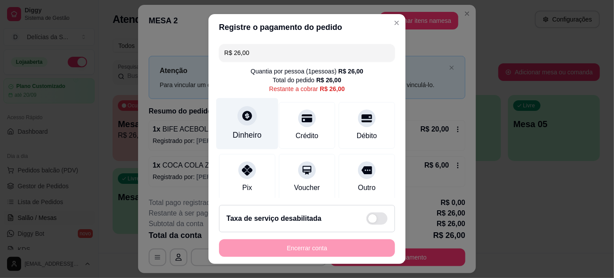
click at [233, 137] on div "Dinheiro" at bounding box center [247, 134] width 29 height 11
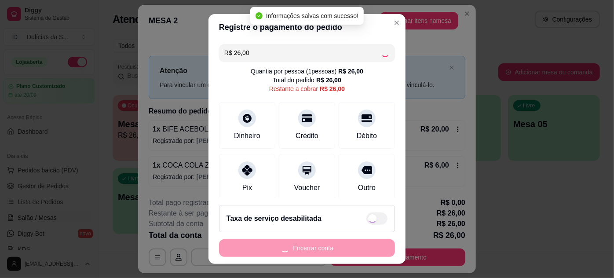
type input "R$ 0,00"
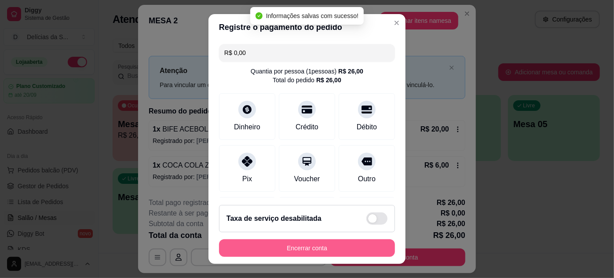
click at [306, 249] on button "Encerrar conta" at bounding box center [307, 248] width 176 height 18
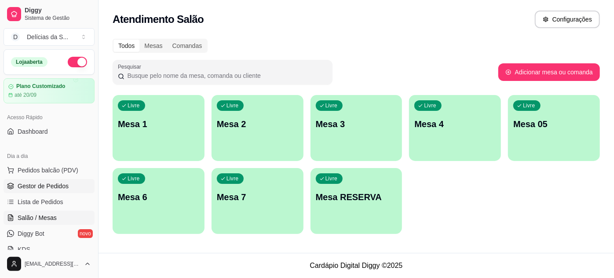
click at [28, 187] on span "Gestor de Pedidos" at bounding box center [43, 186] width 51 height 9
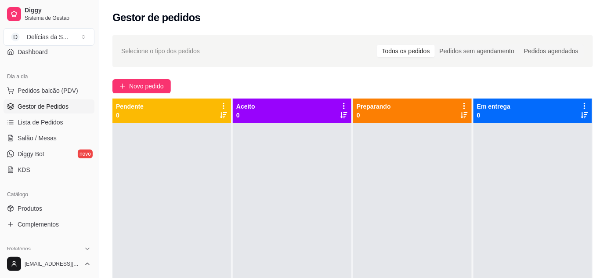
scroll to position [160, 0]
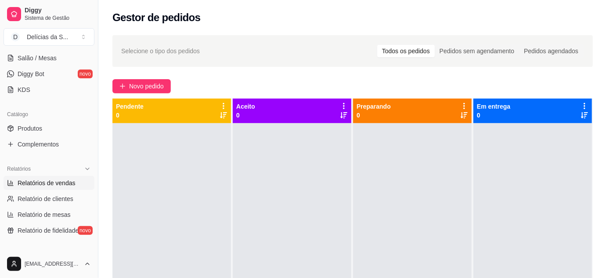
click at [62, 181] on span "Relatórios de vendas" at bounding box center [47, 182] width 58 height 9
select select "ALL"
select select "0"
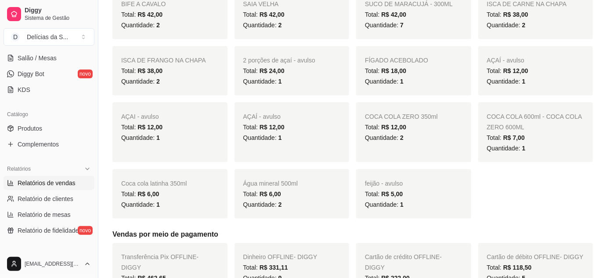
scroll to position [240, 0]
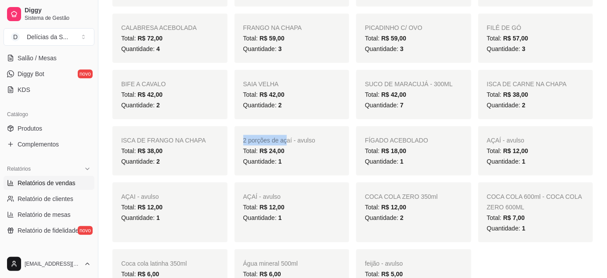
drag, startPoint x: 243, startPoint y: 142, endPoint x: 285, endPoint y: 135, distance: 42.7
click at [285, 135] on div "2 porções de açaí - avulso Total: R$ 24,00 Quantidade: 1" at bounding box center [292, 150] width 115 height 49
drag, startPoint x: 476, startPoint y: 137, endPoint x: 537, endPoint y: 135, distance: 61.1
click at [537, 135] on div "CARNE ASSADA Total: R$ 204,00 Quantidade: 10 FRANGO EMPANADO Total: R$ 180,00 Q…" at bounding box center [353, 127] width 481 height 341
drag, startPoint x: 126, startPoint y: 196, endPoint x: 185, endPoint y: 195, distance: 58.5
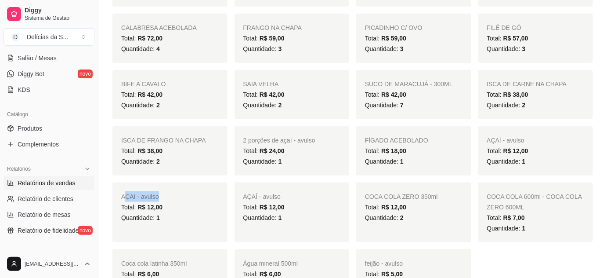
click at [174, 196] on div "AÇAI - avulso Total: R$ 12,00 Quantidade: 1" at bounding box center [170, 212] width 115 height 60
drag, startPoint x: 243, startPoint y: 194, endPoint x: 317, endPoint y: 200, distance: 74.5
click at [286, 198] on div "AÇAÍ - avulso Total: R$ 12,00 Quantidade: 1" at bounding box center [292, 212] width 115 height 60
